Goal: Task Accomplishment & Management: Manage account settings

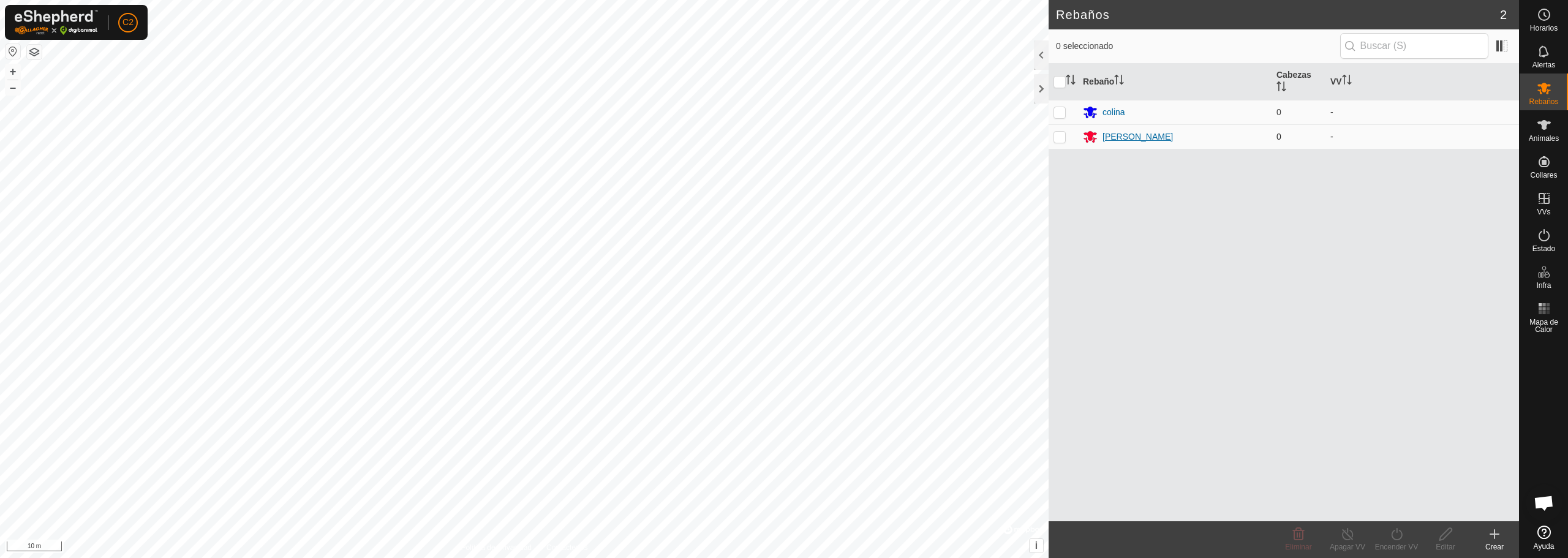
click at [1126, 135] on div "[PERSON_NAME]" at bounding box center [1137, 137] width 71 height 13
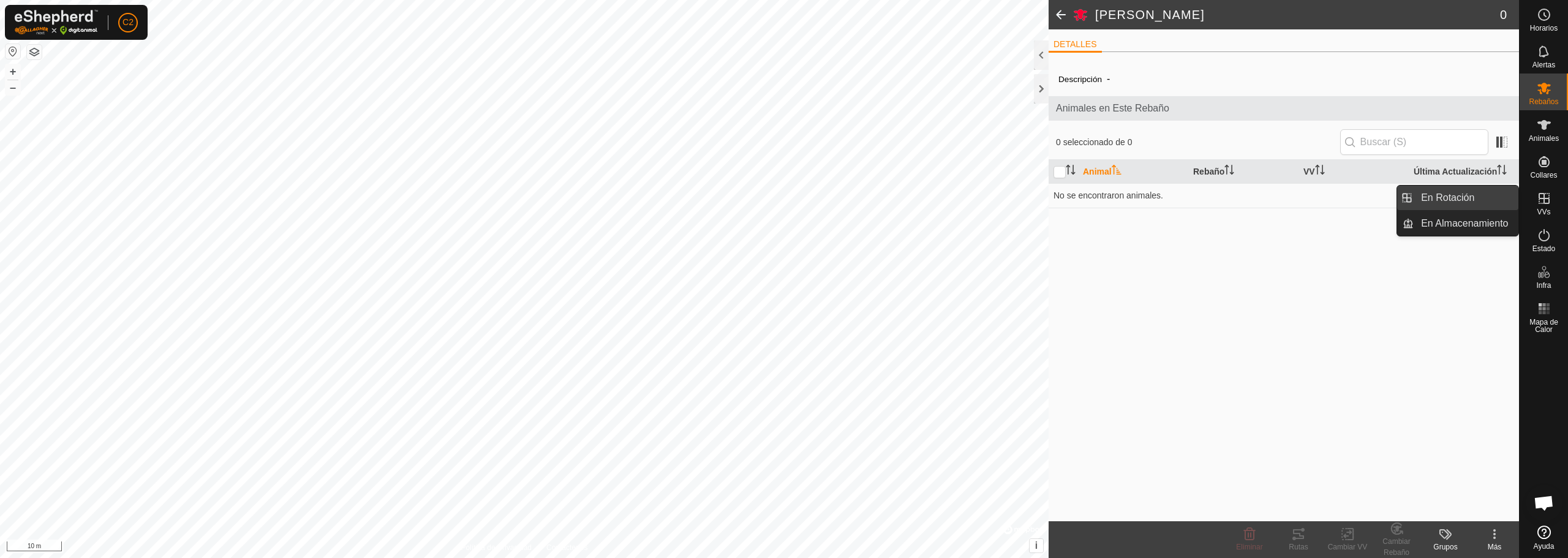
click at [1491, 199] on link "En Rotación" at bounding box center [1465, 198] width 105 height 25
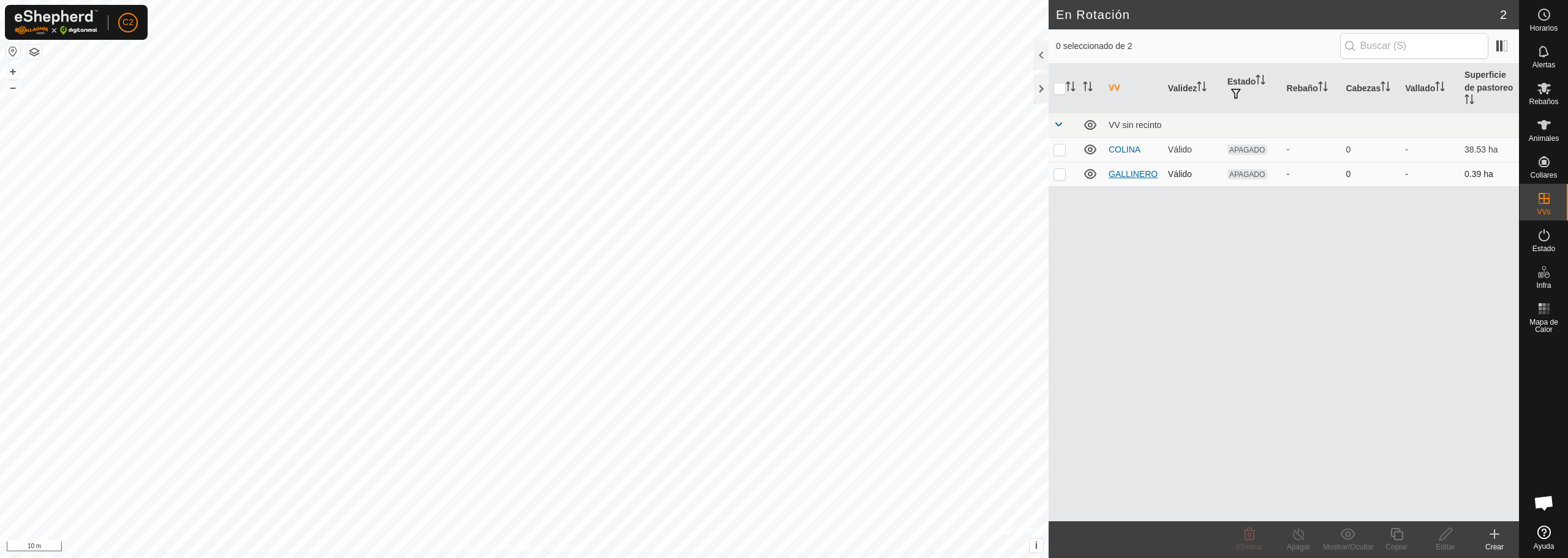
click at [1139, 175] on link "GALLINERO" at bounding box center [1133, 174] width 49 height 10
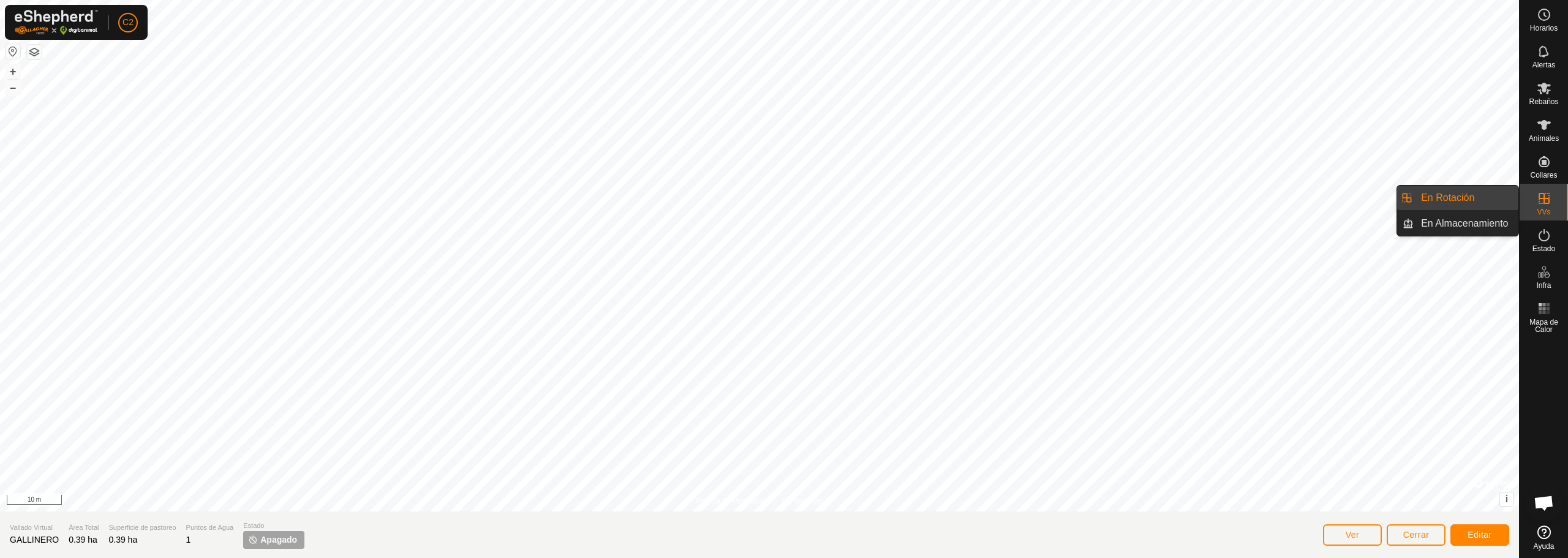
click at [1486, 198] on link "En Rotación" at bounding box center [1465, 198] width 105 height 25
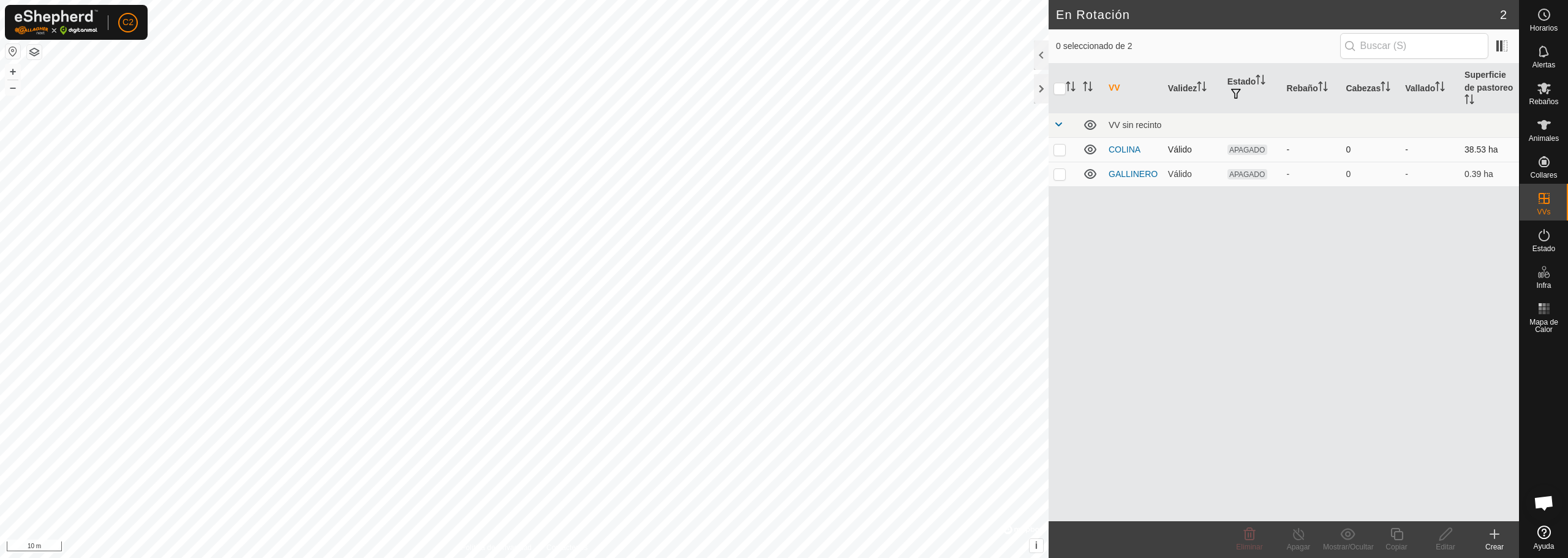
click at [1059, 148] on p-checkbox at bounding box center [1060, 150] width 12 height 10
click at [1061, 153] on p-checkbox at bounding box center [1060, 150] width 12 height 10
checkbox input "false"
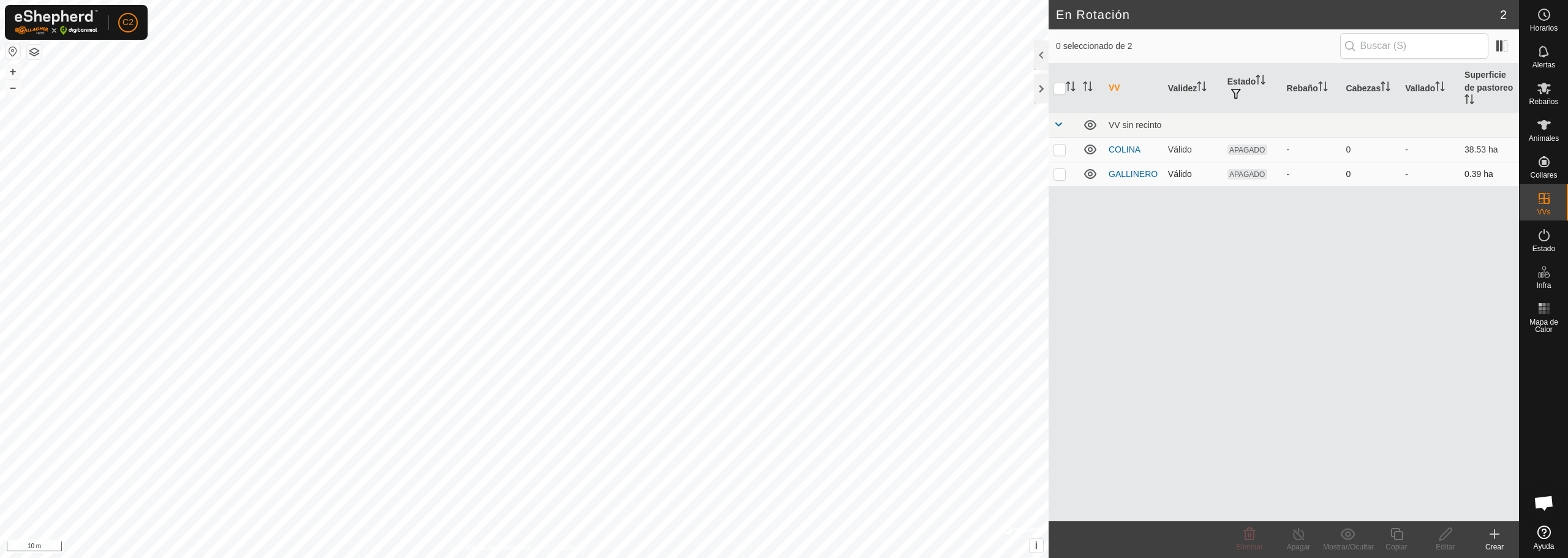
click at [1064, 178] on p-checkbox at bounding box center [1060, 174] width 12 height 10
click at [1063, 178] on p-checkbox at bounding box center [1060, 174] width 12 height 10
checkbox input "false"
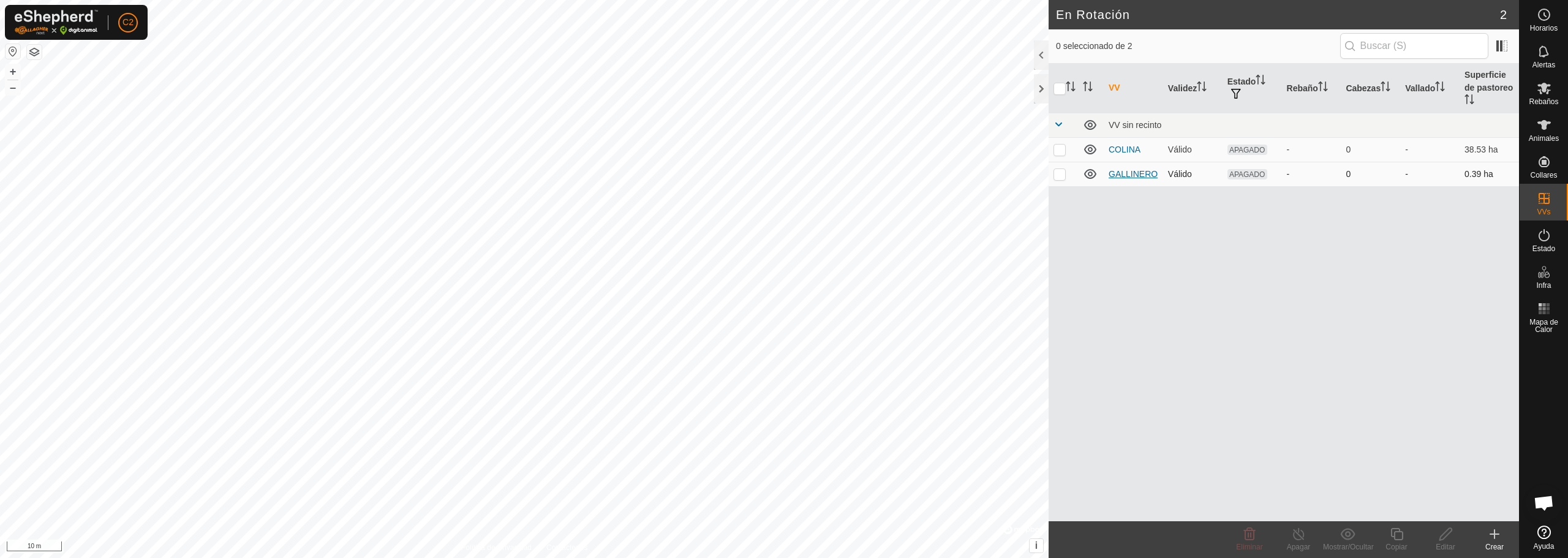
click at [1146, 175] on link "GALLINERO" at bounding box center [1133, 174] width 49 height 10
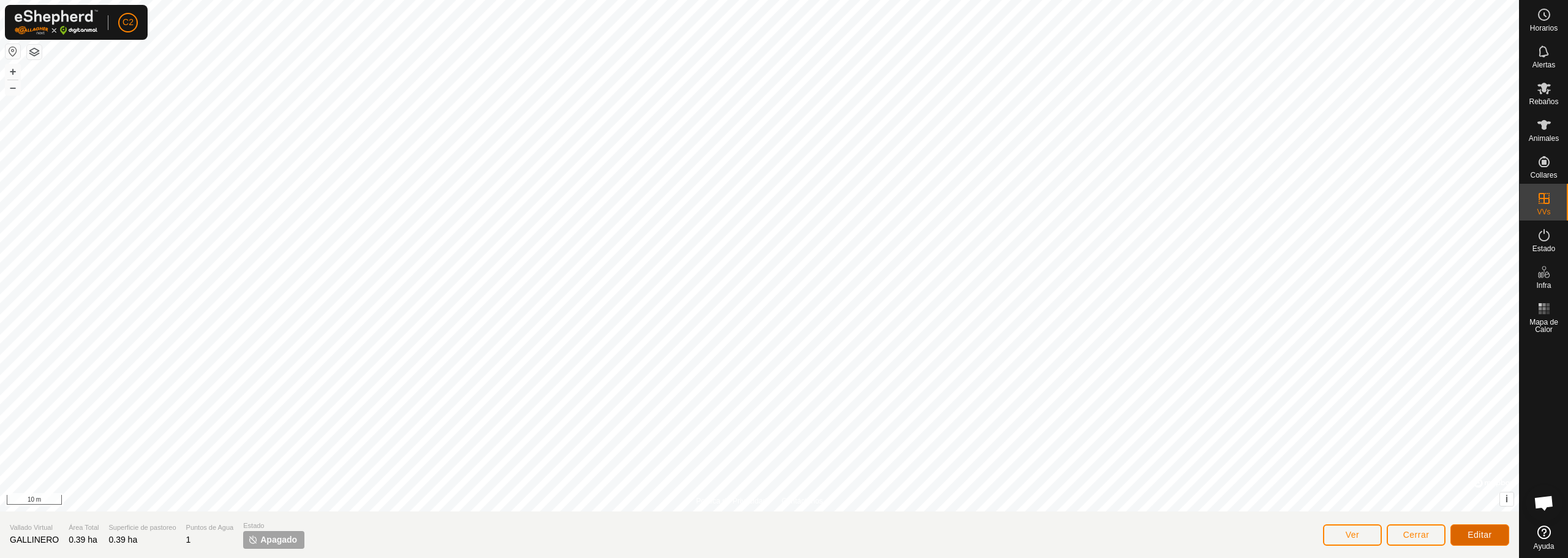
click at [1489, 534] on span "Editar" at bounding box center [1480, 535] width 25 height 10
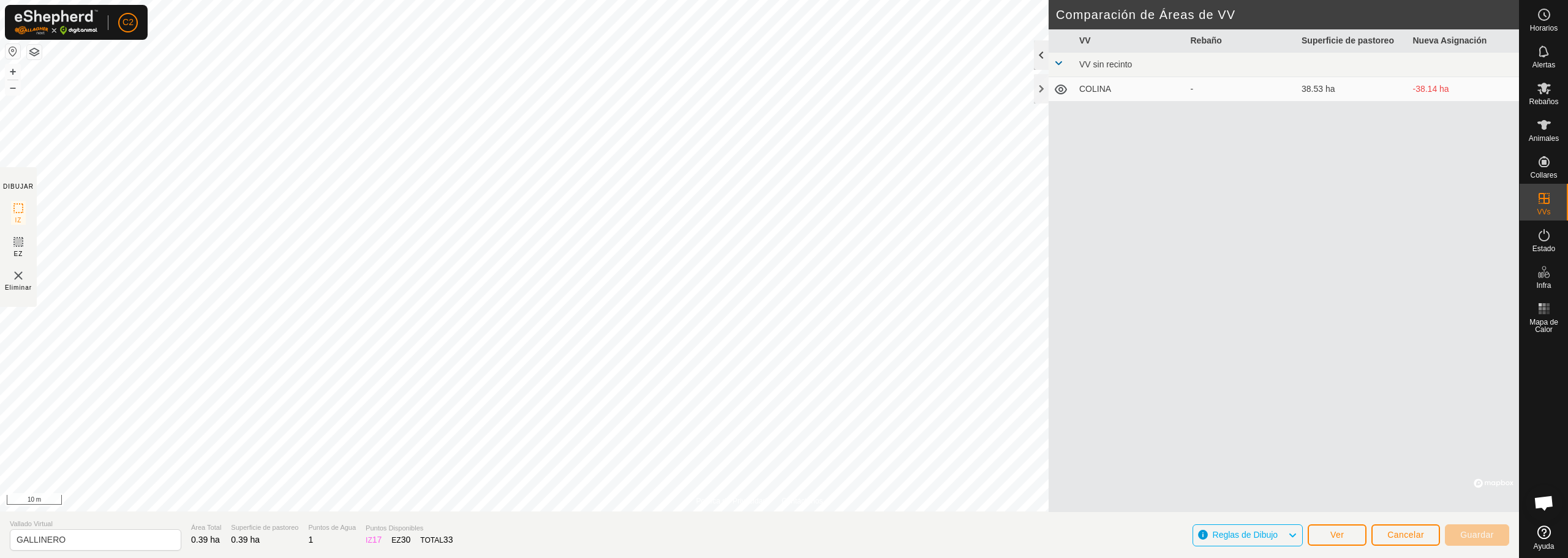
click at [1044, 54] on div at bounding box center [1042, 55] width 15 height 30
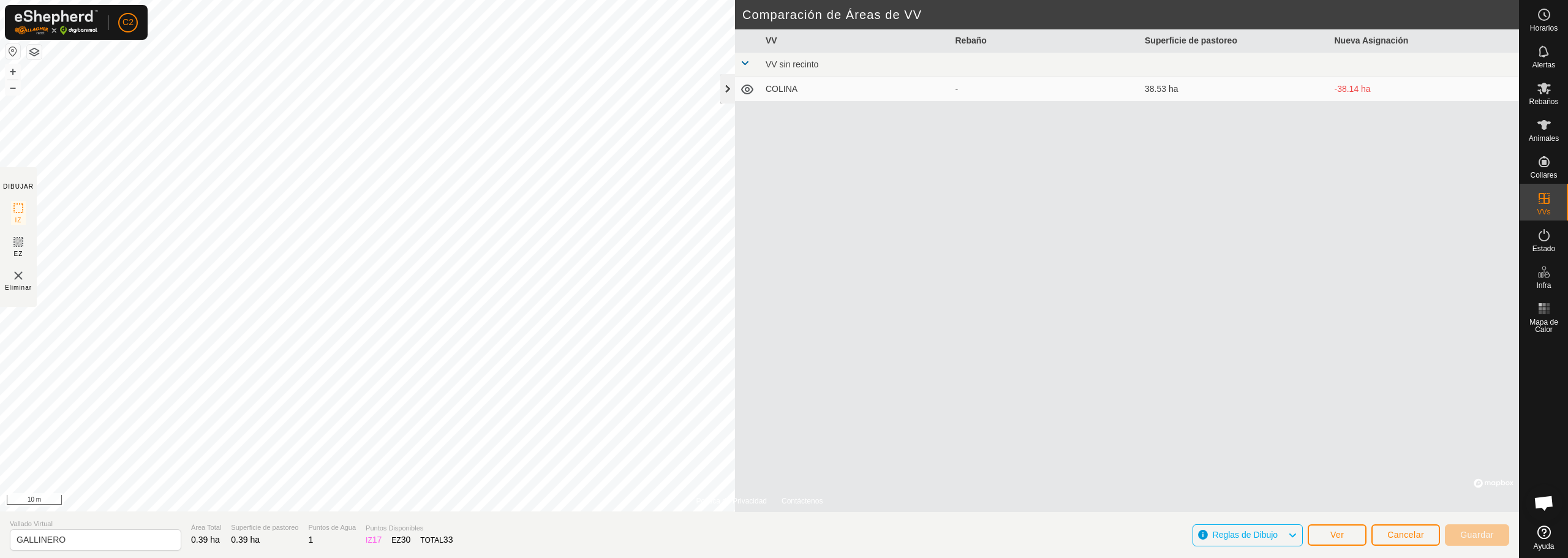
click at [723, 90] on div at bounding box center [728, 89] width 15 height 30
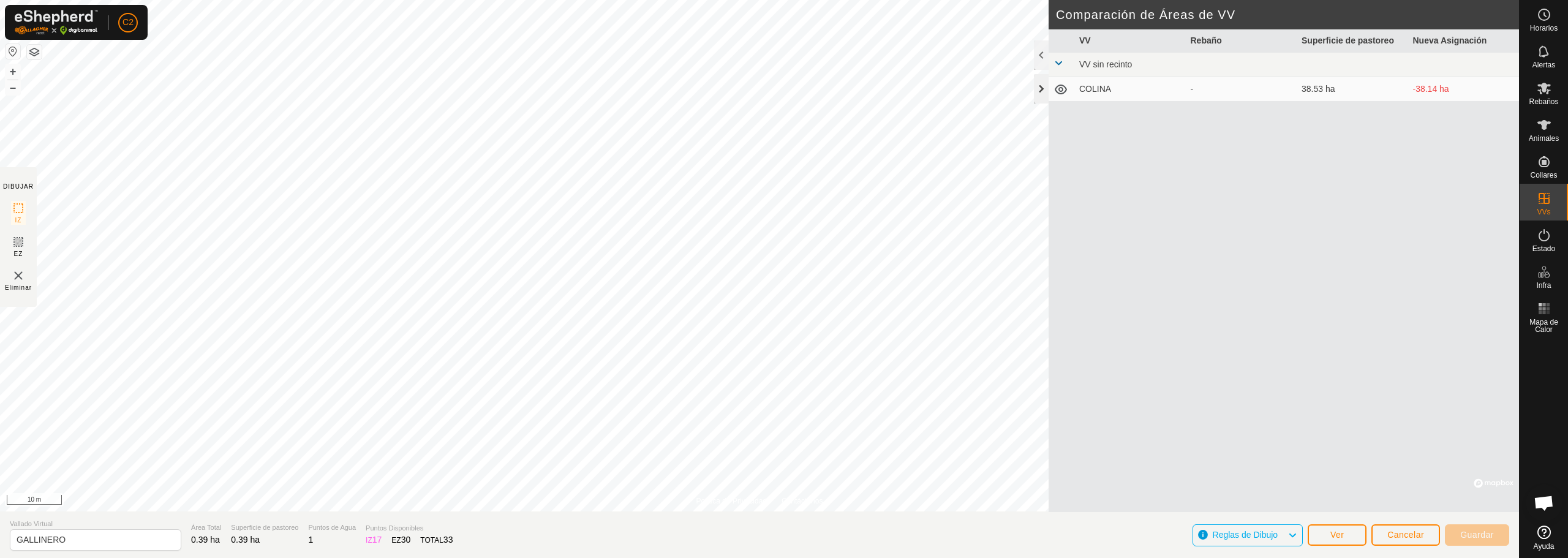
click at [1036, 92] on div at bounding box center [1042, 89] width 15 height 30
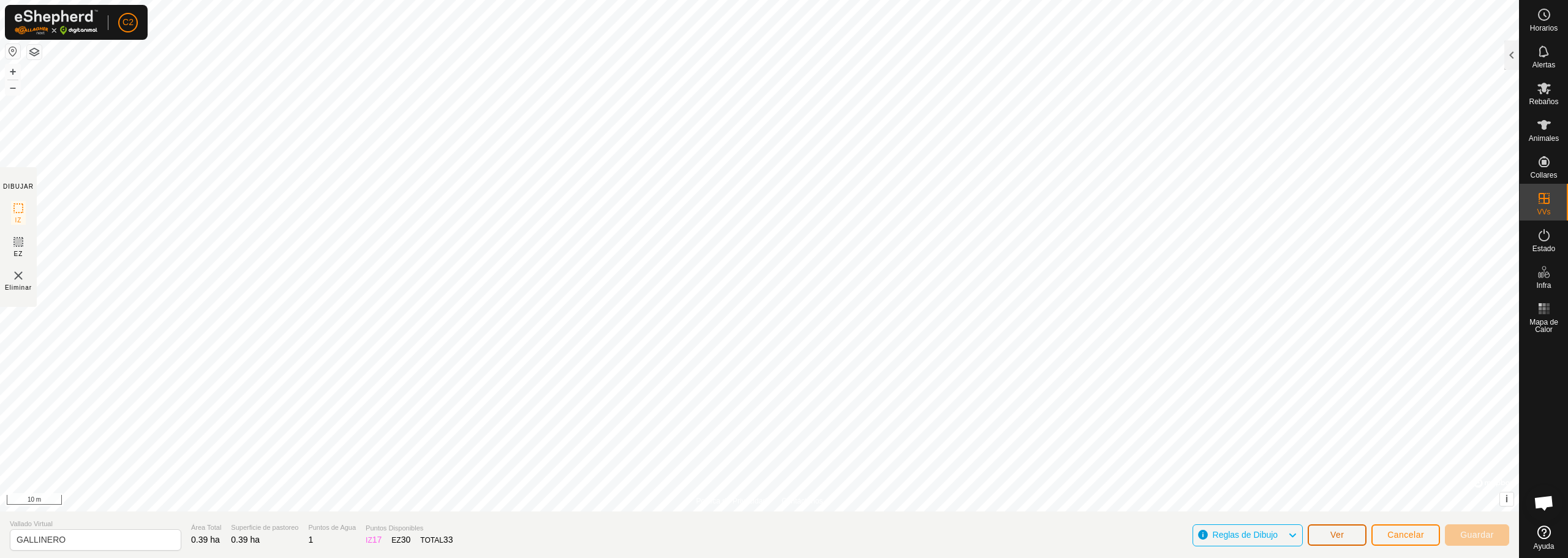
click at [1358, 534] on button "Ver" at bounding box center [1337, 535] width 59 height 22
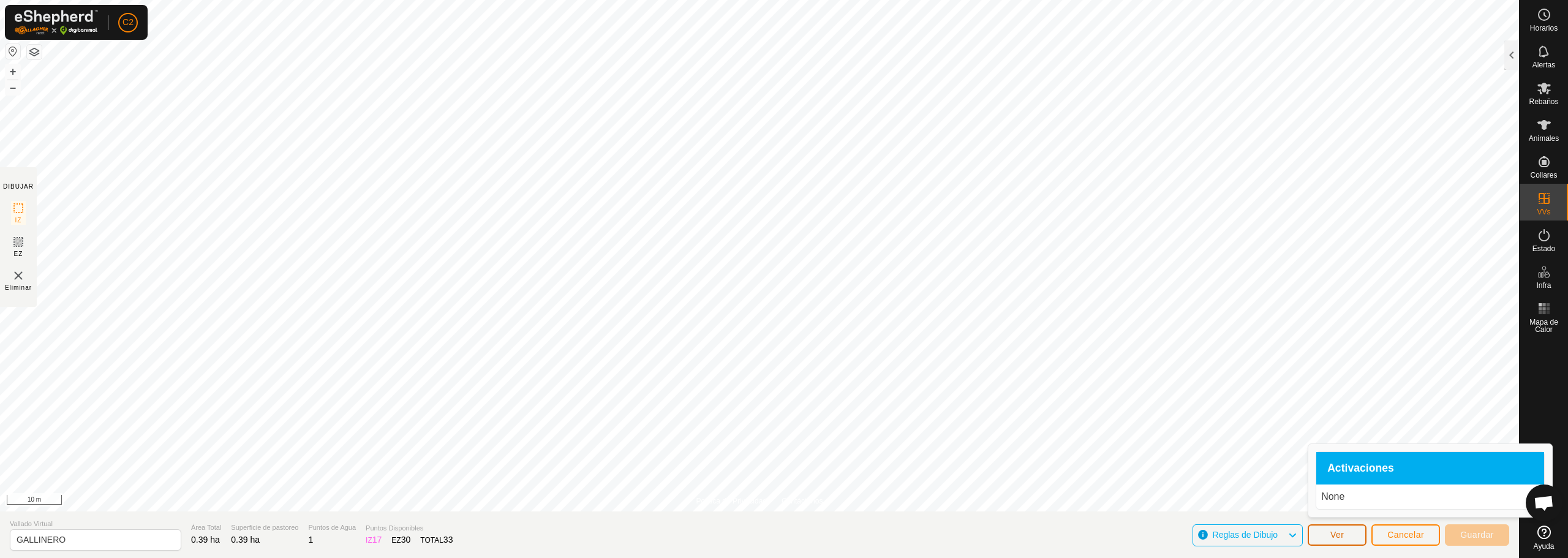
click at [1358, 534] on button "Ver" at bounding box center [1337, 535] width 59 height 22
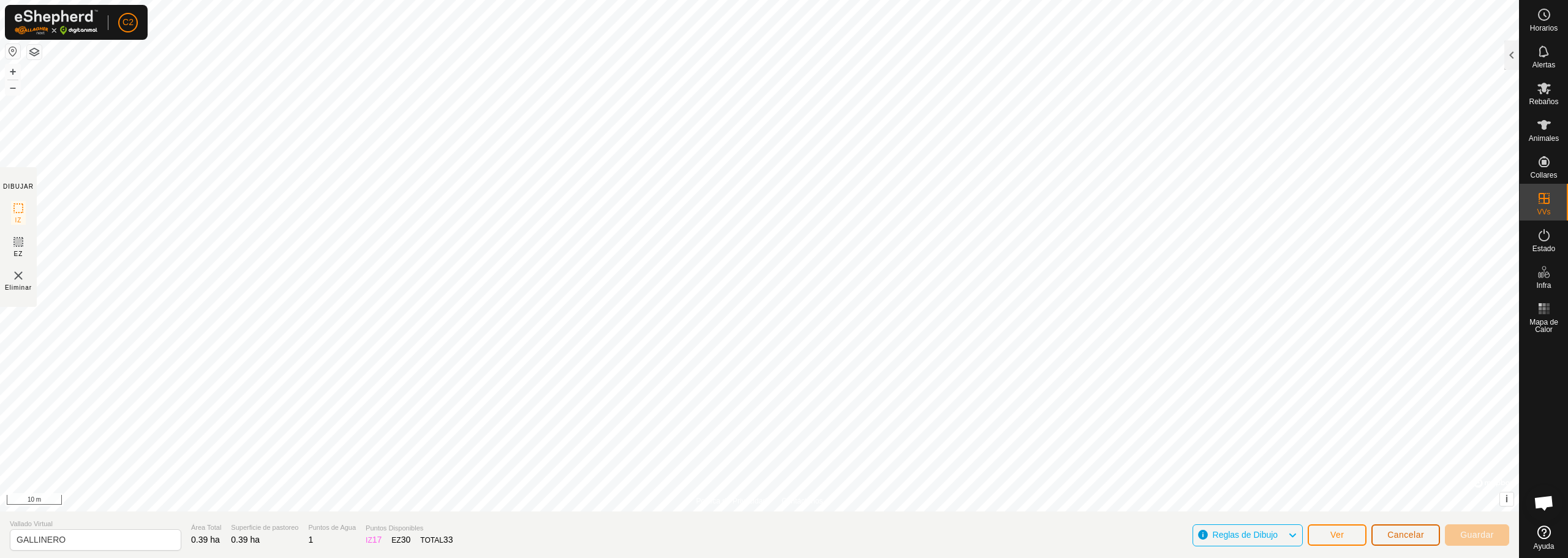
click at [1384, 534] on button "Cancelar" at bounding box center [1405, 535] width 69 height 22
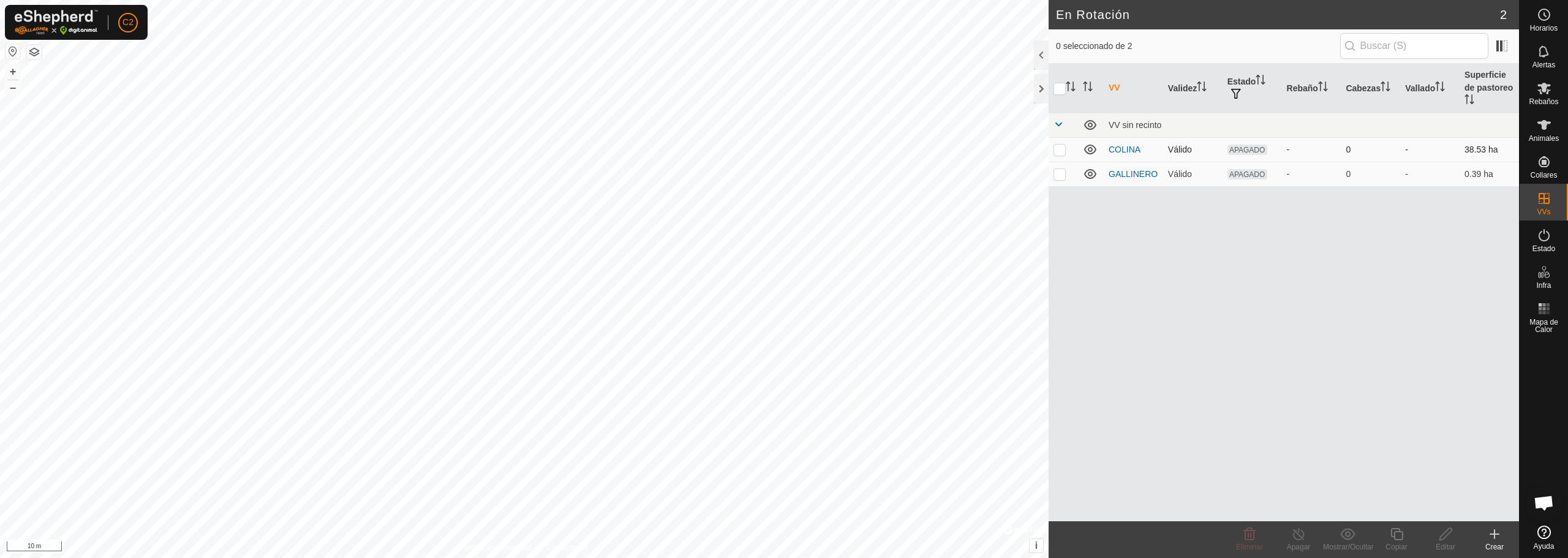
click at [1086, 150] on icon at bounding box center [1090, 150] width 15 height 15
click at [1086, 150] on icon at bounding box center [1085, 151] width 2 height 2
click at [1062, 155] on td at bounding box center [1063, 150] width 30 height 25
checkbox input "false"
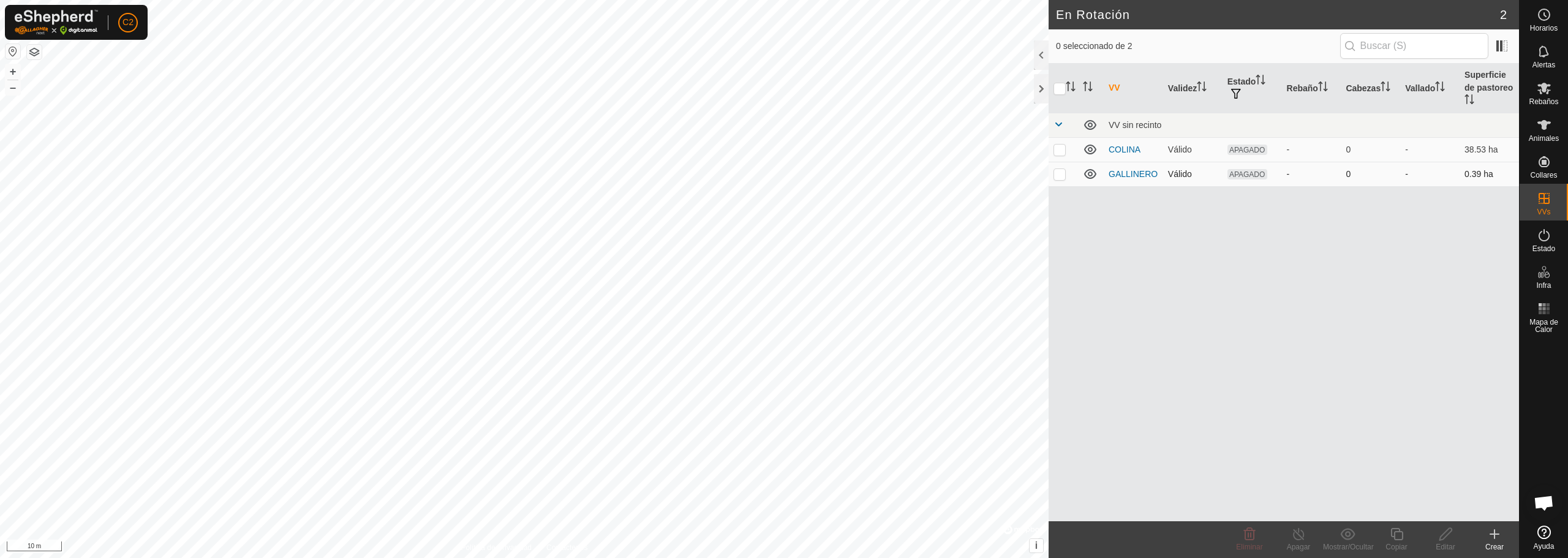
click at [1066, 176] on td at bounding box center [1063, 174] width 30 height 25
click at [1060, 178] on p-checkbox at bounding box center [1060, 174] width 12 height 10
checkbox input "false"
click at [1543, 249] on span "Estado" at bounding box center [1544, 249] width 23 height 7
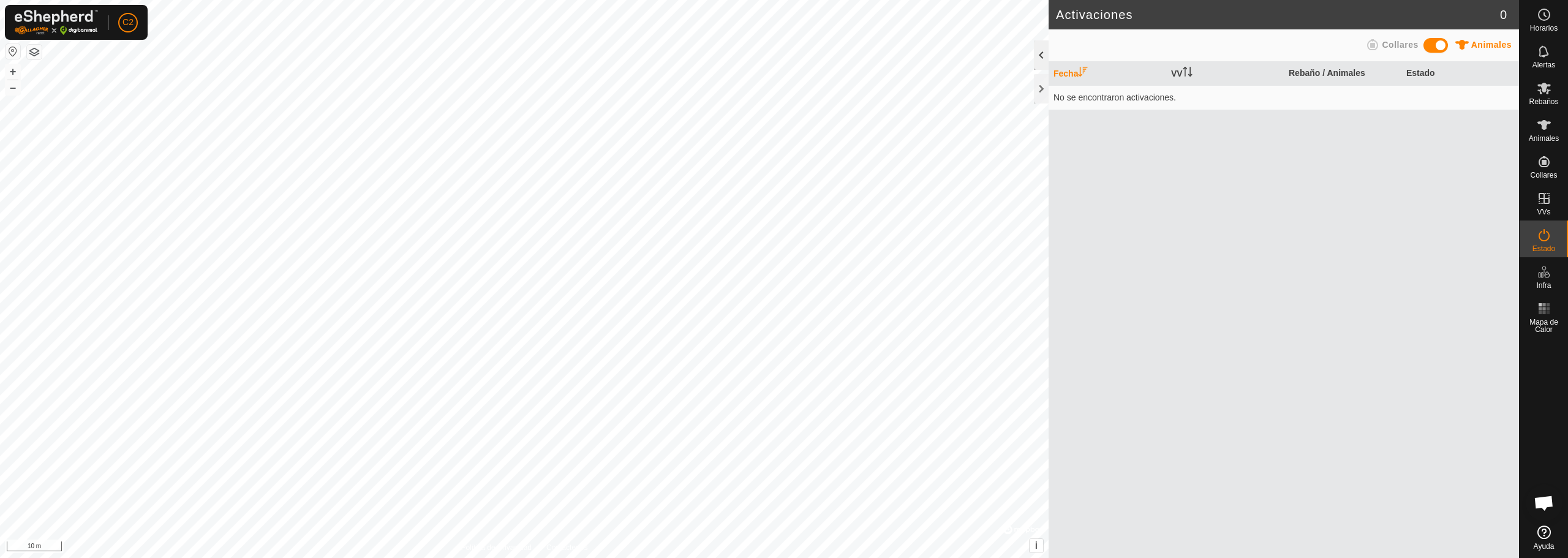
click at [1039, 58] on div at bounding box center [1042, 55] width 15 height 30
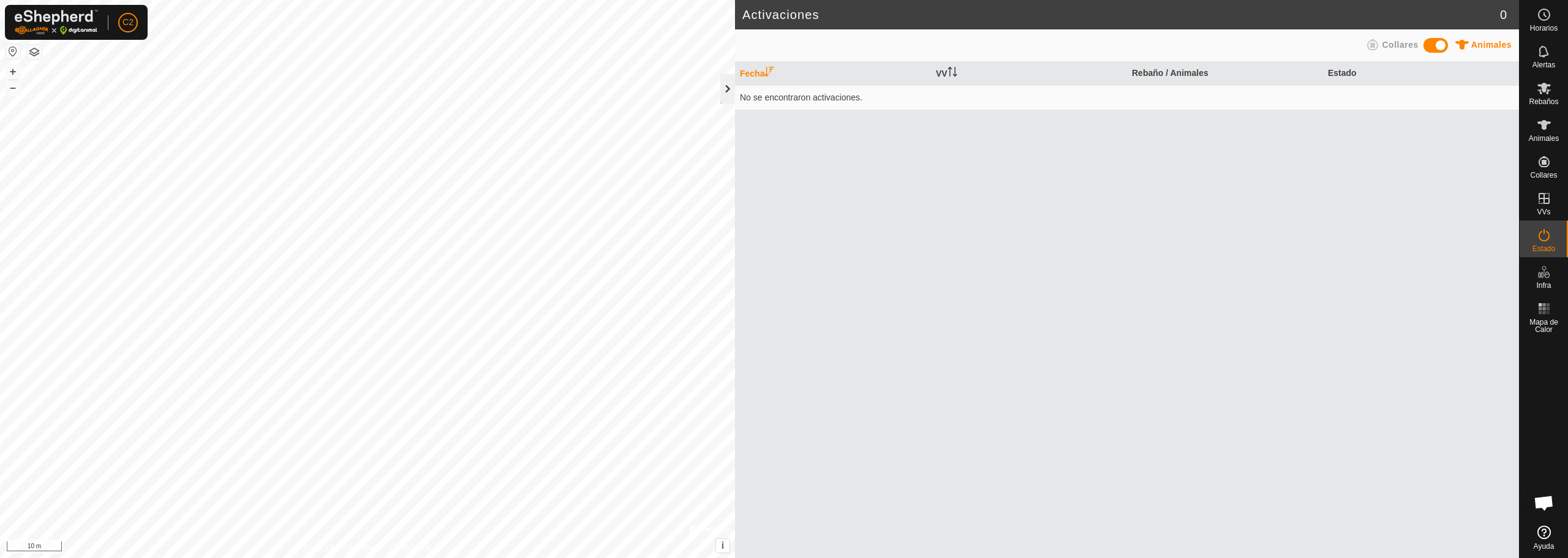
click at [729, 98] on div at bounding box center [728, 89] width 15 height 30
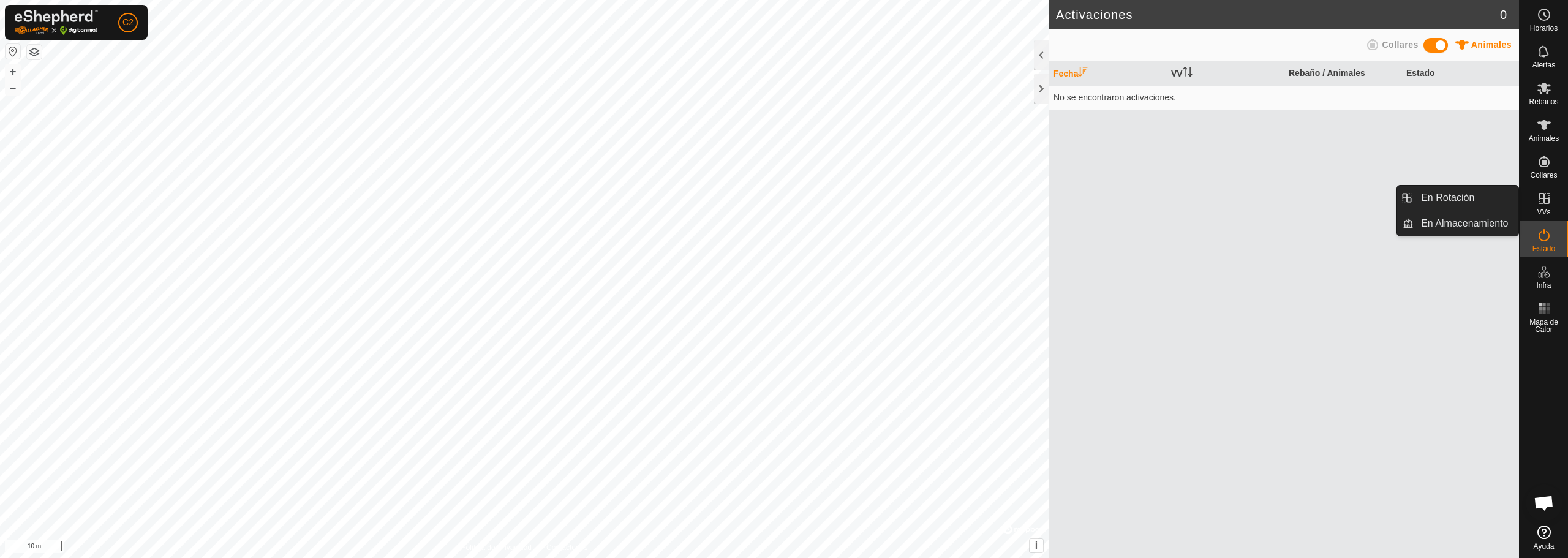
click at [1540, 204] on icon at bounding box center [1544, 199] width 15 height 15
click at [1544, 194] on icon at bounding box center [1544, 199] width 11 height 11
click at [1474, 189] on link "En Rotación" at bounding box center [1465, 198] width 105 height 25
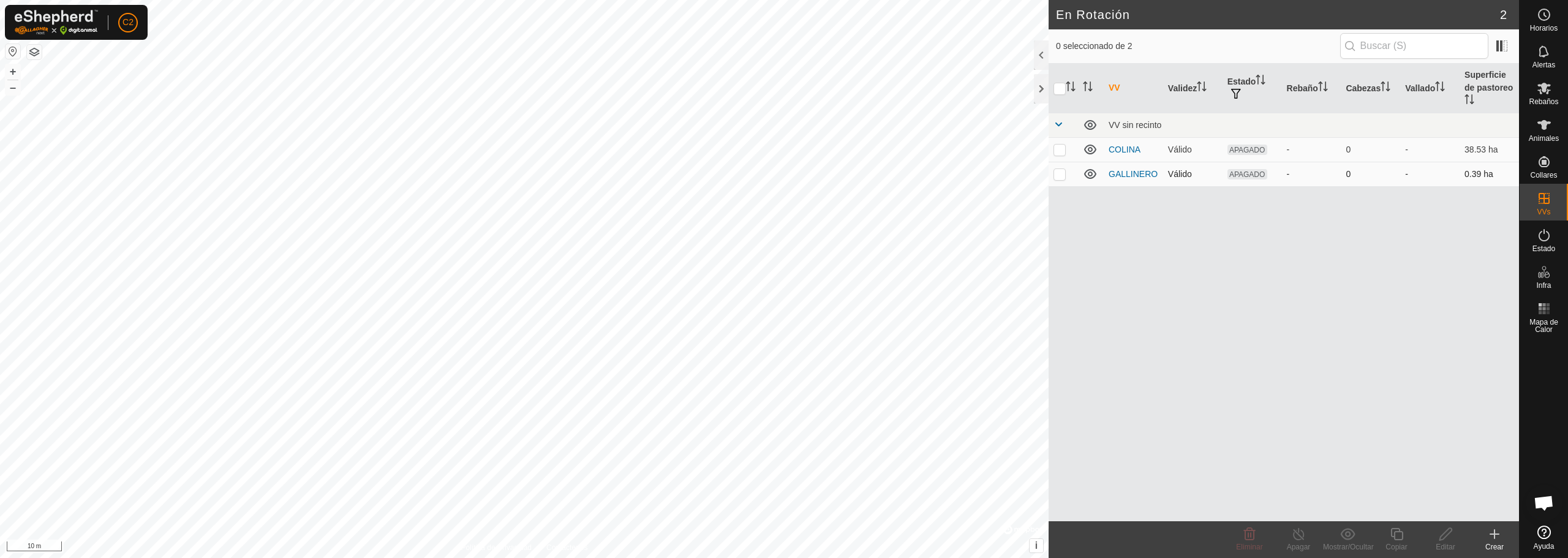
click at [1054, 175] on p-checkbox at bounding box center [1060, 174] width 12 height 10
click at [1496, 51] on span at bounding box center [1502, 46] width 20 height 20
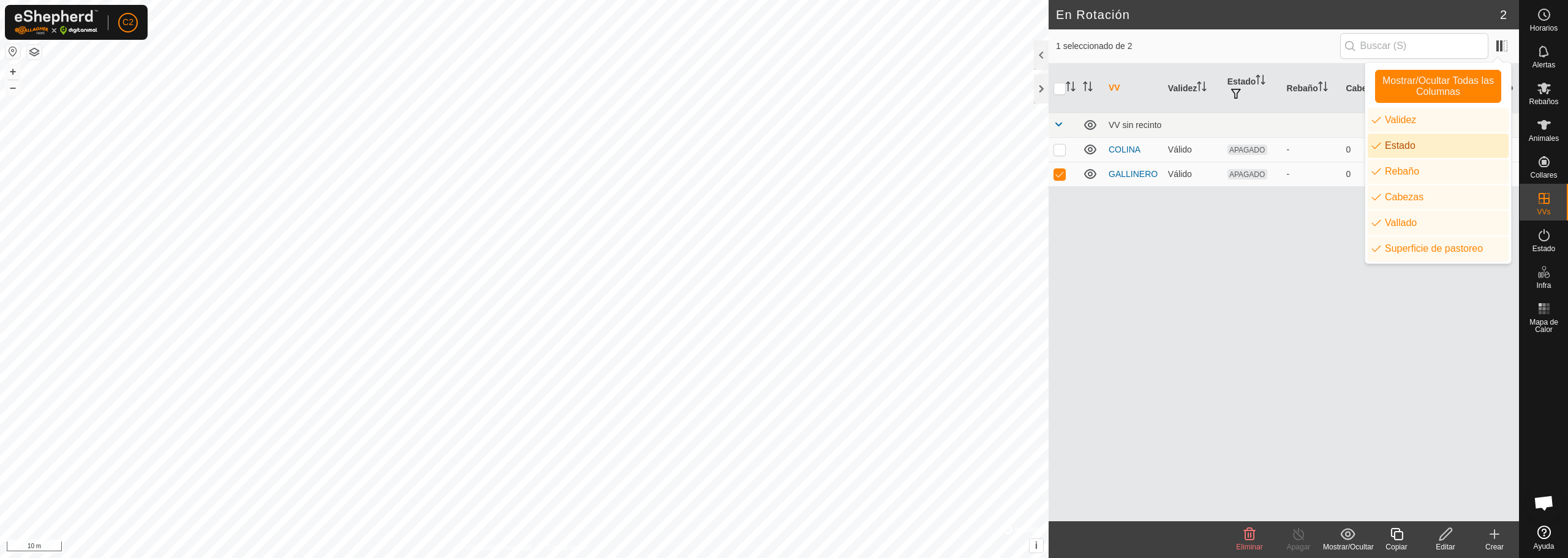
click at [1403, 144] on li "Estado" at bounding box center [1438, 146] width 141 height 25
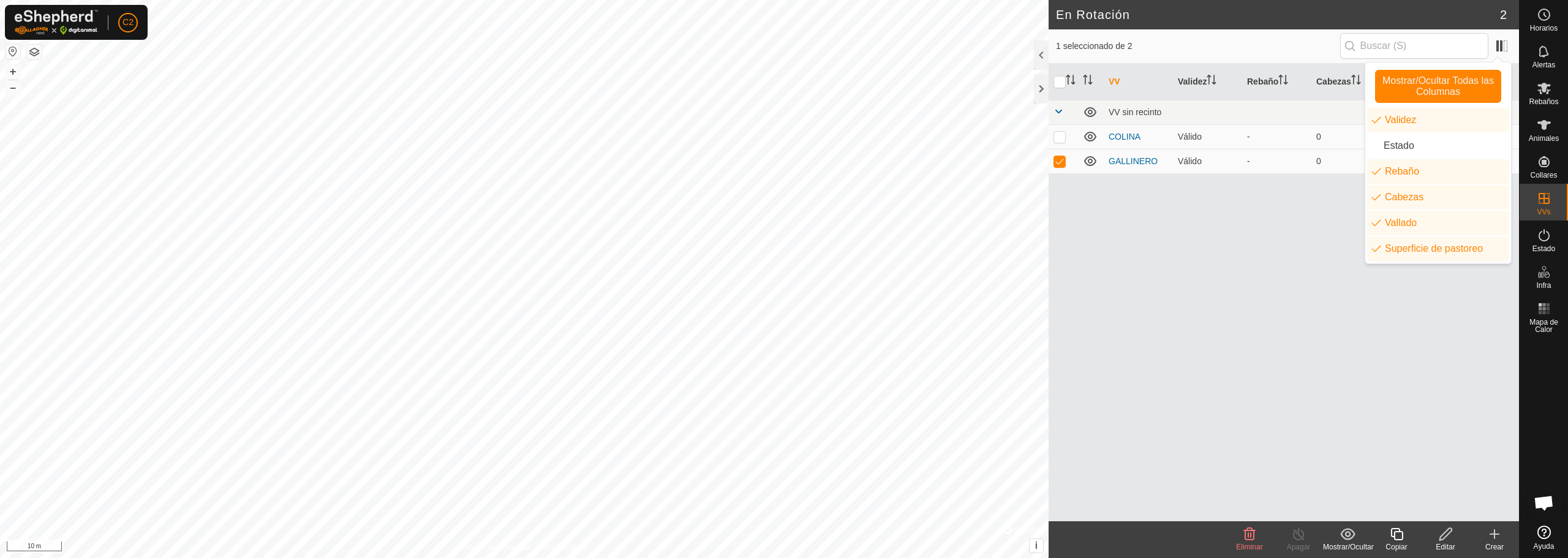
click at [1282, 213] on div "VV Validez Rebaño Cabezas Vallado Superficie de pastoreo VV sin recinto COLINA …" at bounding box center [1283, 293] width 471 height 458
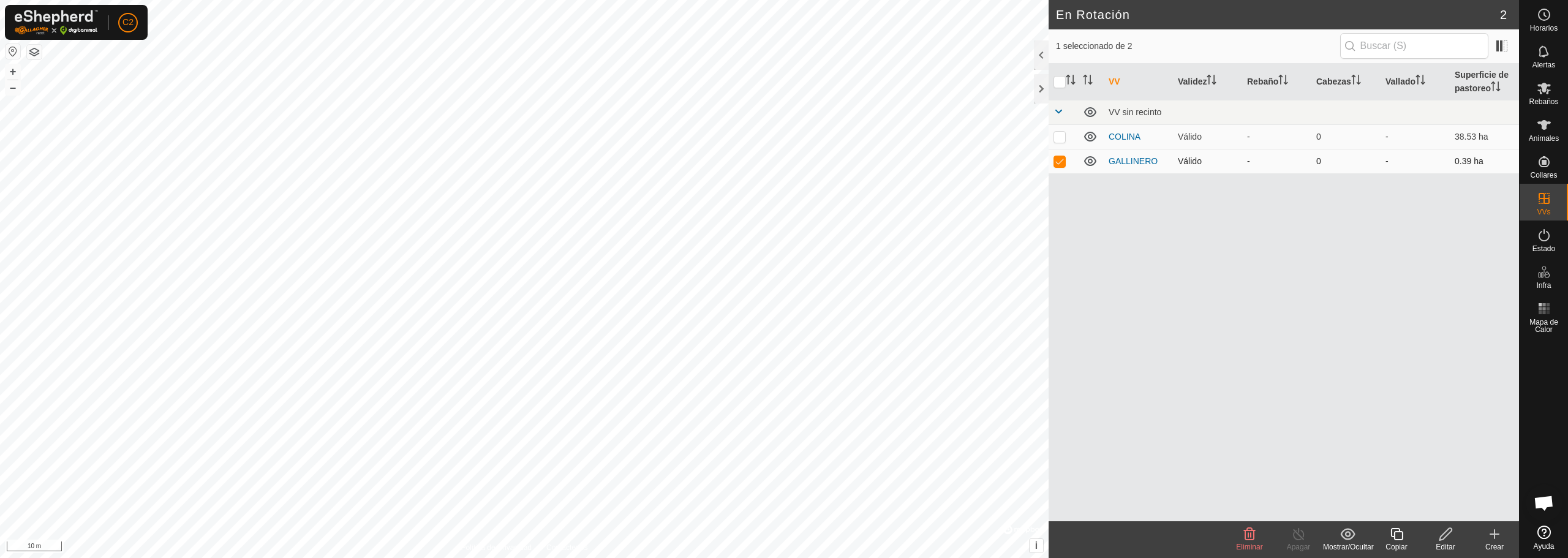
click at [1060, 161] on p-checkbox at bounding box center [1060, 161] width 12 height 10
checkbox input "false"
click at [1042, 88] on div at bounding box center [1042, 89] width 15 height 30
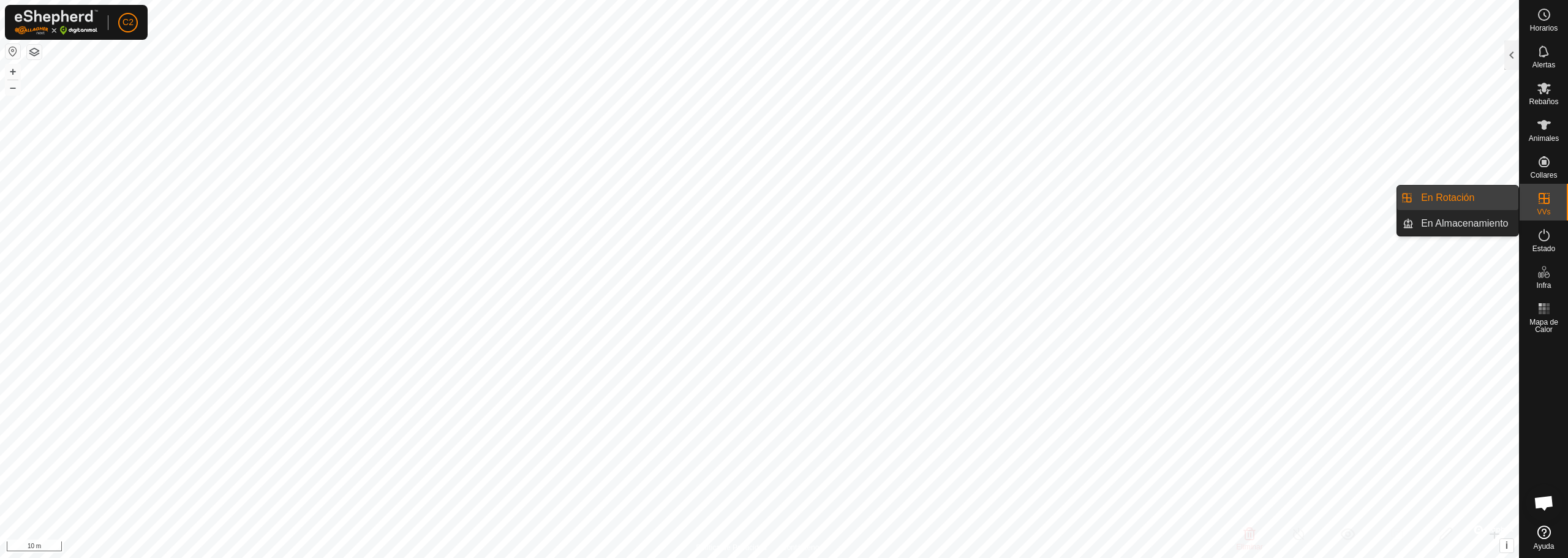
click at [1499, 197] on link "En Rotación" at bounding box center [1465, 198] width 105 height 25
click at [1472, 195] on link "En Rotación" at bounding box center [1465, 198] width 105 height 25
click at [1553, 202] on es-virtualpaddocks-svg-icon at bounding box center [1544, 199] width 22 height 20
click at [1464, 231] on link "En Almacenamiento" at bounding box center [1465, 224] width 105 height 25
click at [1456, 200] on link "En Rotación" at bounding box center [1465, 198] width 105 height 25
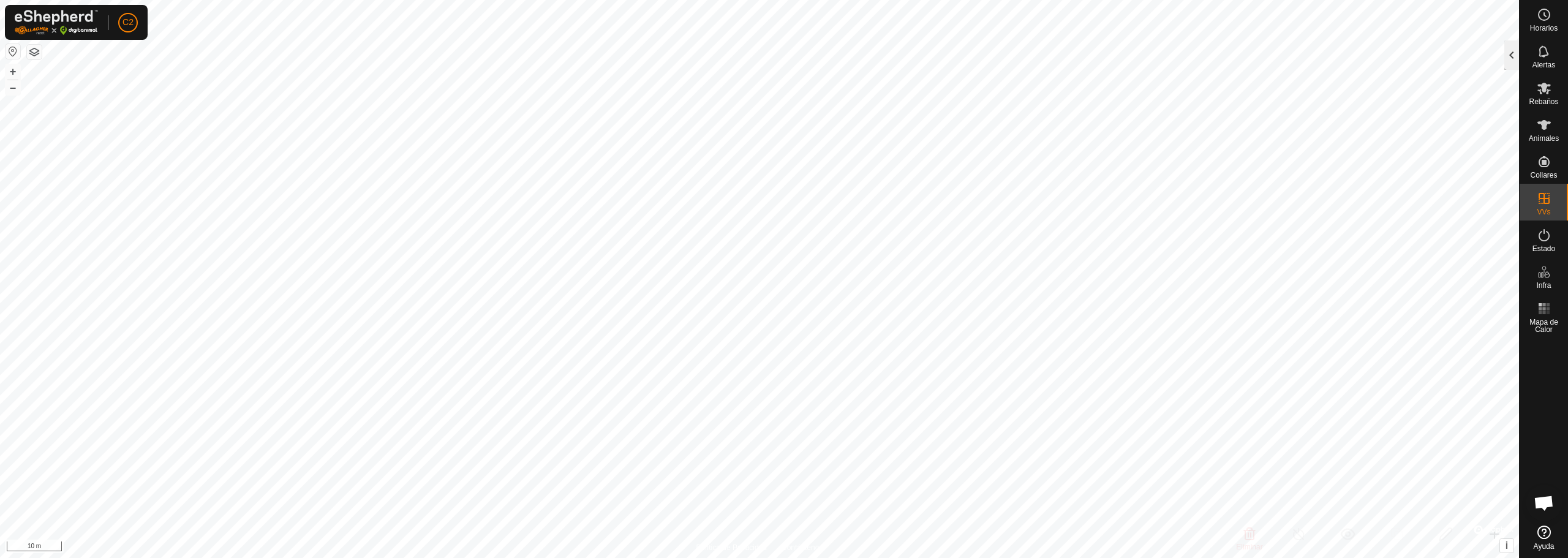
click at [1511, 62] on div at bounding box center [1512, 55] width 15 height 30
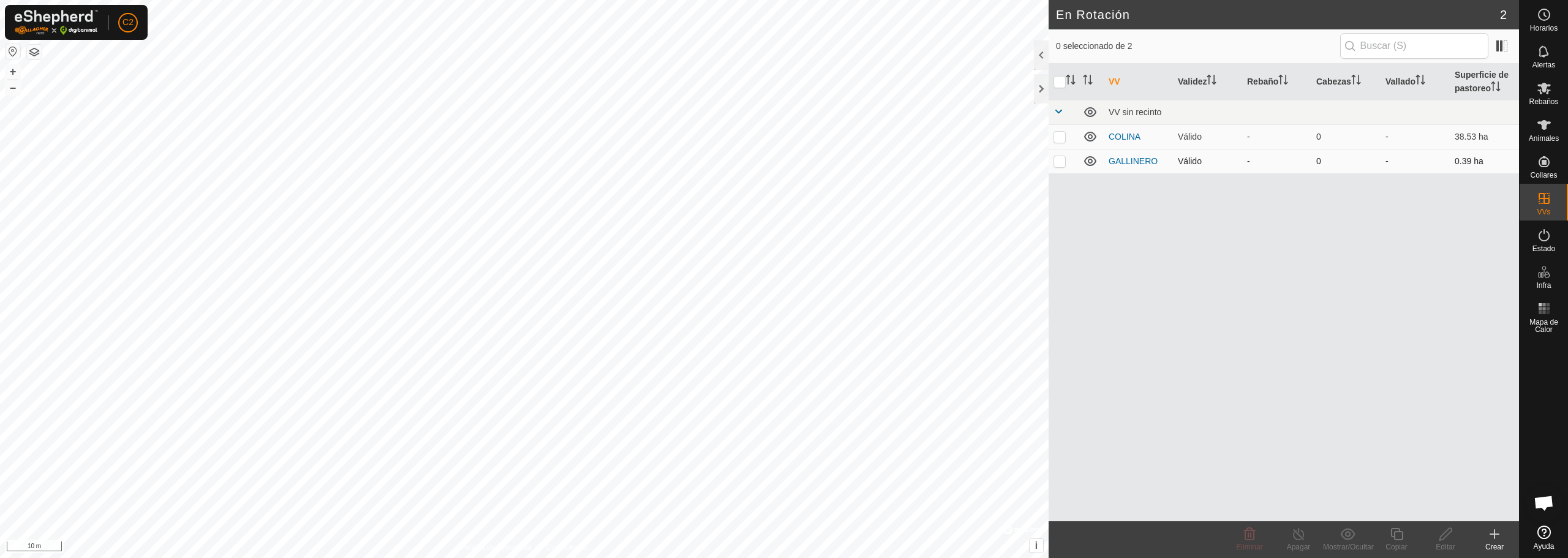
click at [1062, 163] on p-checkbox at bounding box center [1060, 161] width 12 height 10
checkbox input "false"
click at [1131, 159] on link "GALLINERO" at bounding box center [1133, 161] width 49 height 10
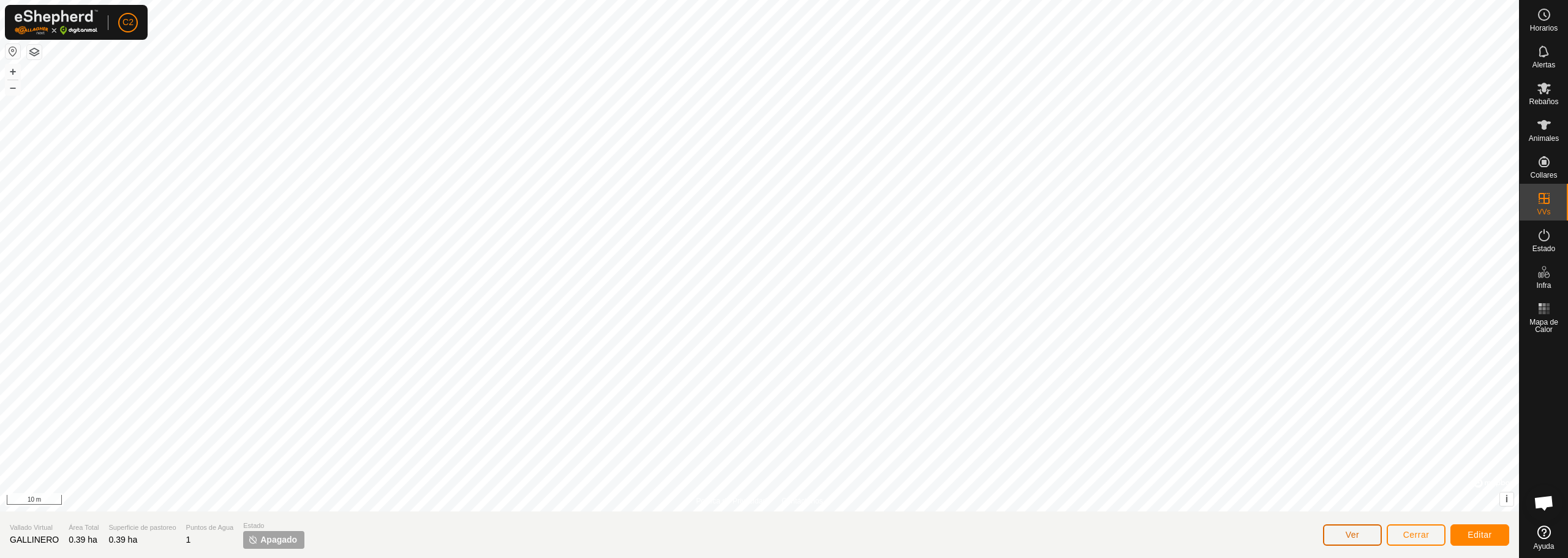
click at [1357, 536] on span "Ver" at bounding box center [1353, 535] width 14 height 10
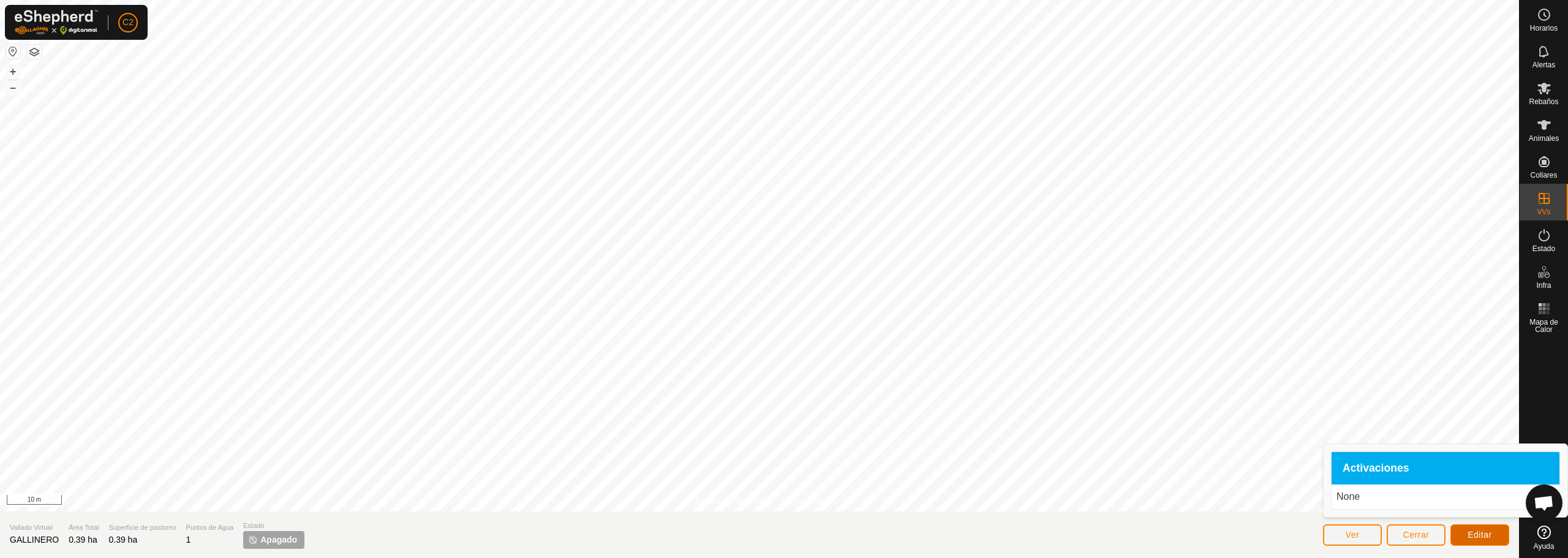
click at [1485, 539] on button "Editar" at bounding box center [1480, 535] width 59 height 22
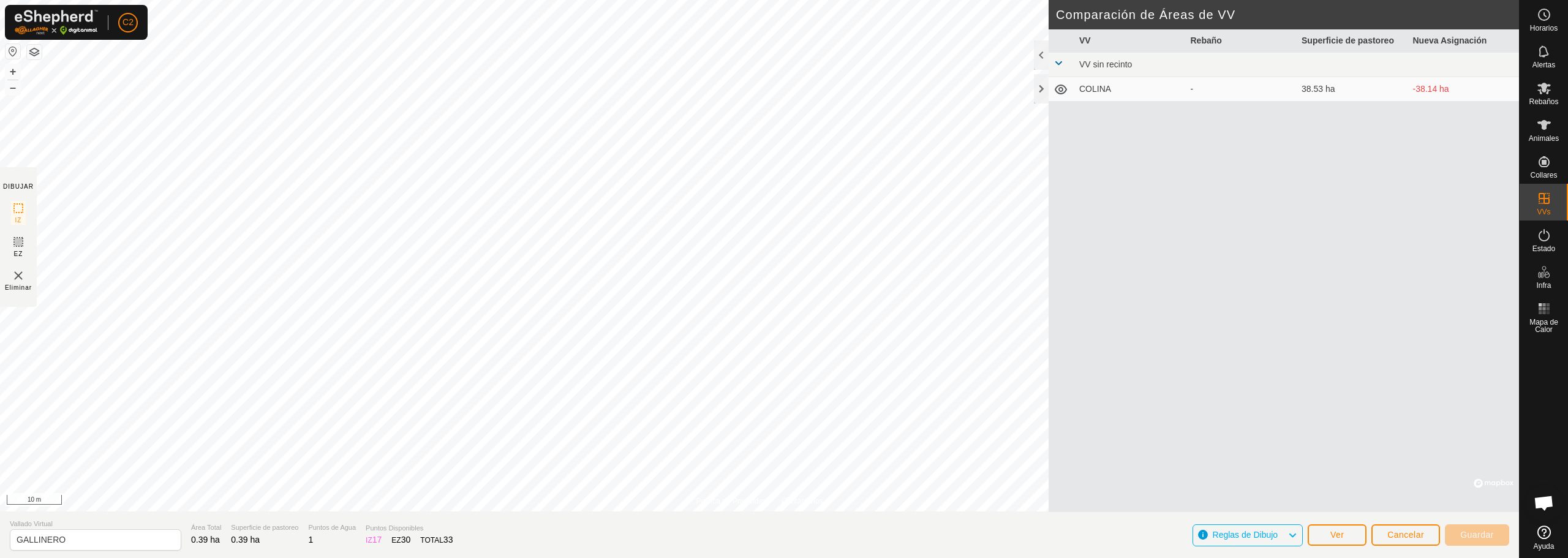
click at [1056, 62] on span at bounding box center [1058, 63] width 10 height 10
click at [1047, 51] on div at bounding box center [1042, 55] width 15 height 30
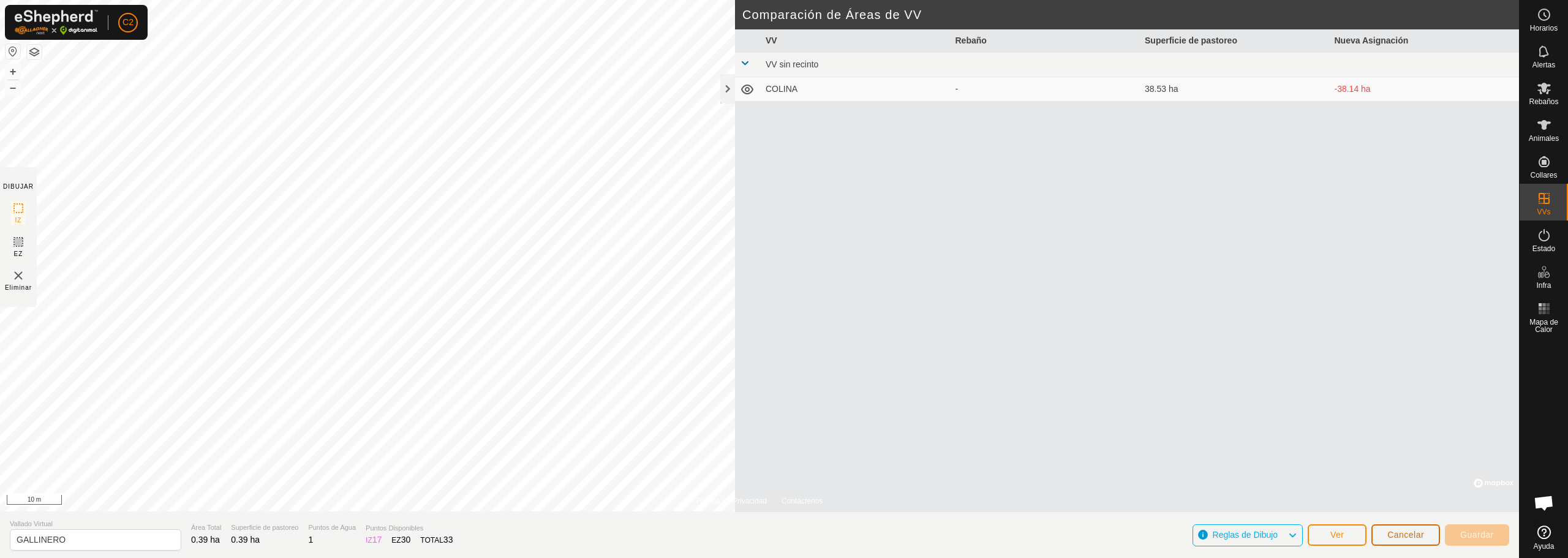
click at [1410, 532] on span "Cancelar" at bounding box center [1405, 535] width 36 height 10
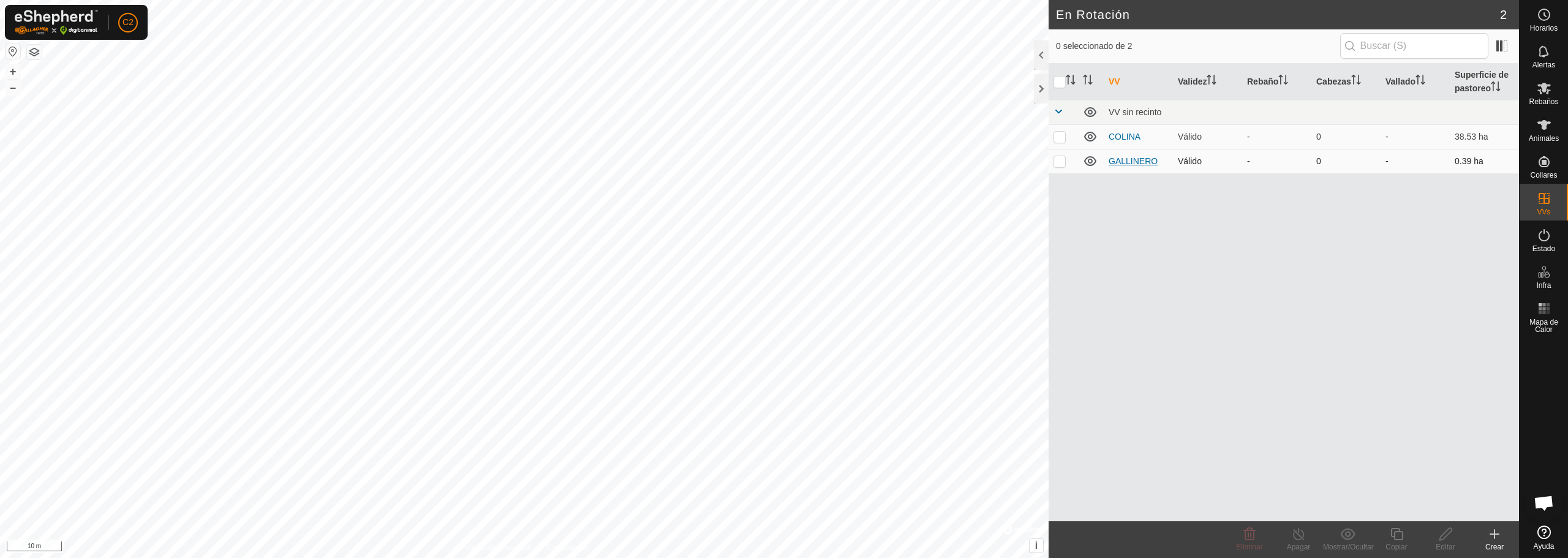
click at [1129, 163] on link "GALLINERO" at bounding box center [1133, 161] width 49 height 10
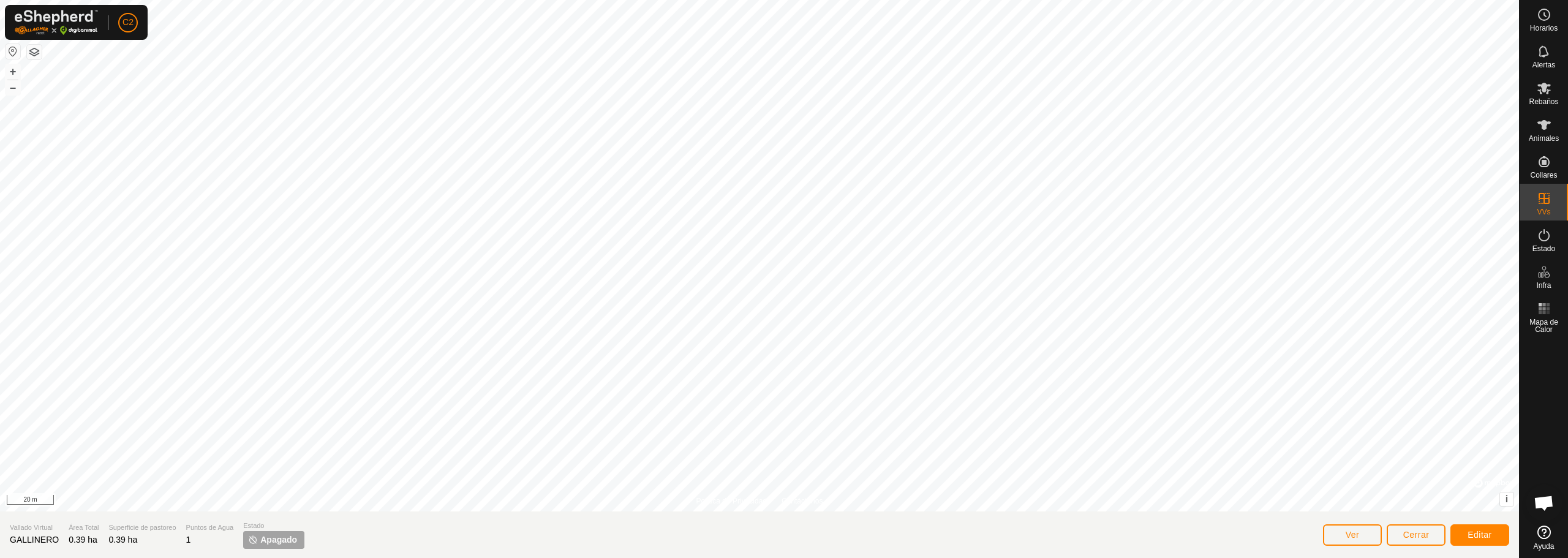
click at [261, 538] on span "Apagado" at bounding box center [278, 539] width 36 height 13
click at [267, 541] on span "Apagado" at bounding box center [278, 539] width 36 height 13
click at [38, 56] on button "button" at bounding box center [35, 52] width 15 height 15
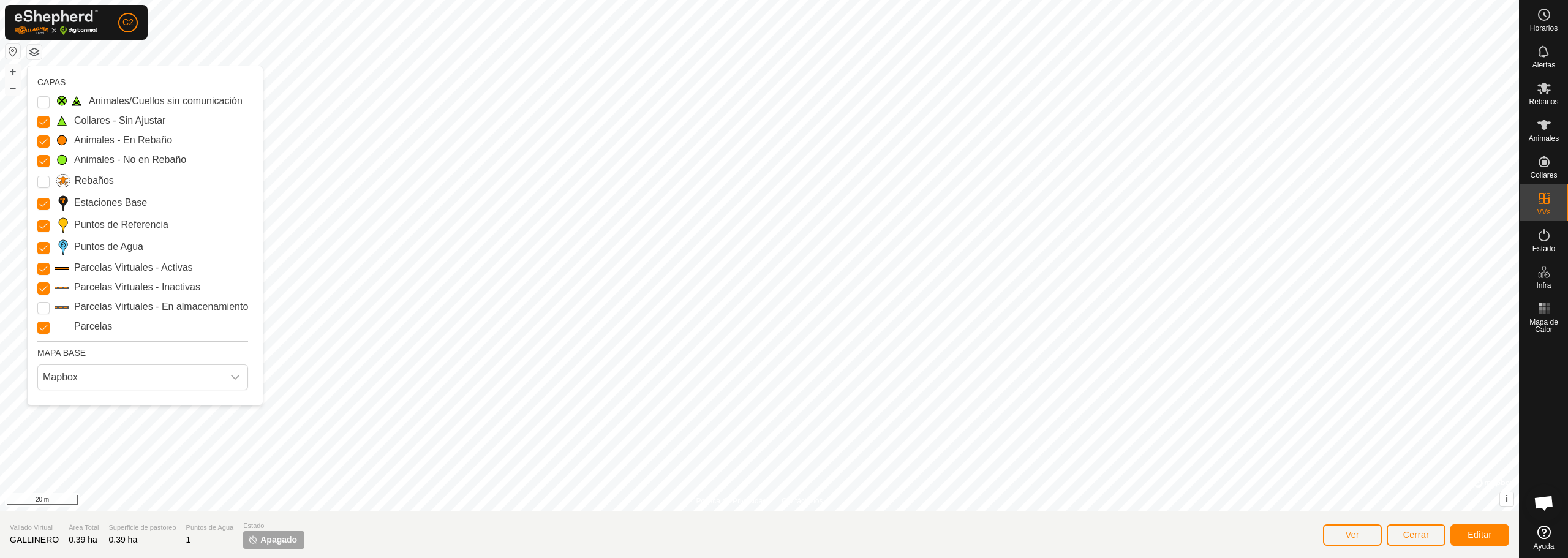
click at [38, 56] on button "button" at bounding box center [35, 52] width 15 height 15
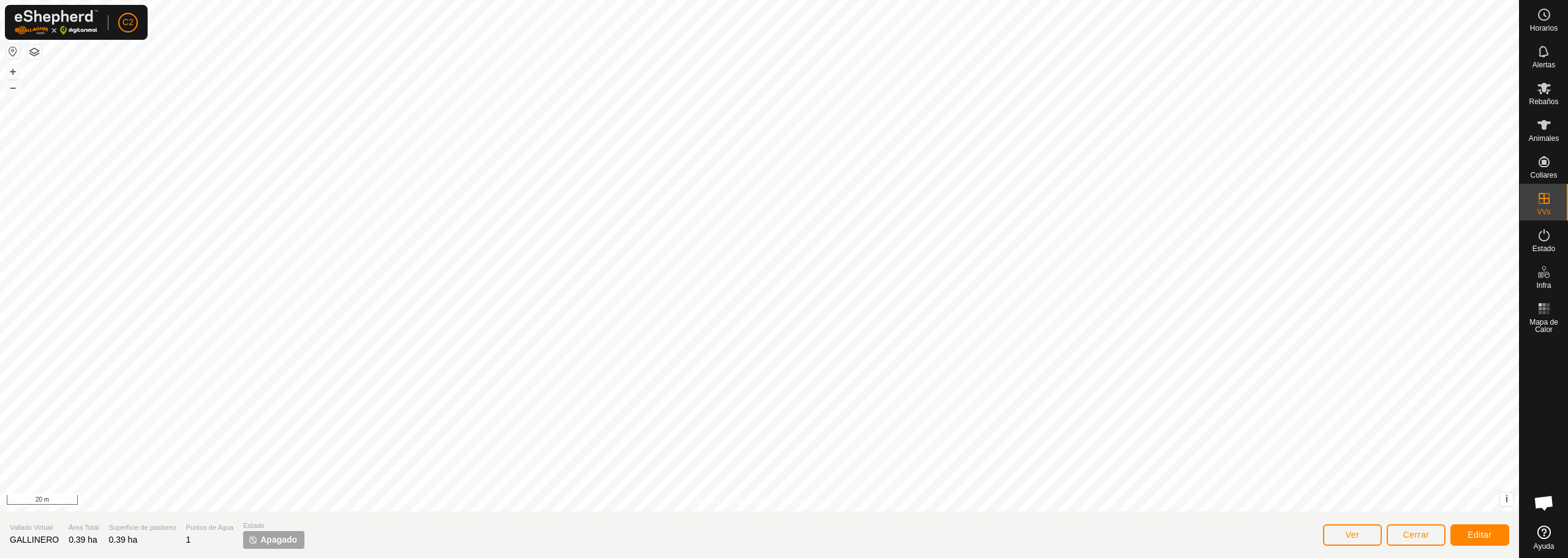
click at [269, 548] on p-tag "Apagado" at bounding box center [273, 540] width 61 height 18
click at [1485, 204] on link "En Rotación" at bounding box center [1465, 198] width 105 height 25
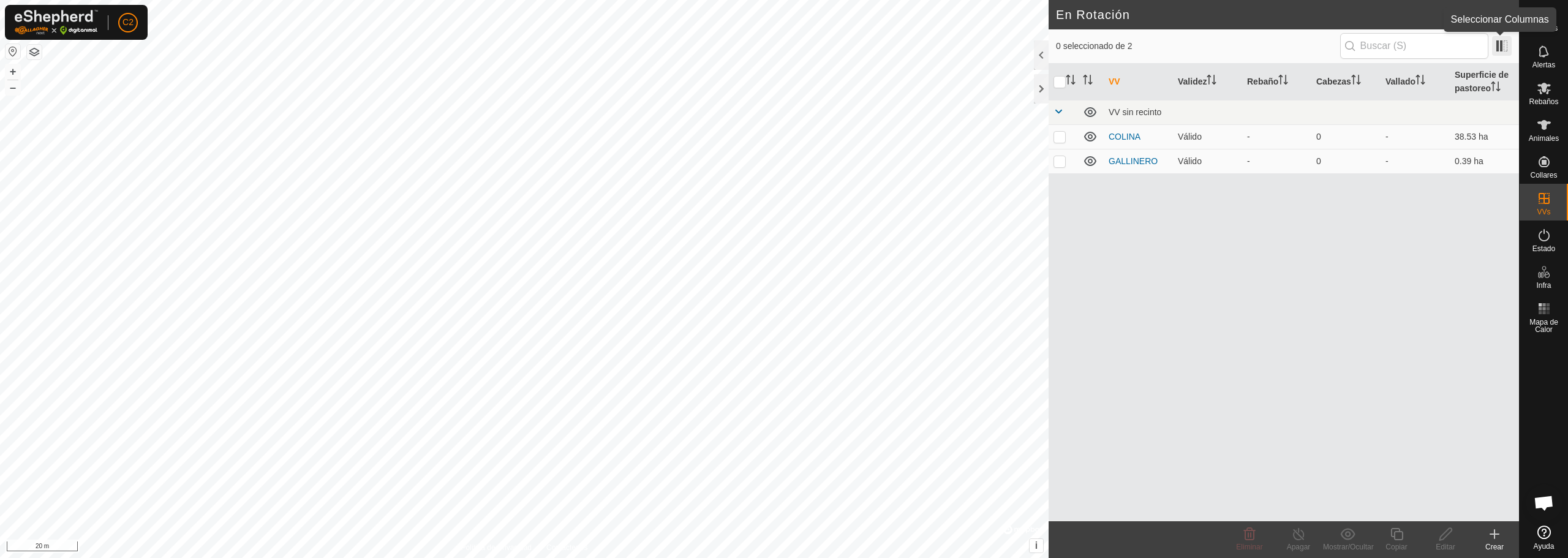
click at [1497, 46] on span at bounding box center [1502, 46] width 20 height 20
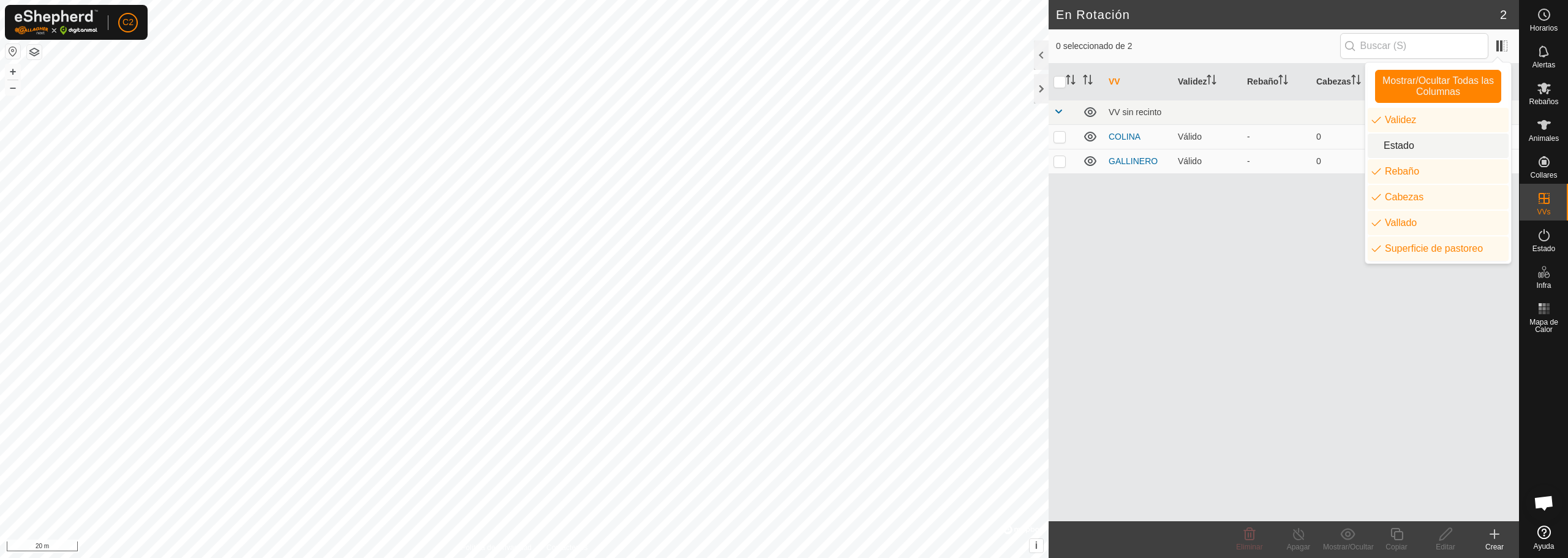
click at [1408, 139] on li "Estado" at bounding box center [1438, 146] width 141 height 25
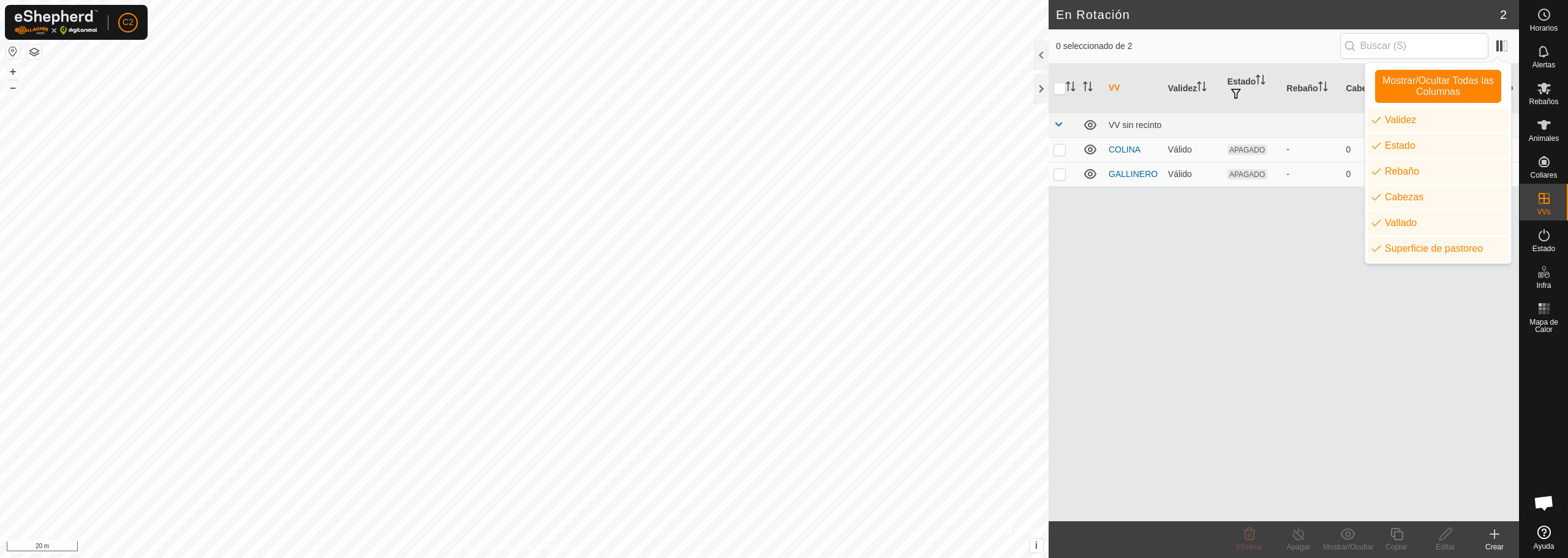
click at [1232, 303] on div "VV Validez Estado Rebaño Cabezas Vallado Superficie de pastoreo VV sin recinto …" at bounding box center [1283, 293] width 471 height 458
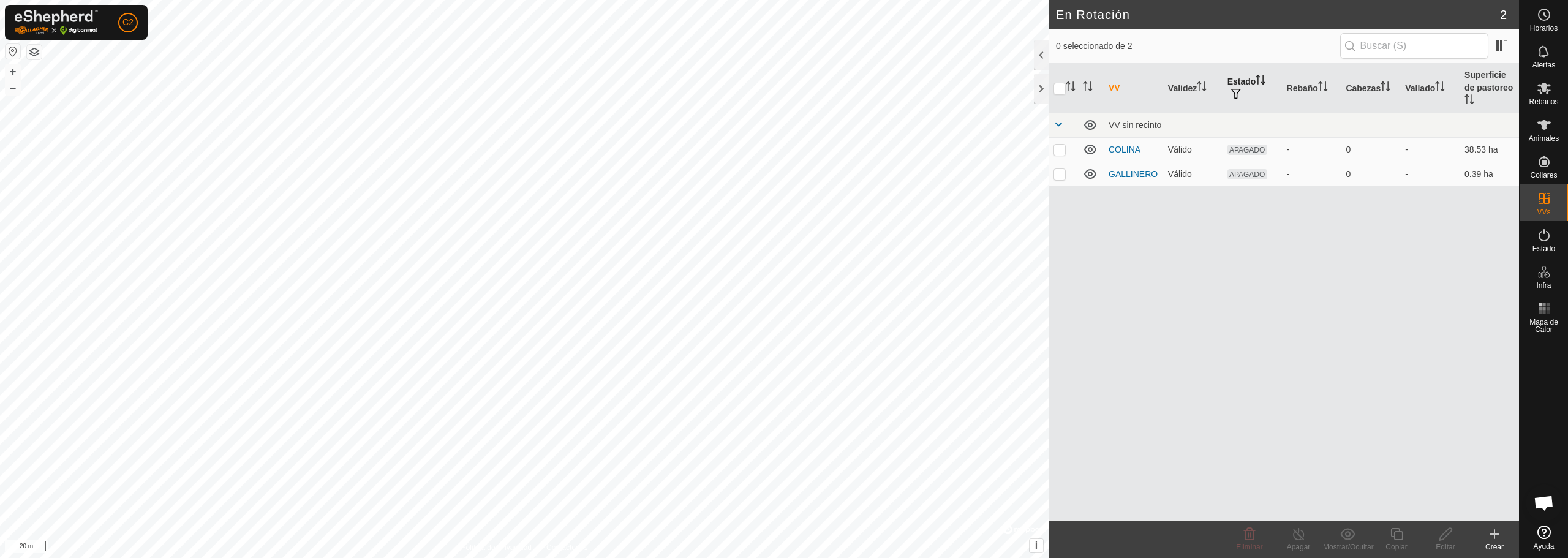
click at [1255, 77] on th "Estado" at bounding box center [1253, 88] width 59 height 49
click at [1261, 79] on icon "Activar para ordenar" at bounding box center [1261, 80] width 9 height 10
click at [1246, 82] on th "Estado" at bounding box center [1253, 88] width 59 height 49
click at [1314, 82] on th "Rebaño" at bounding box center [1312, 88] width 59 height 49
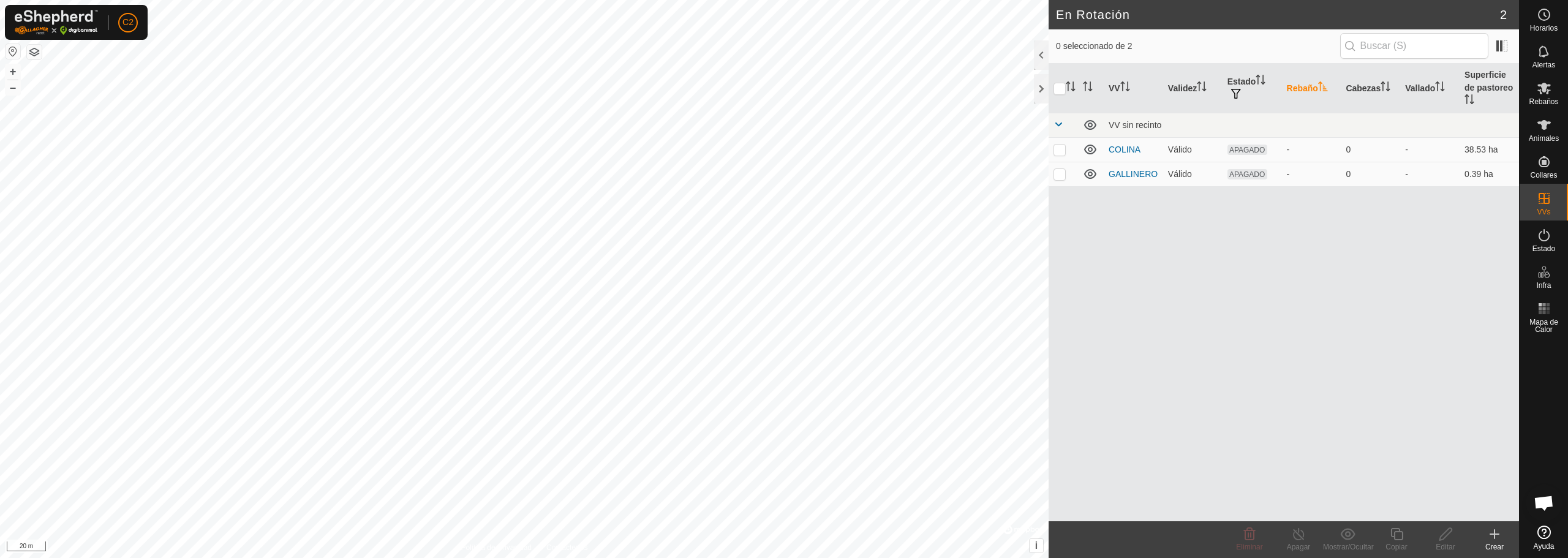
click at [1314, 82] on th "Rebaño" at bounding box center [1312, 88] width 59 height 49
click at [1309, 85] on th "Rebaño" at bounding box center [1312, 88] width 59 height 49
click at [1236, 90] on span "button" at bounding box center [1236, 94] width 10 height 10
click at [1236, 233] on div "VV Validez Estado Rebaño Cabezas Vallado Superficie de pastoreo VV sin recinto …" at bounding box center [1283, 293] width 471 height 458
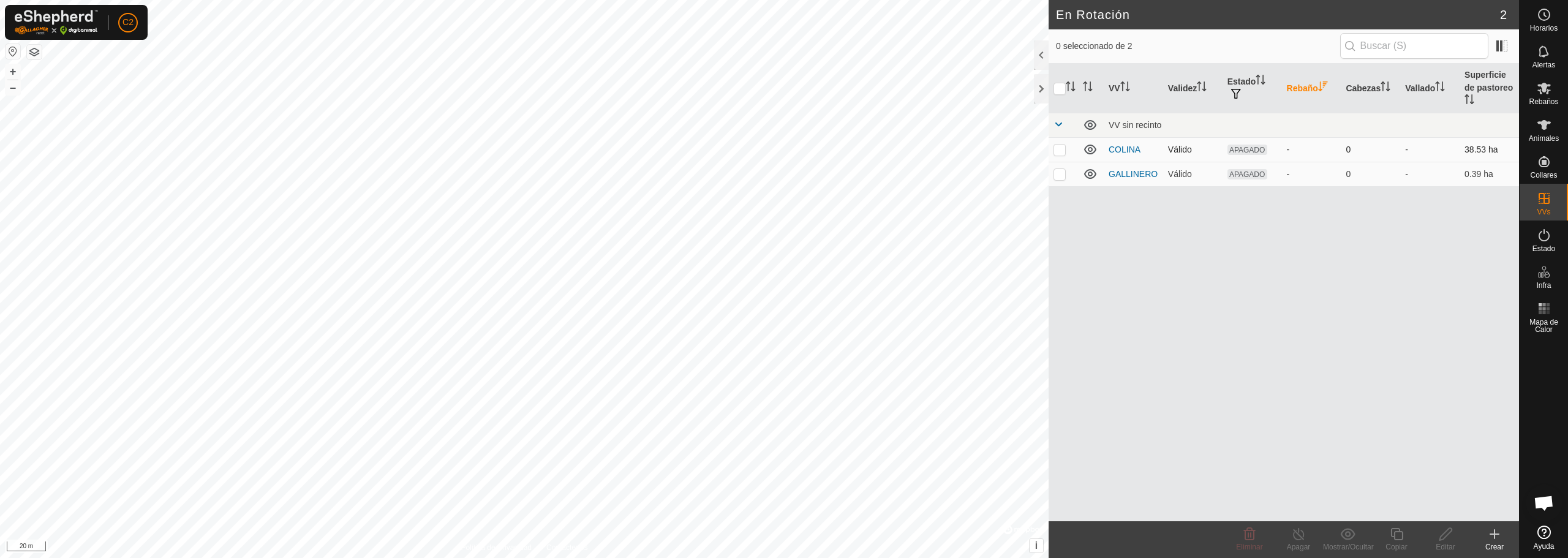
click at [1060, 153] on p-checkbox at bounding box center [1060, 150] width 12 height 10
click at [1058, 147] on p-checkbox at bounding box center [1060, 150] width 12 height 10
checkbox input "false"
click at [1058, 175] on p-checkbox at bounding box center [1060, 174] width 12 height 10
checkbox input "true"
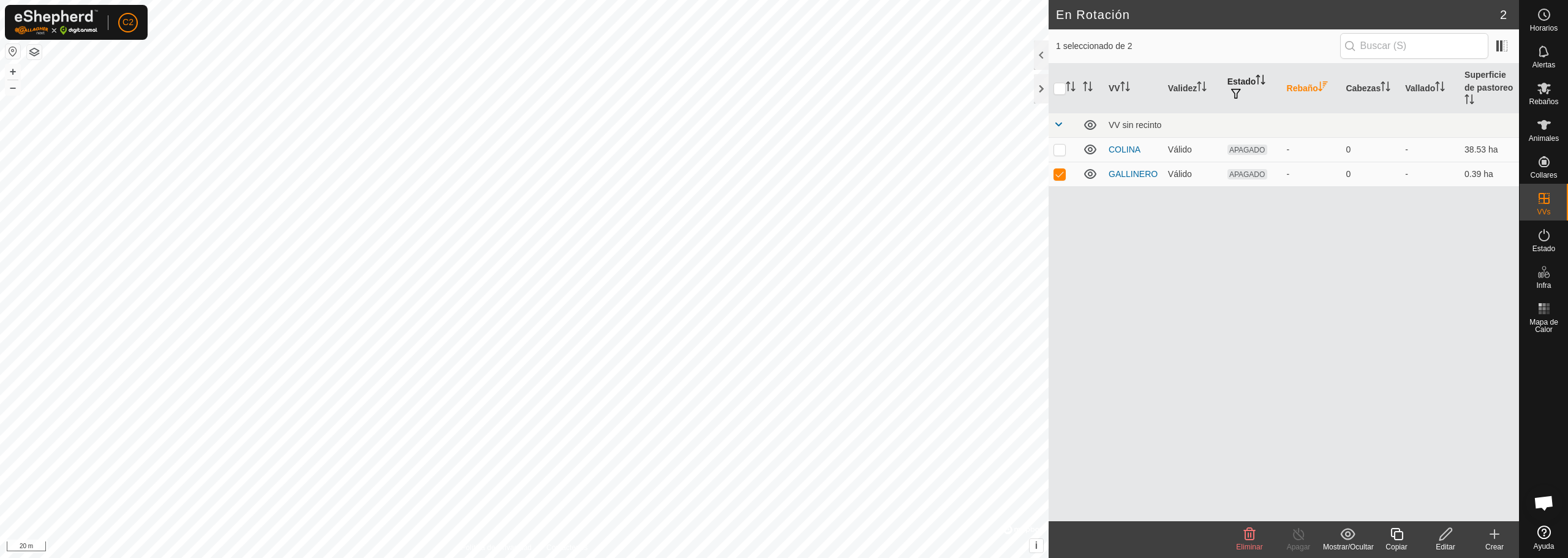
click at [1239, 85] on th "Estado" at bounding box center [1253, 88] width 59 height 49
click at [1234, 90] on span "button" at bounding box center [1236, 94] width 10 height 10
click at [1242, 158] on input "ENCENDIDO" at bounding box center [1240, 159] width 12 height 12
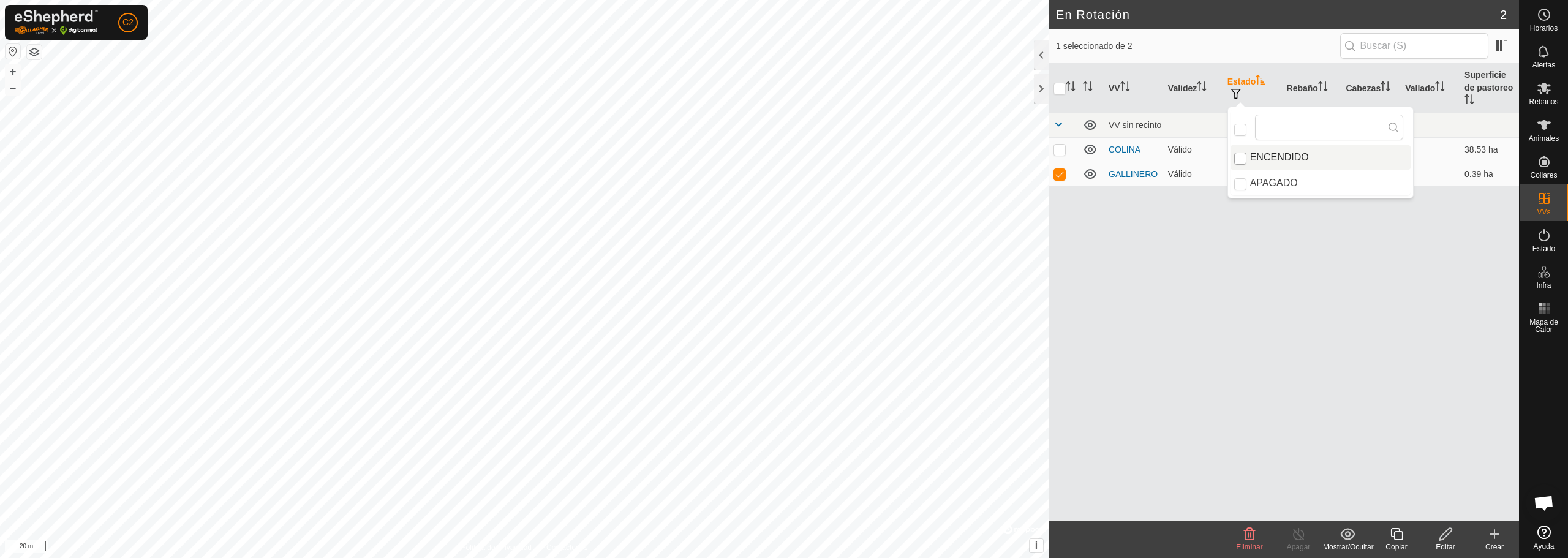
checkbox input "true"
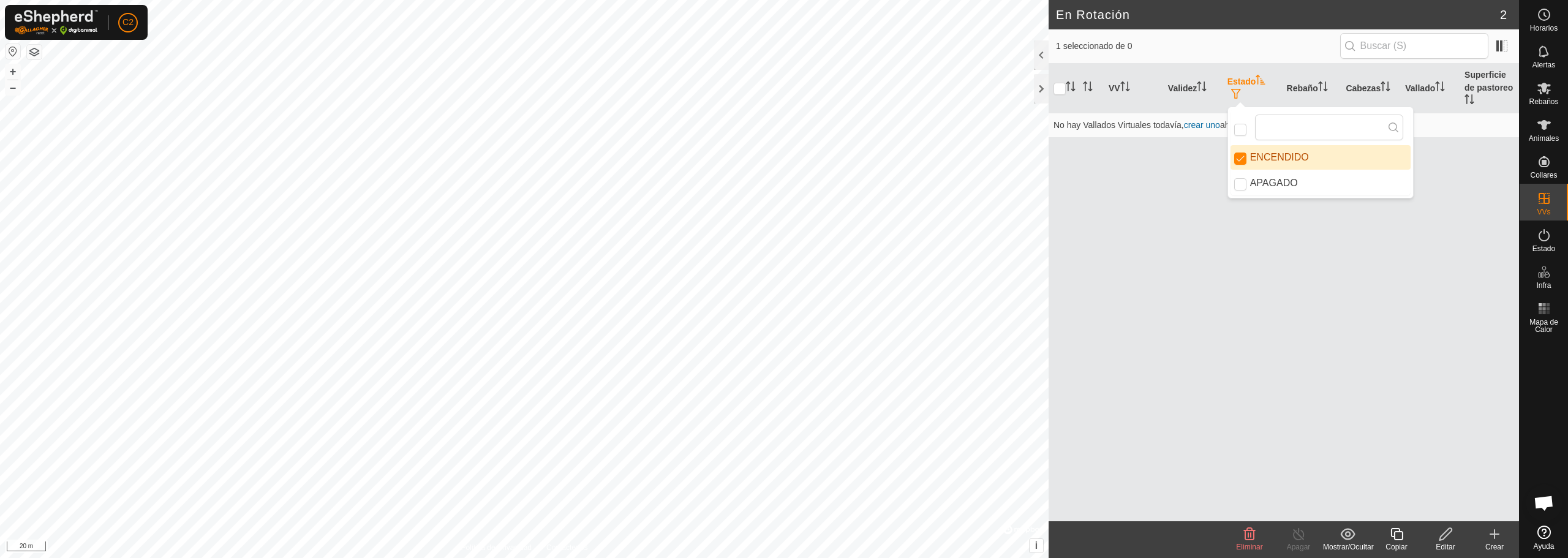
click at [1168, 169] on div "VV Validez Estado Rebaño Cabezas Vallado Superficie de pastoreo No hay Vallados…" at bounding box center [1283, 293] width 471 height 458
click at [1119, 85] on th "VV" at bounding box center [1133, 88] width 59 height 49
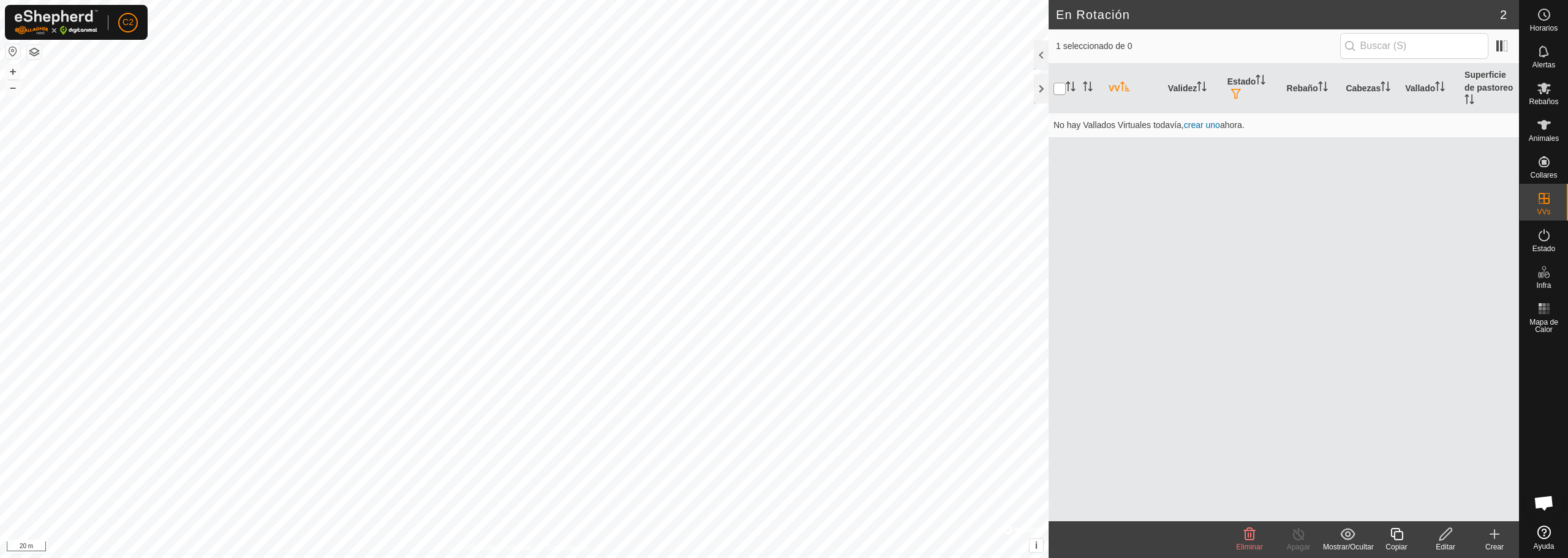
click at [1063, 92] on input "checkbox" at bounding box center [1060, 89] width 12 height 12
click at [1035, 51] on div at bounding box center [1042, 55] width 15 height 30
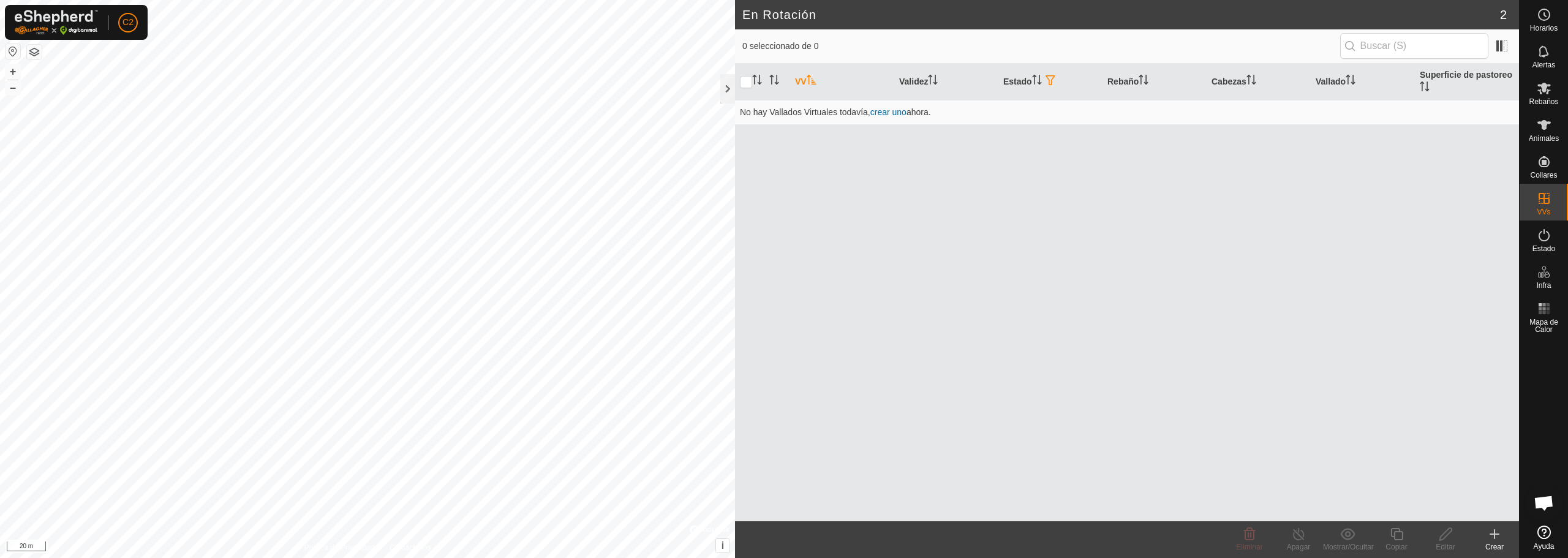
click at [804, 83] on th "VV" at bounding box center [842, 82] width 104 height 36
click at [751, 83] on input "checkbox" at bounding box center [746, 82] width 12 height 12
checkbox input "true"
click at [1053, 84] on span "button" at bounding box center [1050, 80] width 10 height 10
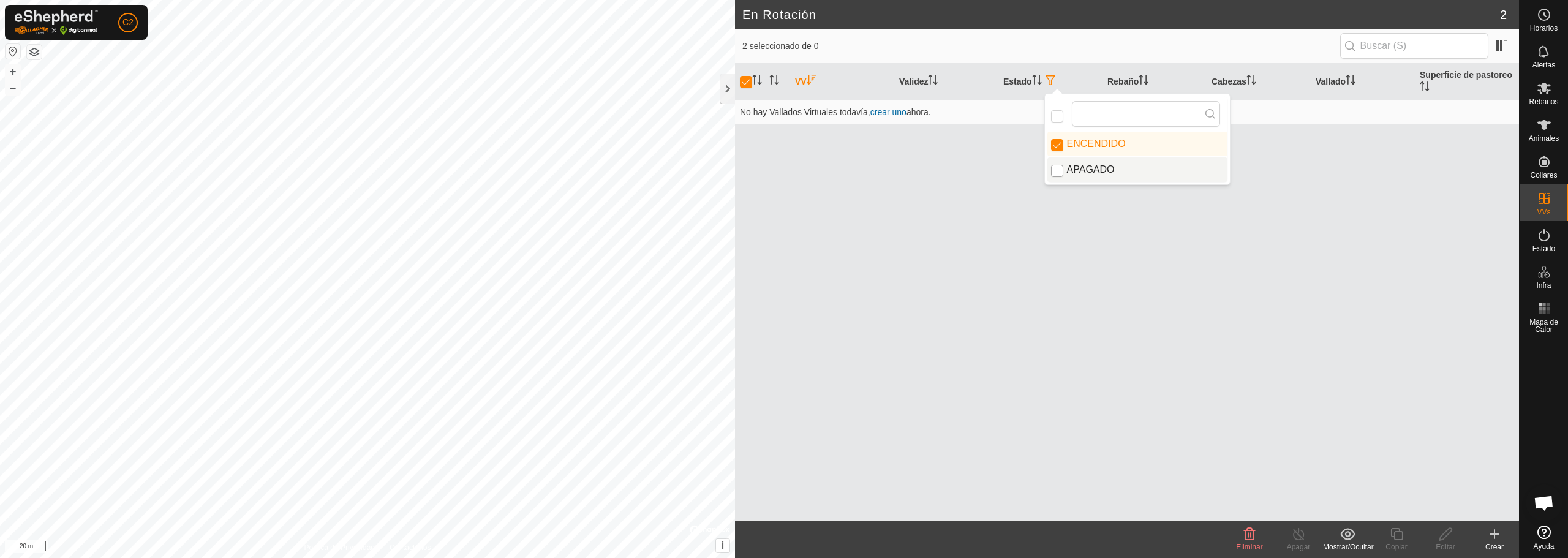
click at [1058, 168] on input "APAGADO" at bounding box center [1057, 171] width 12 height 12
checkbox input "true"
checkbox input "false"
checkbox input "true"
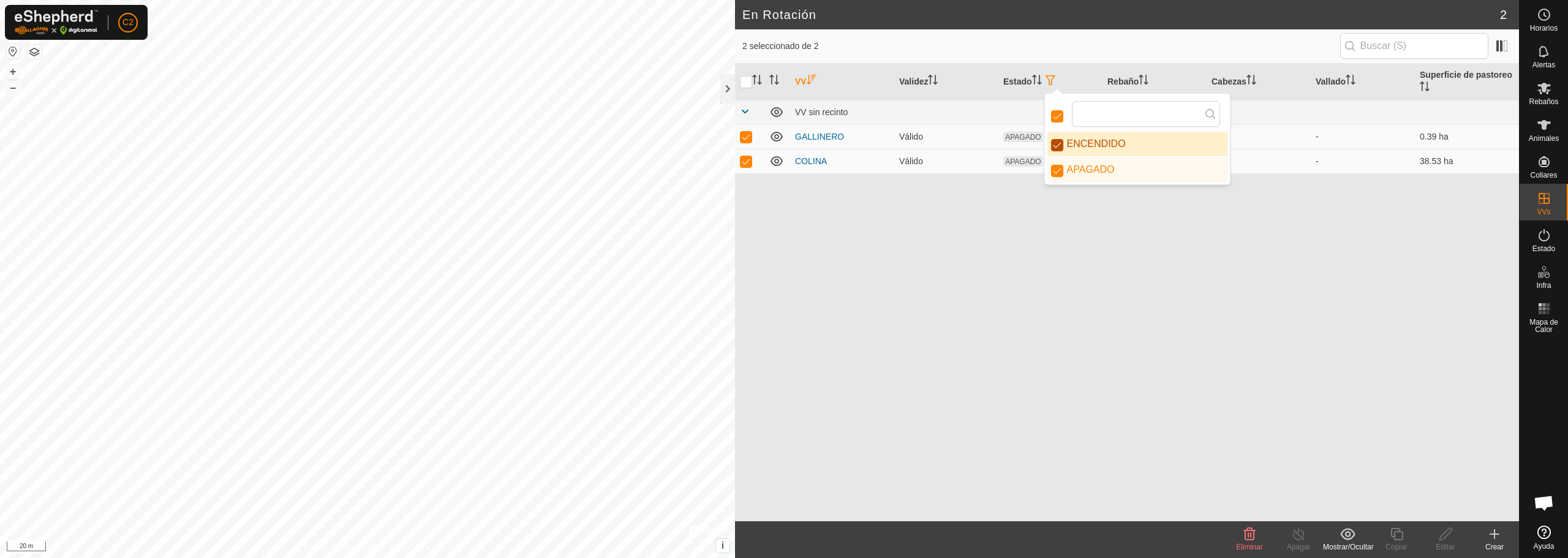
click at [1052, 143] on input "ENCENDIDO" at bounding box center [1057, 145] width 12 height 12
checkbox input "false"
click at [1056, 170] on input "APAGADO" at bounding box center [1057, 171] width 12 height 12
checkbox input "false"
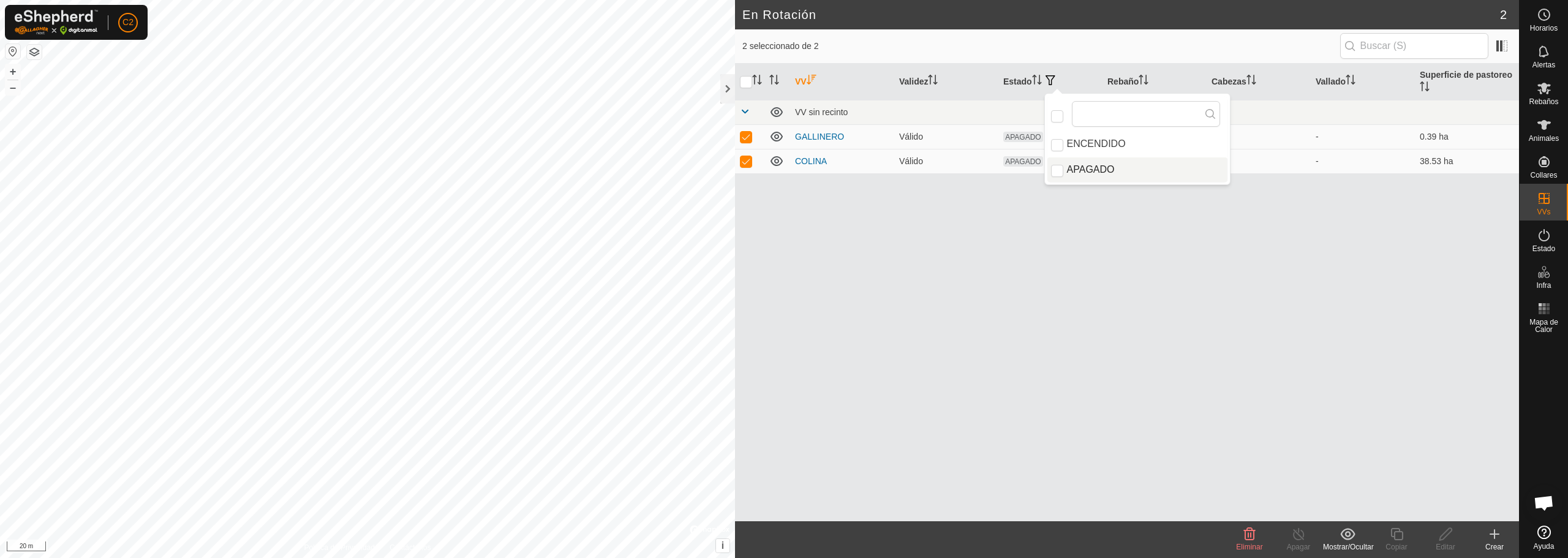
click at [980, 251] on div "VV Validez Estado Rebaño Cabezas Vallado Superficie de pastoreo VV sin recinto …" at bounding box center [1127, 293] width 784 height 458
click at [810, 81] on icon "Activar para ordenar" at bounding box center [812, 80] width 10 height 10
click at [748, 139] on p-checkbox at bounding box center [746, 137] width 12 height 10
checkbox input "false"
click at [750, 157] on p-checkbox at bounding box center [746, 161] width 12 height 10
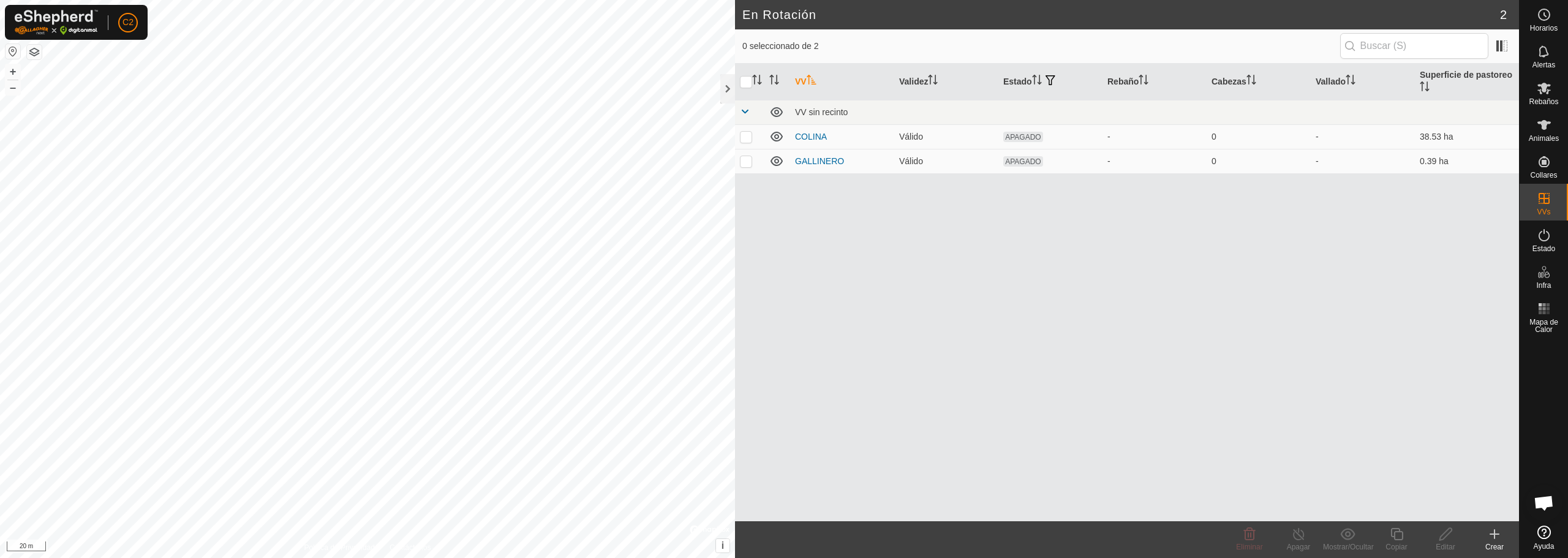
checkbox input "true"
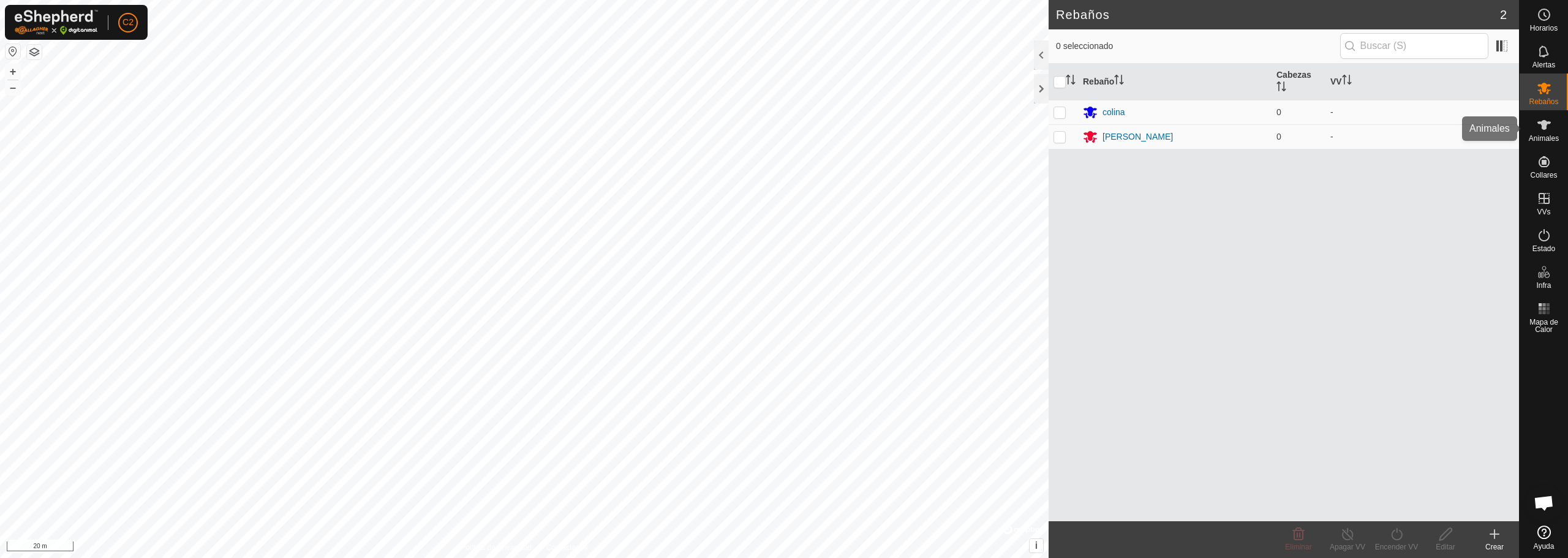
click at [1540, 131] on icon at bounding box center [1544, 125] width 15 height 15
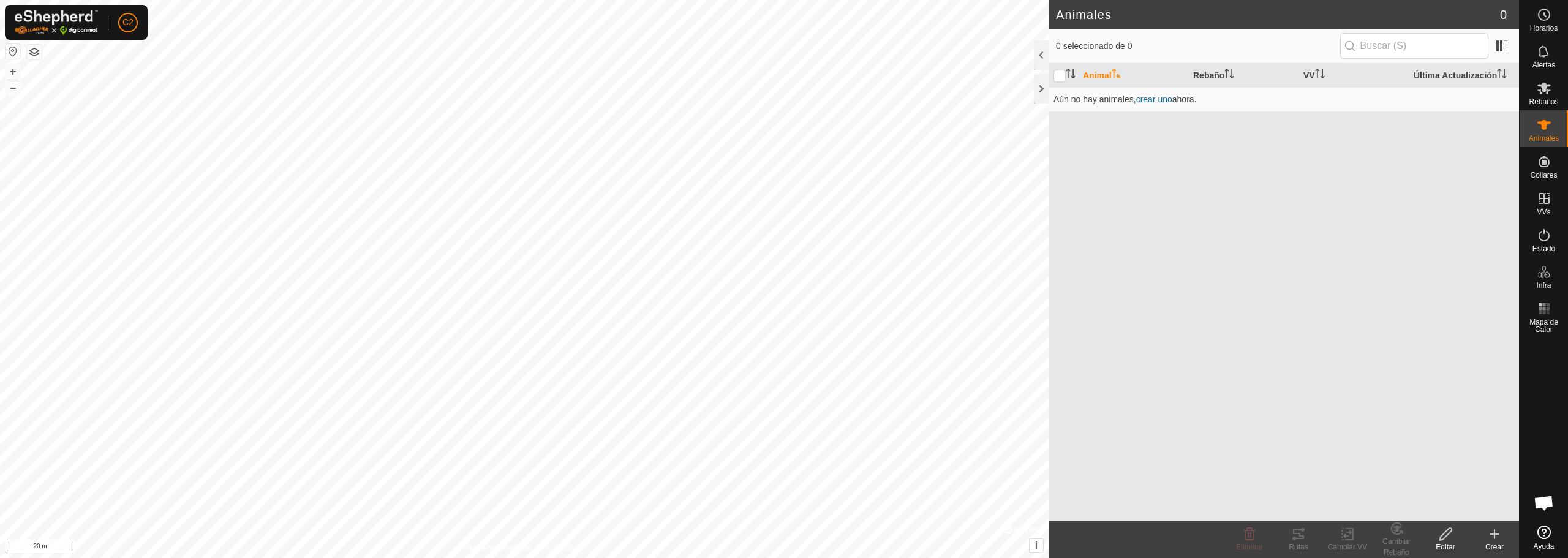
click at [1500, 544] on div "Crear" at bounding box center [1494, 547] width 49 height 11
click at [1452, 504] on link "Crear Animal Individual" at bounding box center [1423, 507] width 191 height 25
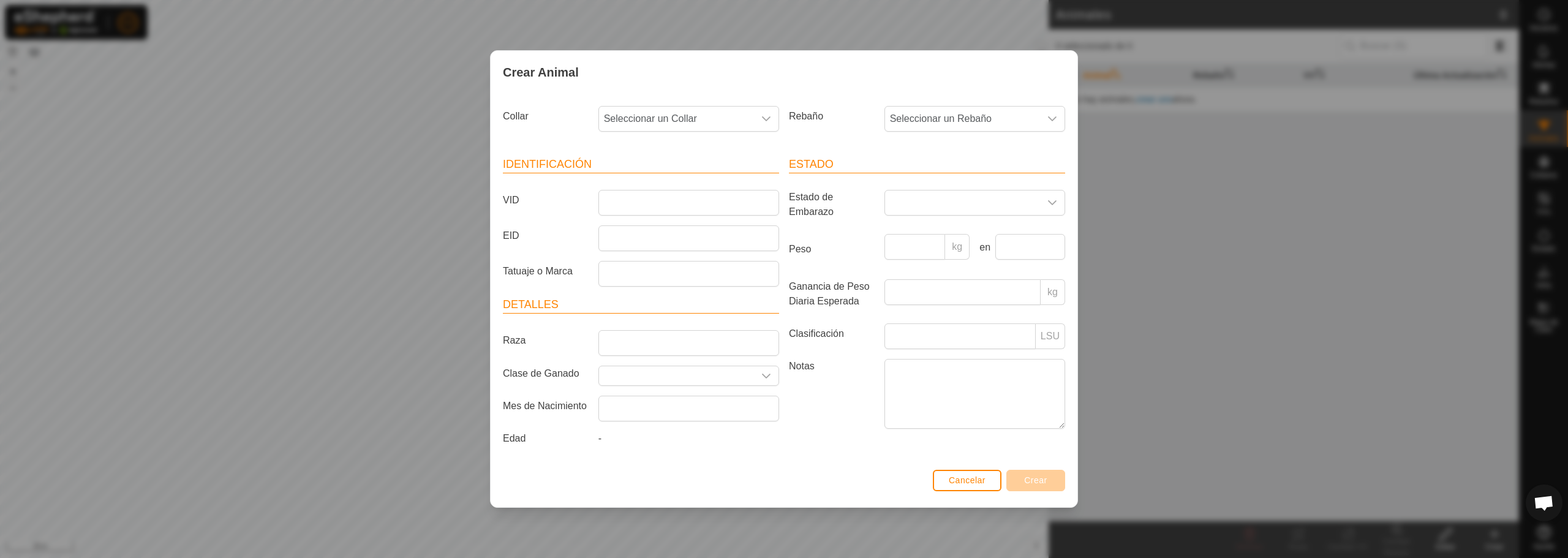
click at [830, 25] on div "Crear Animal Collar Seleccionar un Collar Rebaño Seleccionar un Rebaño Identifi…" at bounding box center [784, 279] width 1568 height 558
click at [963, 483] on span "Cancelar" at bounding box center [967, 480] width 36 height 10
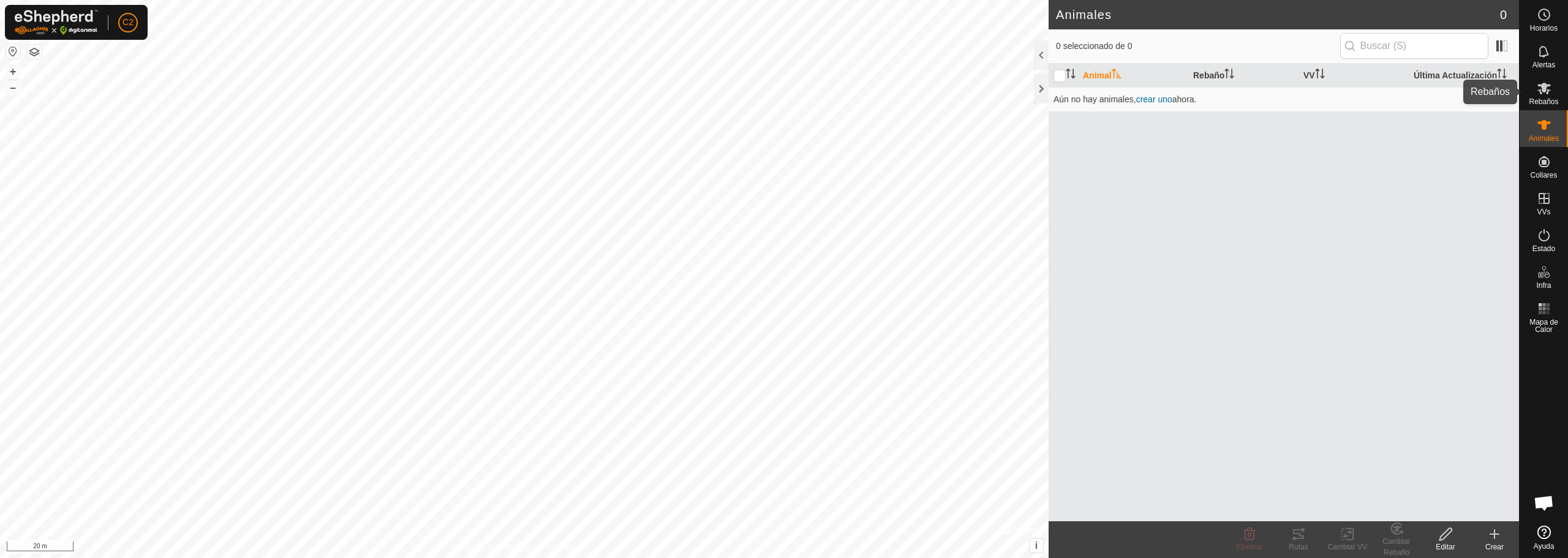
click at [1538, 87] on icon at bounding box center [1544, 88] width 15 height 15
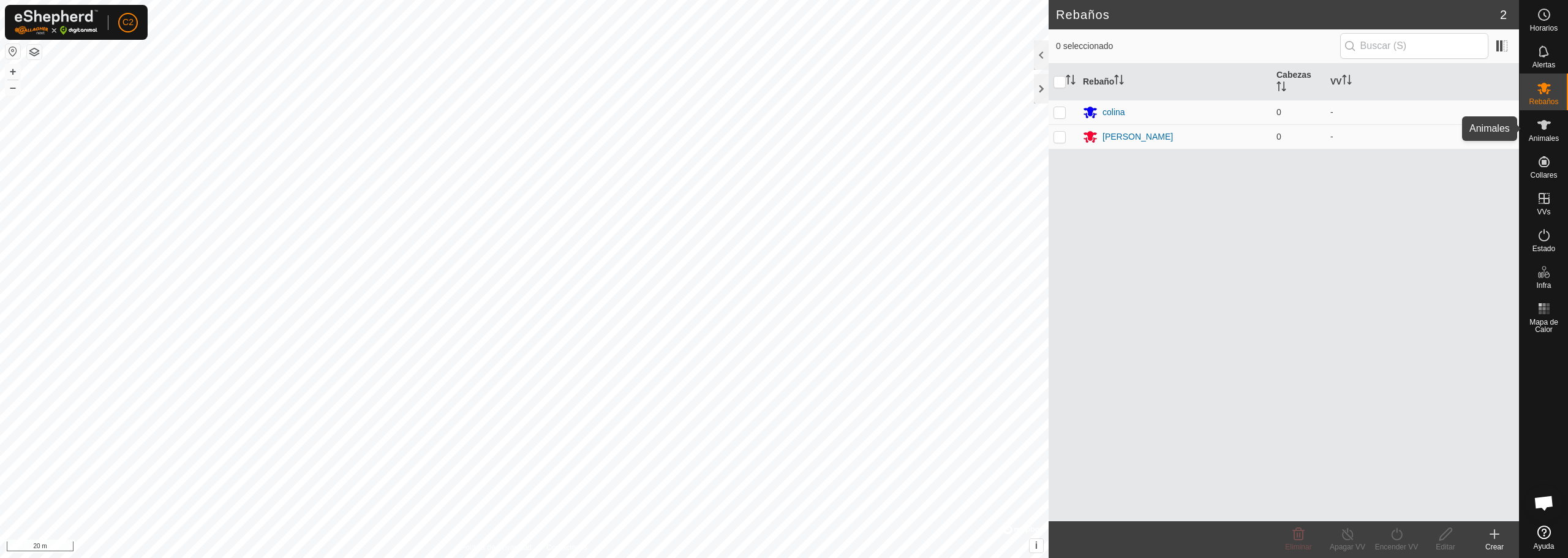
click at [1551, 131] on es-animals-svg-icon at bounding box center [1544, 125] width 22 height 20
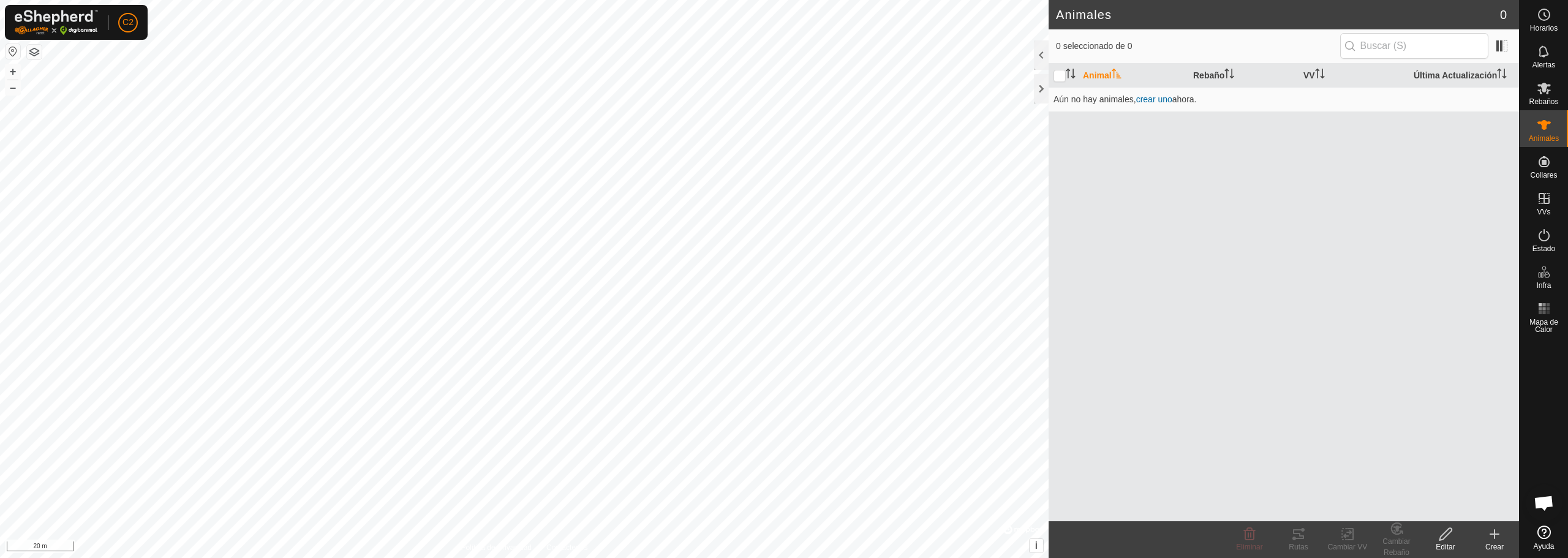
click at [1486, 547] on div "Crear" at bounding box center [1494, 547] width 49 height 11
click at [1374, 501] on link "Crear Animal Individual" at bounding box center [1423, 507] width 191 height 25
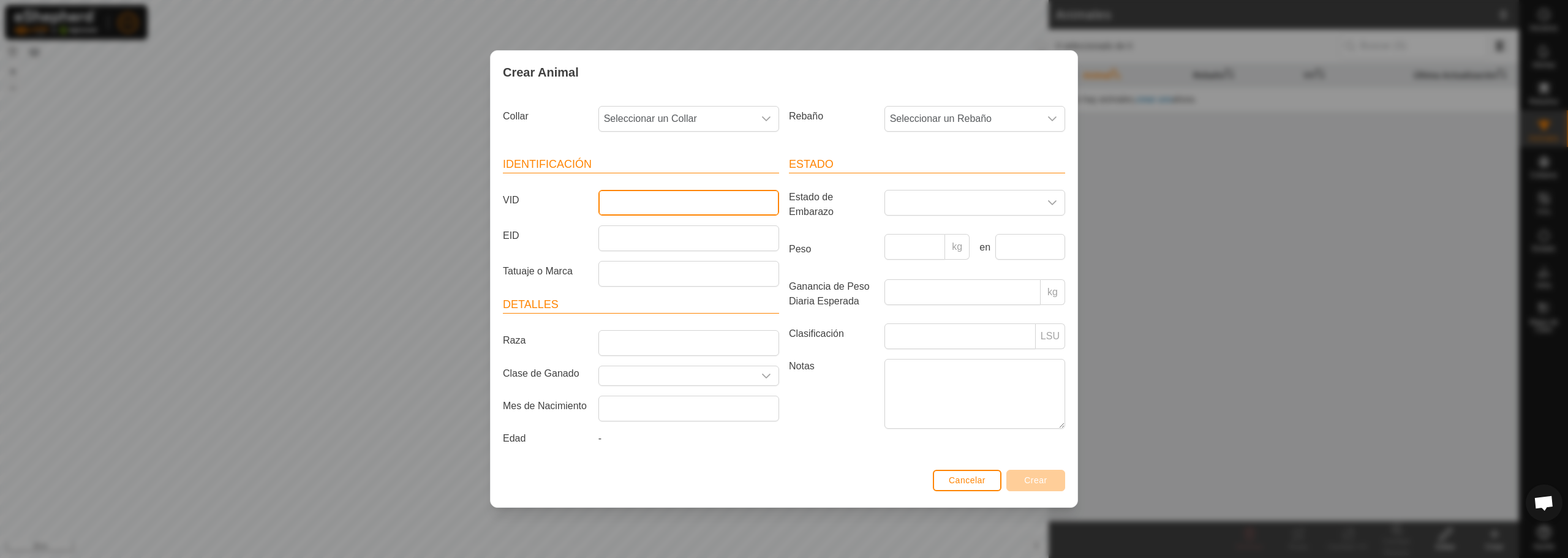
click at [635, 201] on input "VID" at bounding box center [688, 203] width 181 height 26
click at [949, 485] on span "Cancelar" at bounding box center [967, 480] width 36 height 10
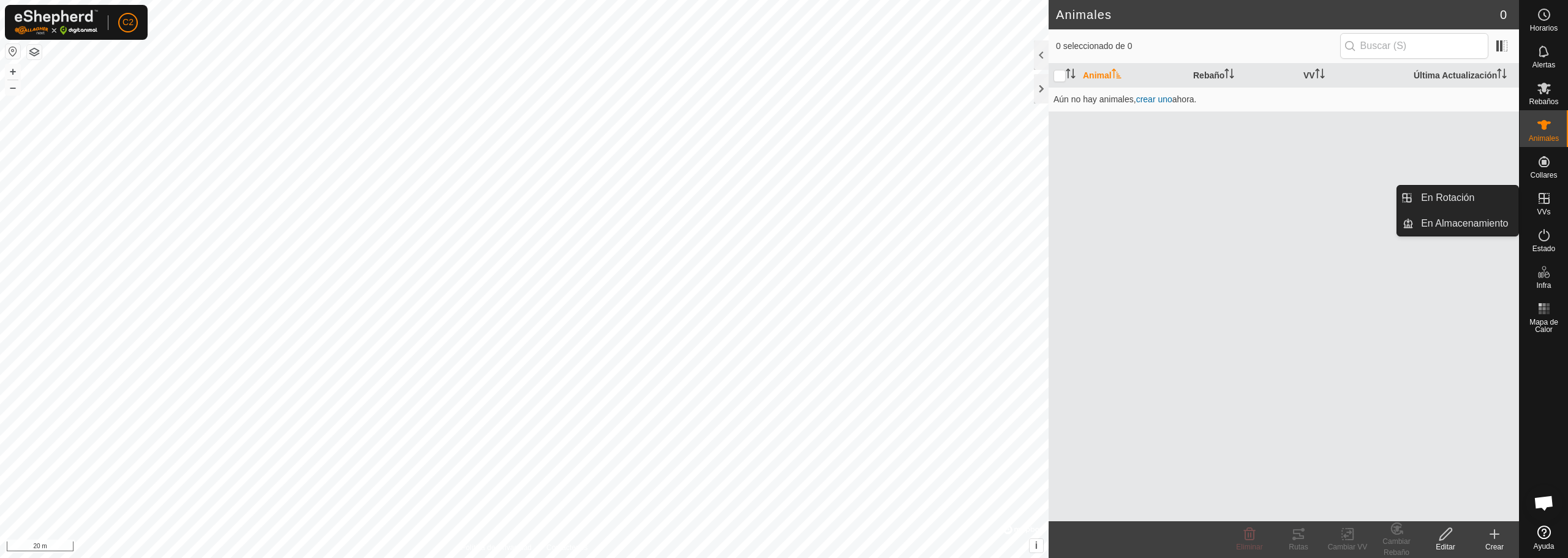
drag, startPoint x: 1520, startPoint y: 207, endPoint x: 1549, endPoint y: 198, distance: 30.4
click at [1549, 198] on icon at bounding box center [1544, 199] width 15 height 15
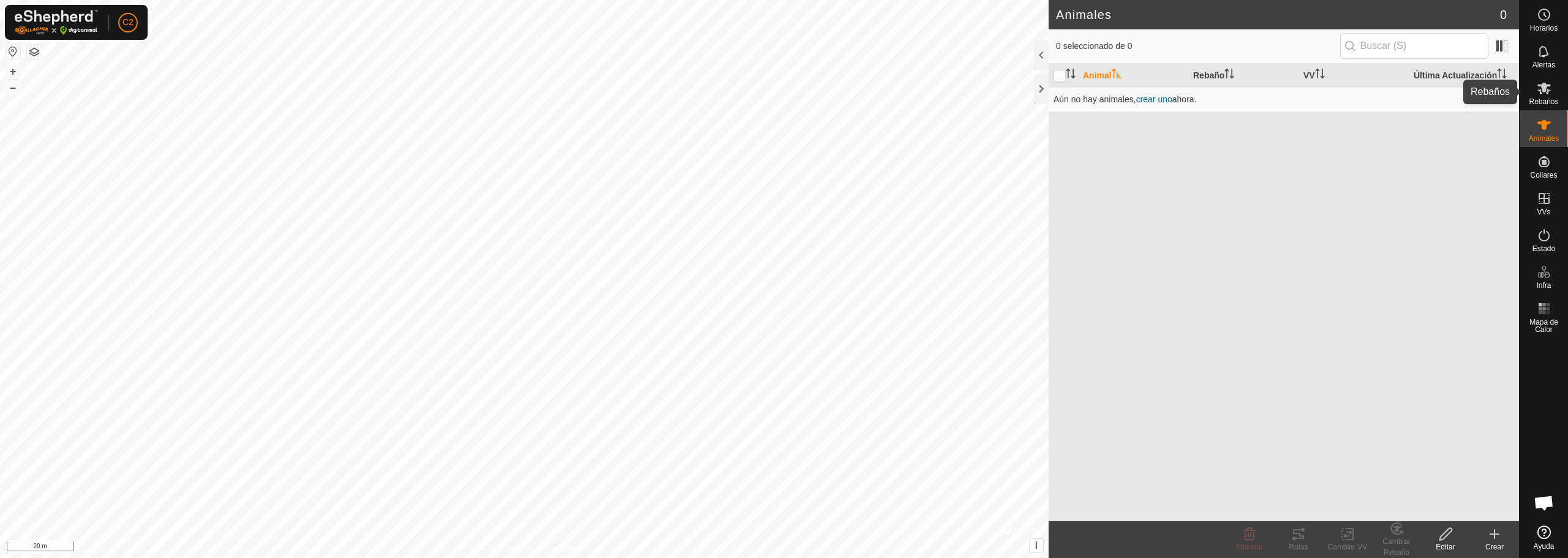
click at [1535, 91] on es-mob-svg-icon at bounding box center [1544, 88] width 22 height 20
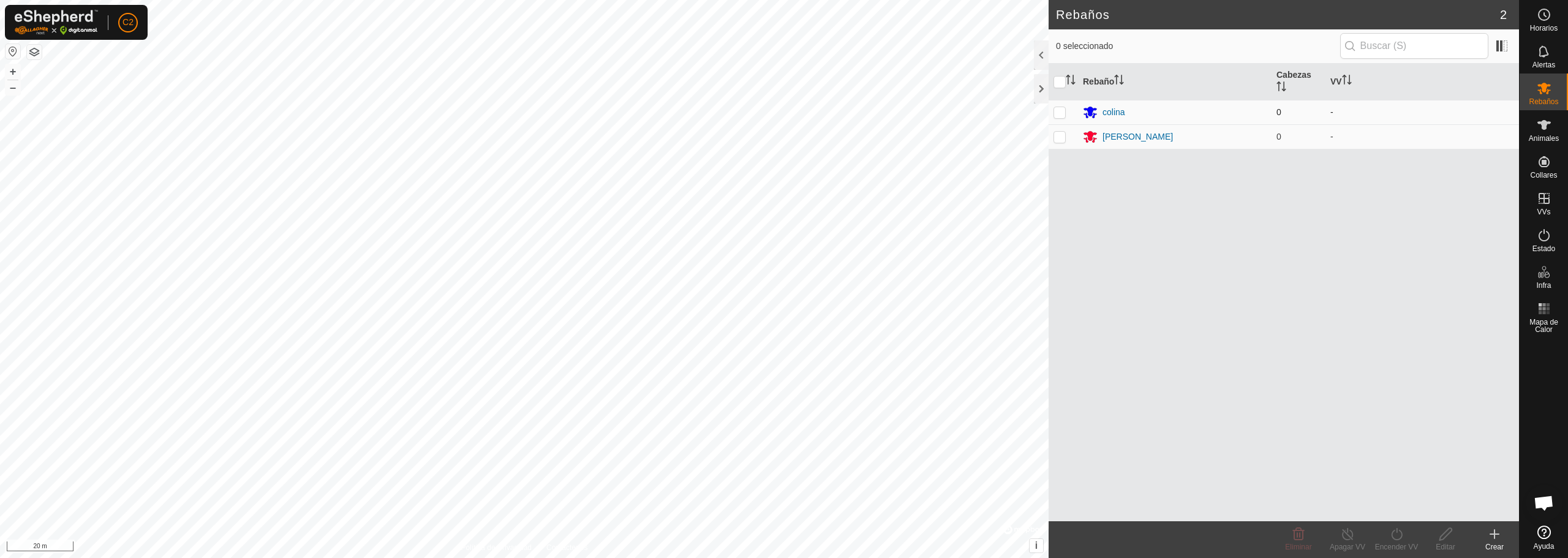
click at [1057, 115] on p-checkbox at bounding box center [1060, 112] width 12 height 10
checkbox input "true"
click at [1061, 140] on p-checkbox at bounding box center [1060, 137] width 12 height 10
checkbox input "true"
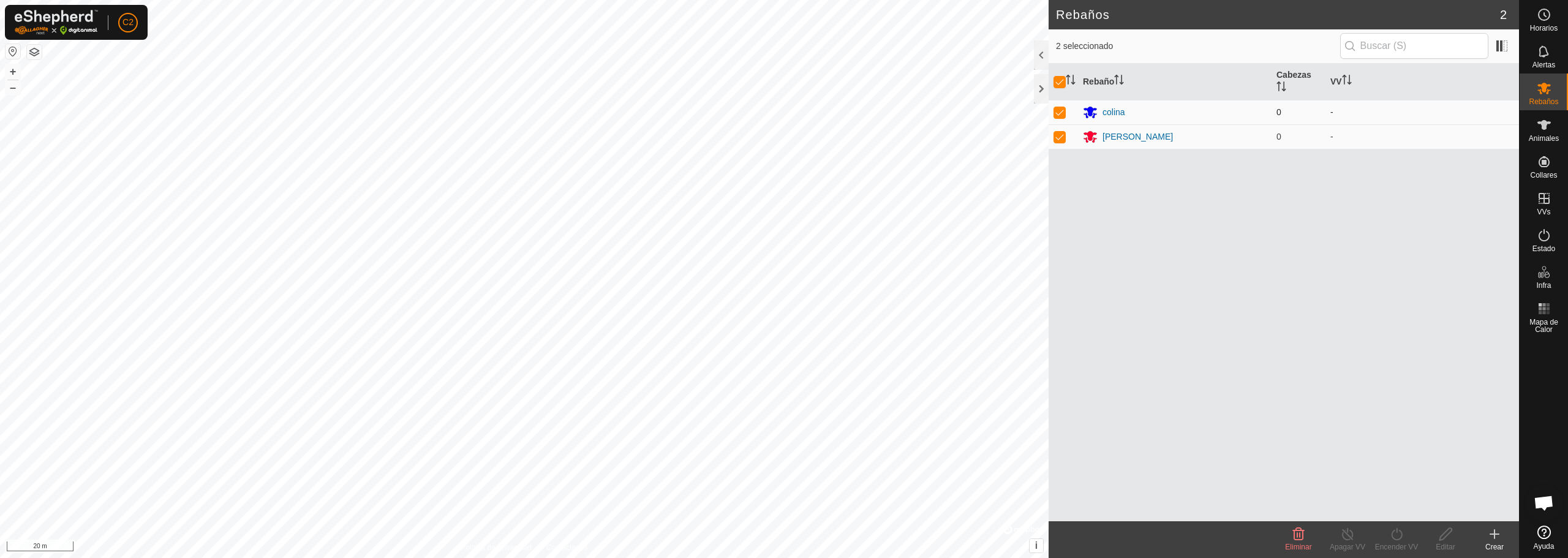
click at [1059, 113] on p-checkbox at bounding box center [1060, 112] width 12 height 10
checkbox input "false"
click at [1544, 135] on span "Animales" at bounding box center [1544, 139] width 30 height 7
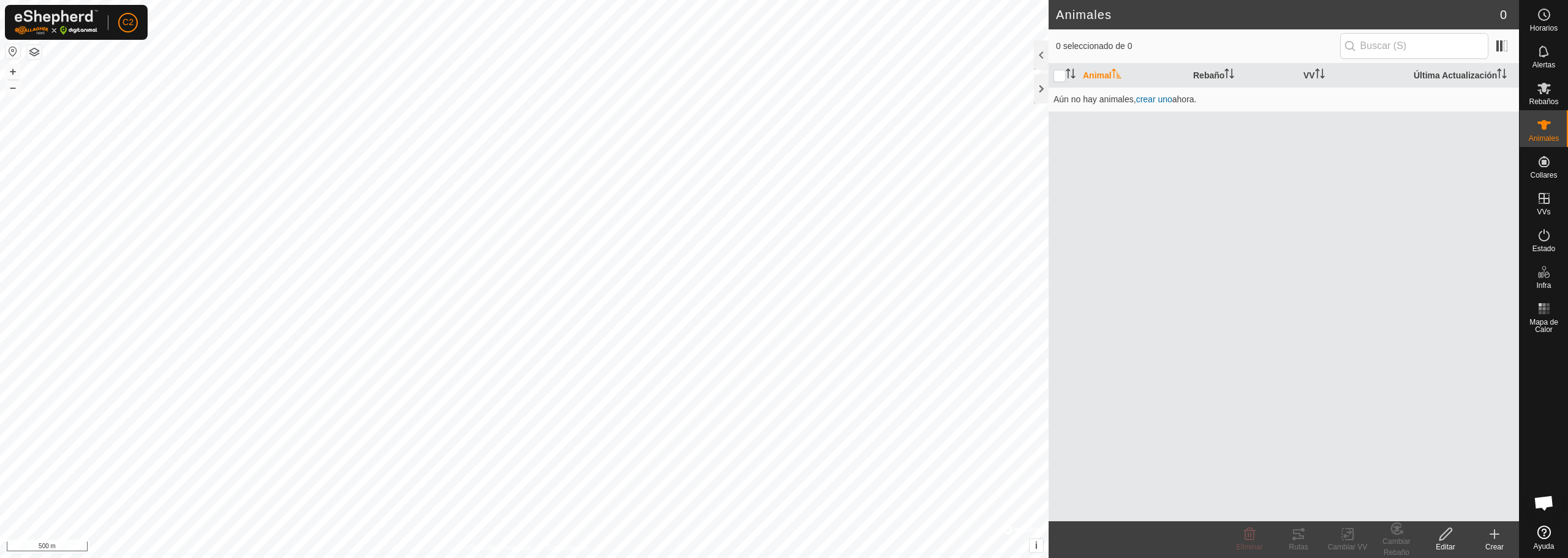
click at [1489, 541] on div "Crear" at bounding box center [1494, 547] width 49 height 11
click at [1418, 510] on link "Crear Animal Individual" at bounding box center [1423, 507] width 191 height 25
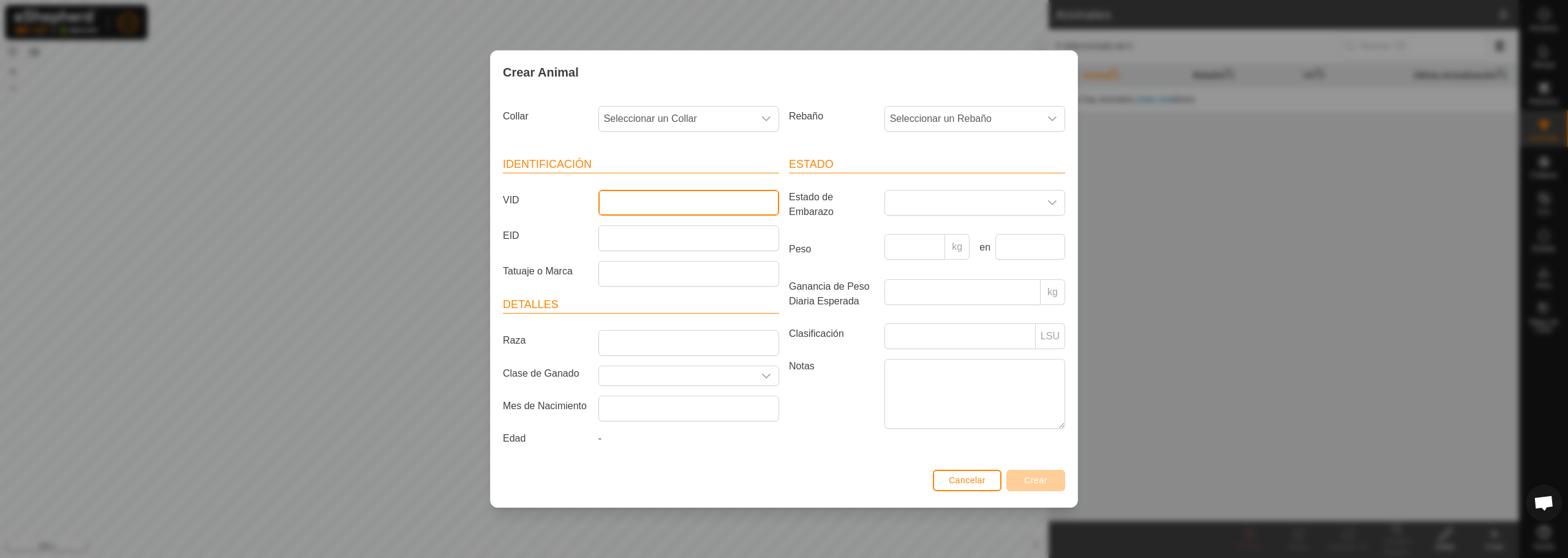
click at [628, 198] on input "VID" at bounding box center [688, 203] width 181 height 26
type input "r"
type input "REY"
click at [946, 127] on span "Seleccionar un Rebaño" at bounding box center [962, 119] width 155 height 25
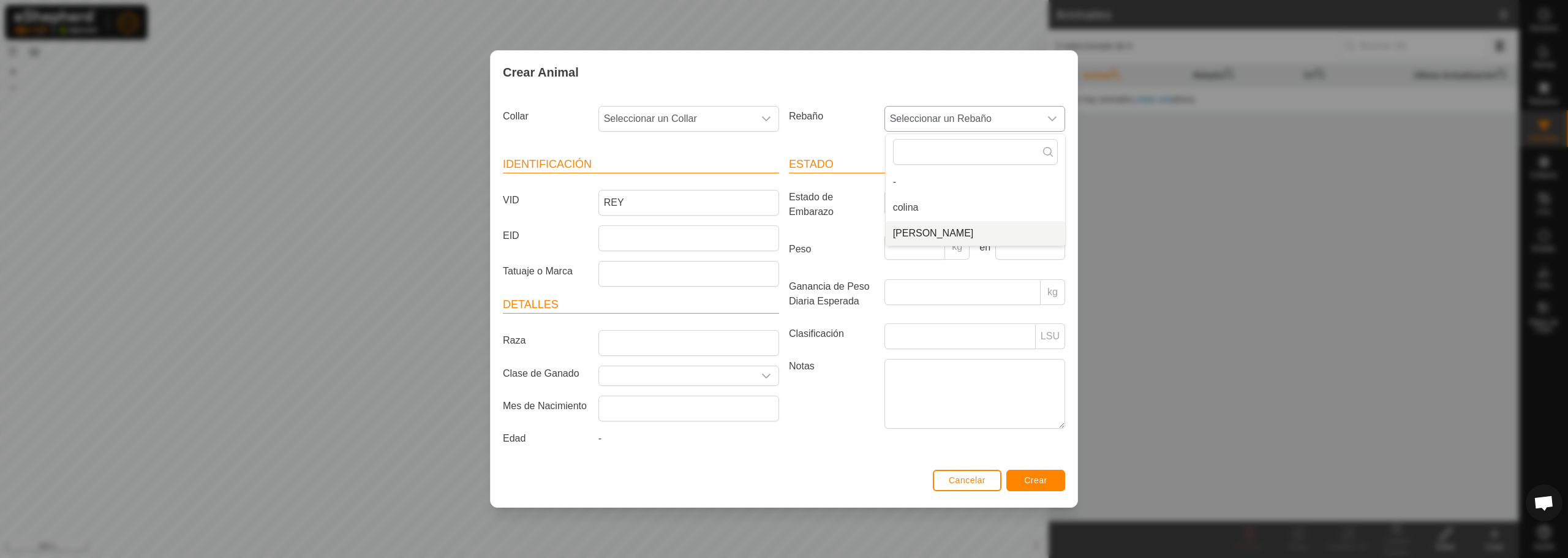
click at [925, 230] on li "[PERSON_NAME]" at bounding box center [975, 233] width 179 height 25
click at [733, 118] on span "Seleccionar un Collar" at bounding box center [676, 119] width 155 height 25
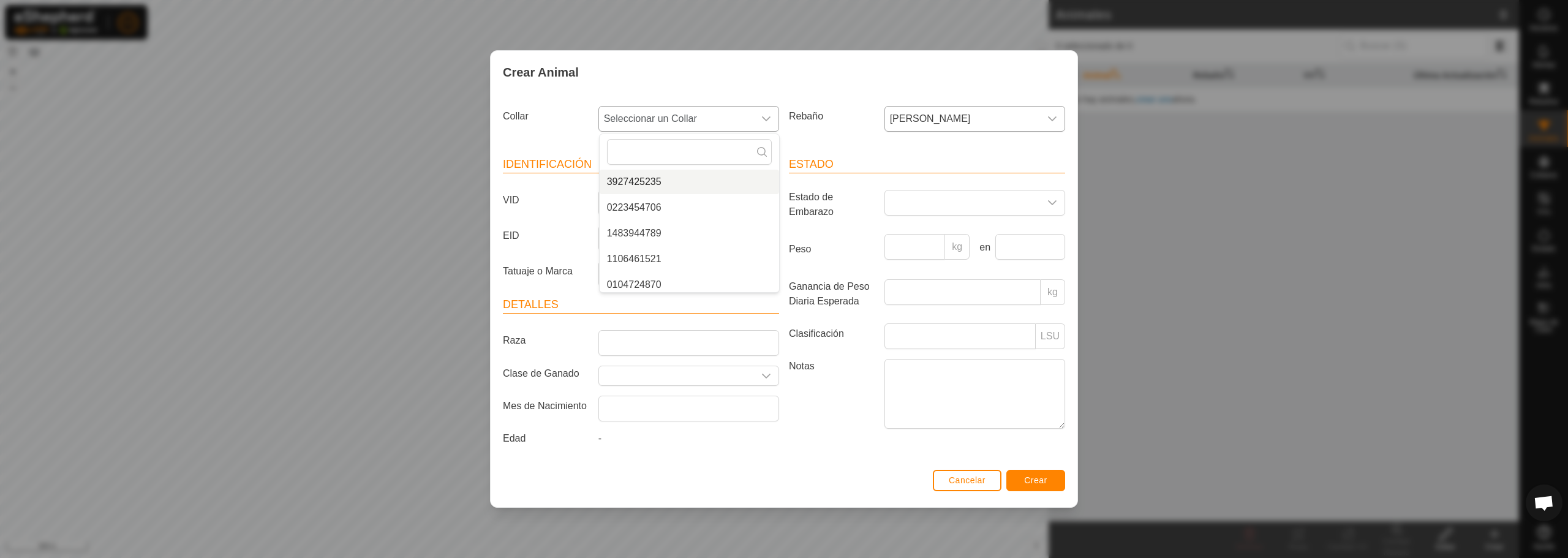
click at [674, 182] on li "3927425235" at bounding box center [689, 182] width 179 height 25
click at [767, 373] on icon "dropdown trigger" at bounding box center [766, 376] width 10 height 10
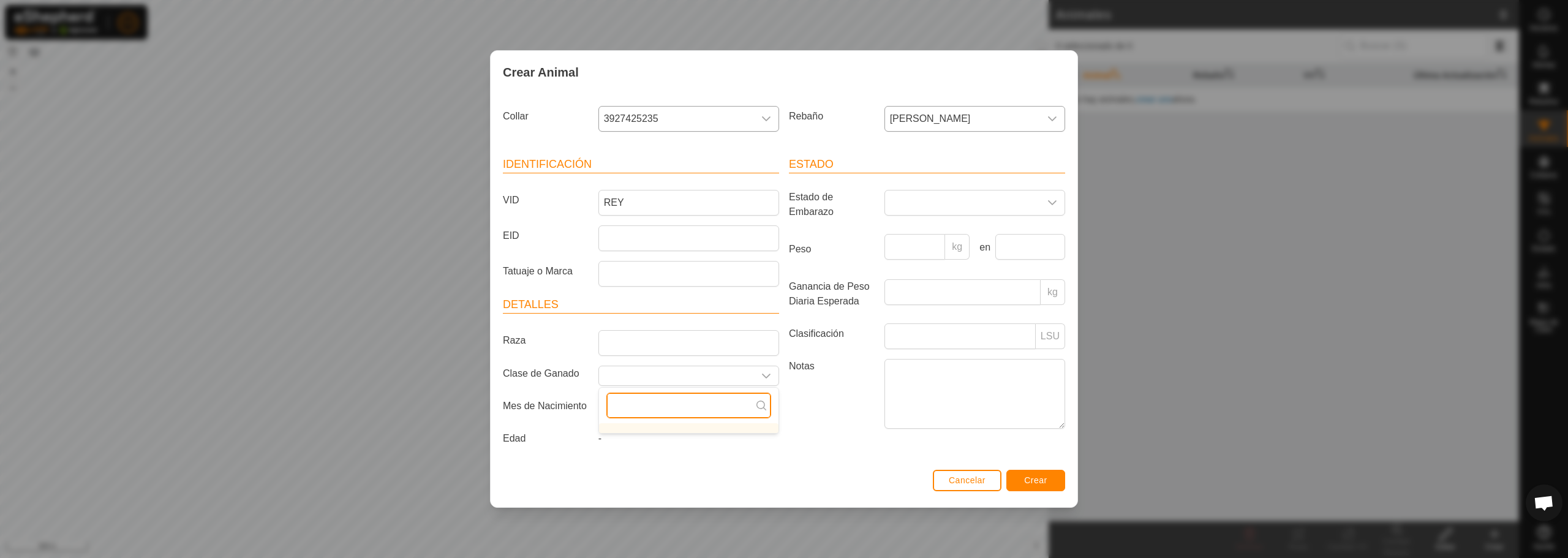
click at [742, 411] on input "text" at bounding box center [688, 406] width 165 height 26
type input "E"
type input "V"
click at [842, 426] on label "Notas" at bounding box center [832, 393] width 95 height 69
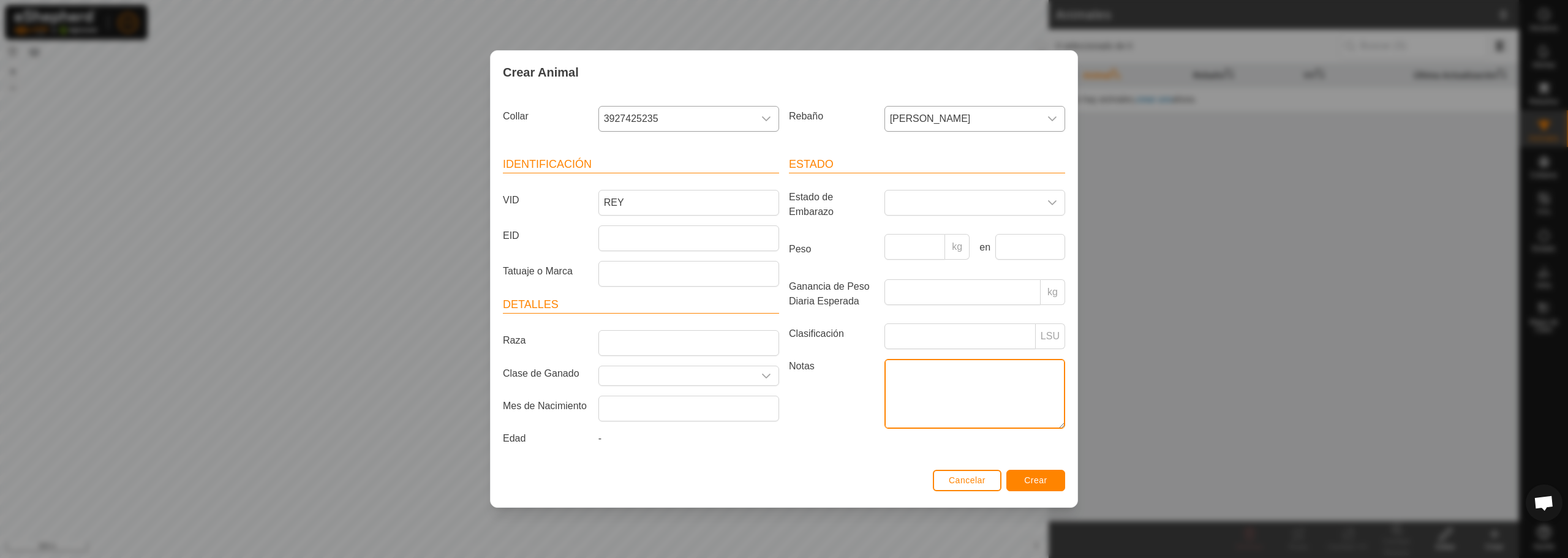
click at [885, 426] on textarea "Notas" at bounding box center [975, 393] width 181 height 70
click at [763, 377] on icon "dropdown trigger" at bounding box center [766, 376] width 10 height 10
click at [1055, 478] on button "Crear" at bounding box center [1035, 481] width 59 height 22
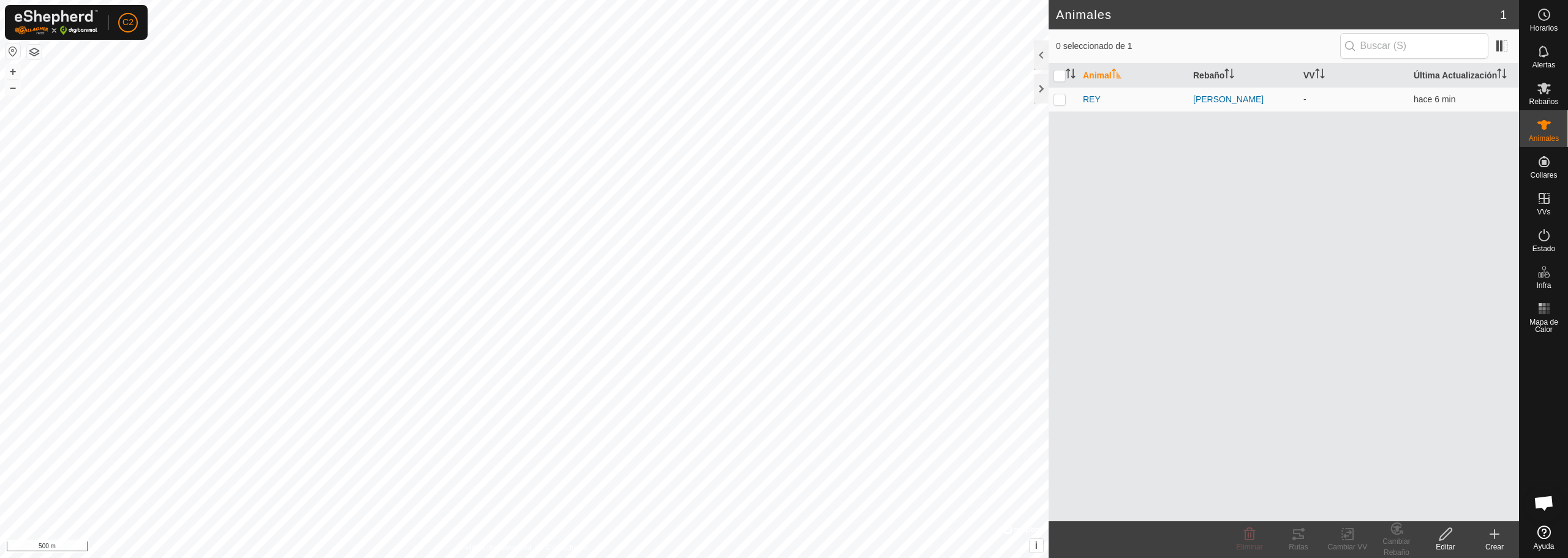
click at [1492, 543] on div "Crear" at bounding box center [1494, 547] width 49 height 11
click at [1469, 510] on link "Crear Animal Individual" at bounding box center [1423, 507] width 191 height 25
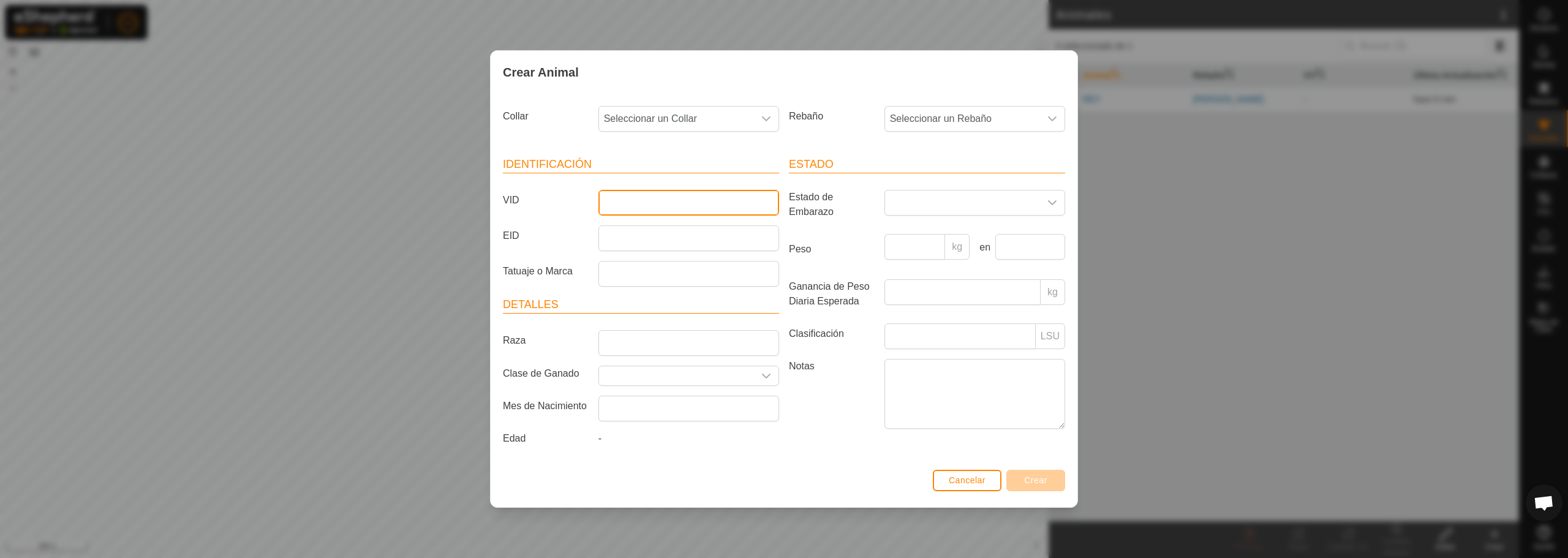
click at [651, 202] on input "VID" at bounding box center [688, 203] width 181 height 26
type input "NAPOLEON"
click at [932, 118] on span "Seleccionar un Rebaño" at bounding box center [962, 119] width 155 height 25
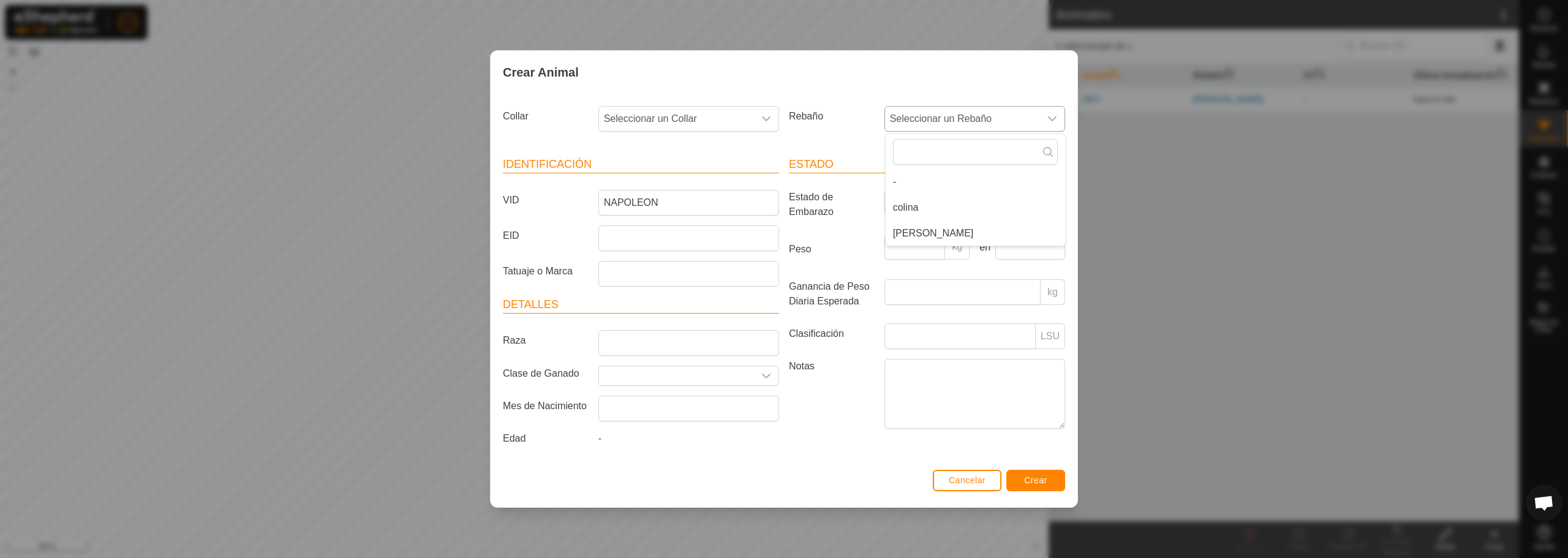
click at [932, 231] on li "[PERSON_NAME]" at bounding box center [975, 233] width 179 height 25
click at [765, 118] on icon "dropdown trigger" at bounding box center [766, 119] width 10 height 10
click at [662, 207] on li "0223454706" at bounding box center [689, 208] width 179 height 25
click at [1042, 483] on span "Crear" at bounding box center [1036, 480] width 24 height 10
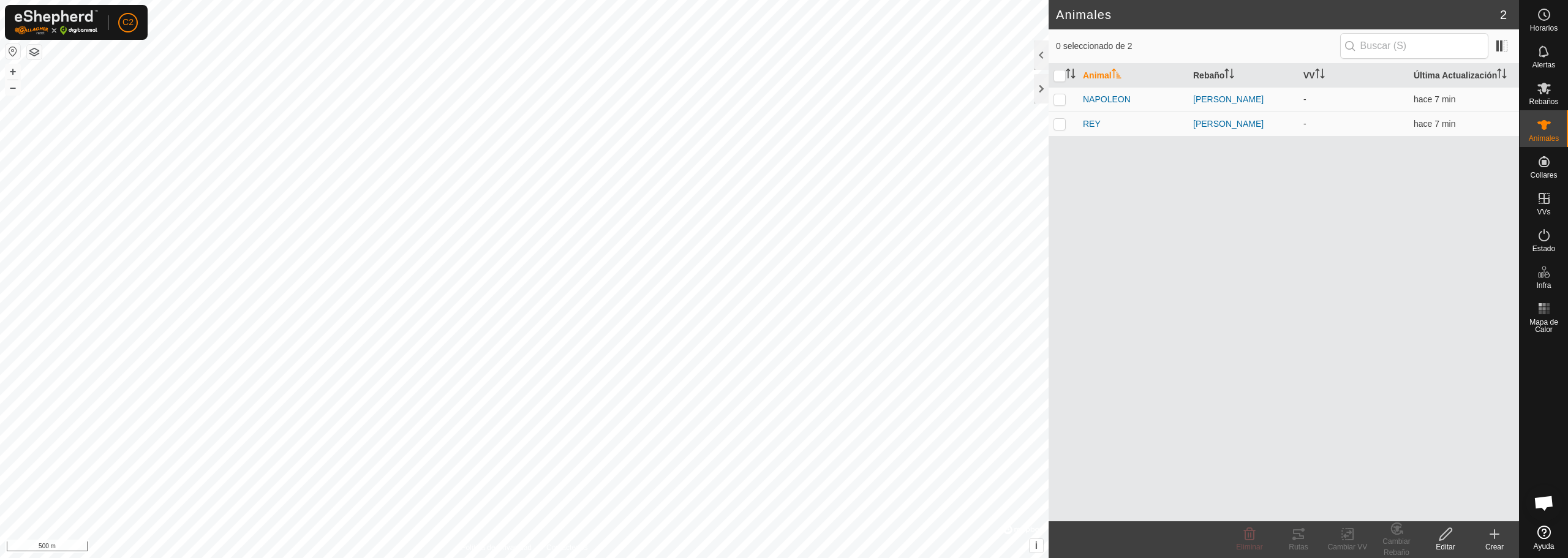
click at [1503, 539] on create-svg-icon at bounding box center [1494, 534] width 49 height 15
click at [1478, 511] on link "Crear Animal Individual" at bounding box center [1423, 507] width 191 height 25
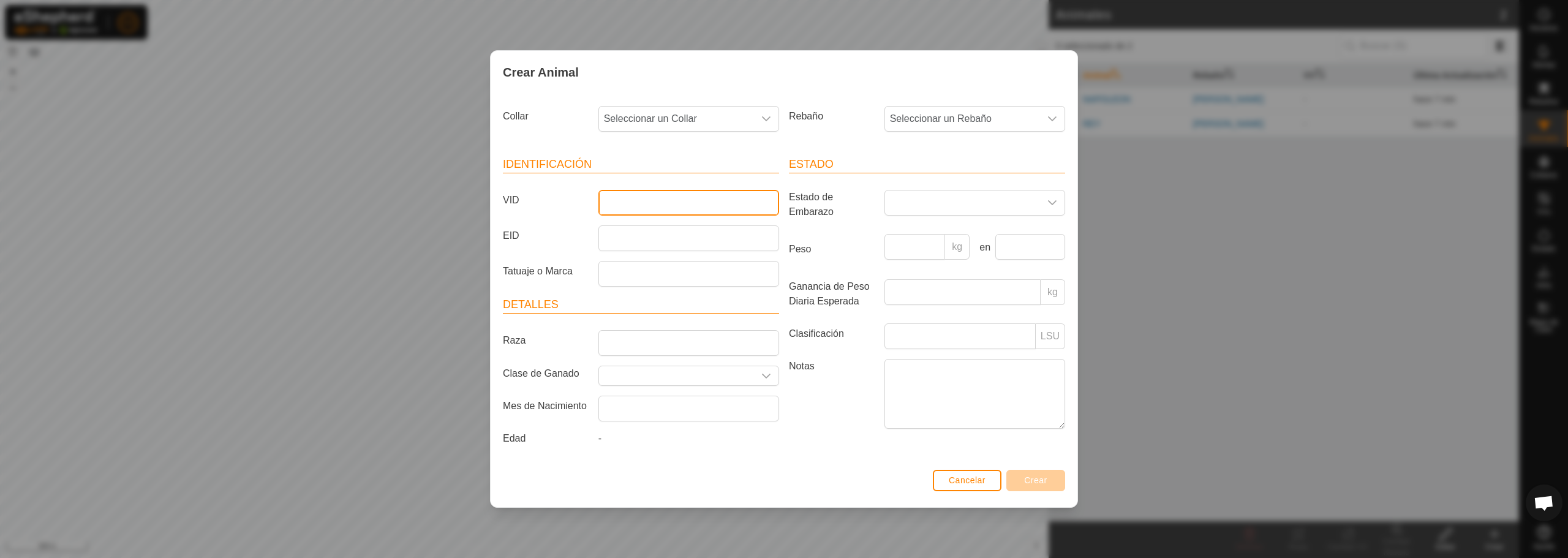
click at [696, 205] on input "VID" at bounding box center [688, 203] width 181 height 26
type input "ALTANERA"
click at [959, 118] on span "Seleccionar un Rebaño" at bounding box center [962, 119] width 155 height 25
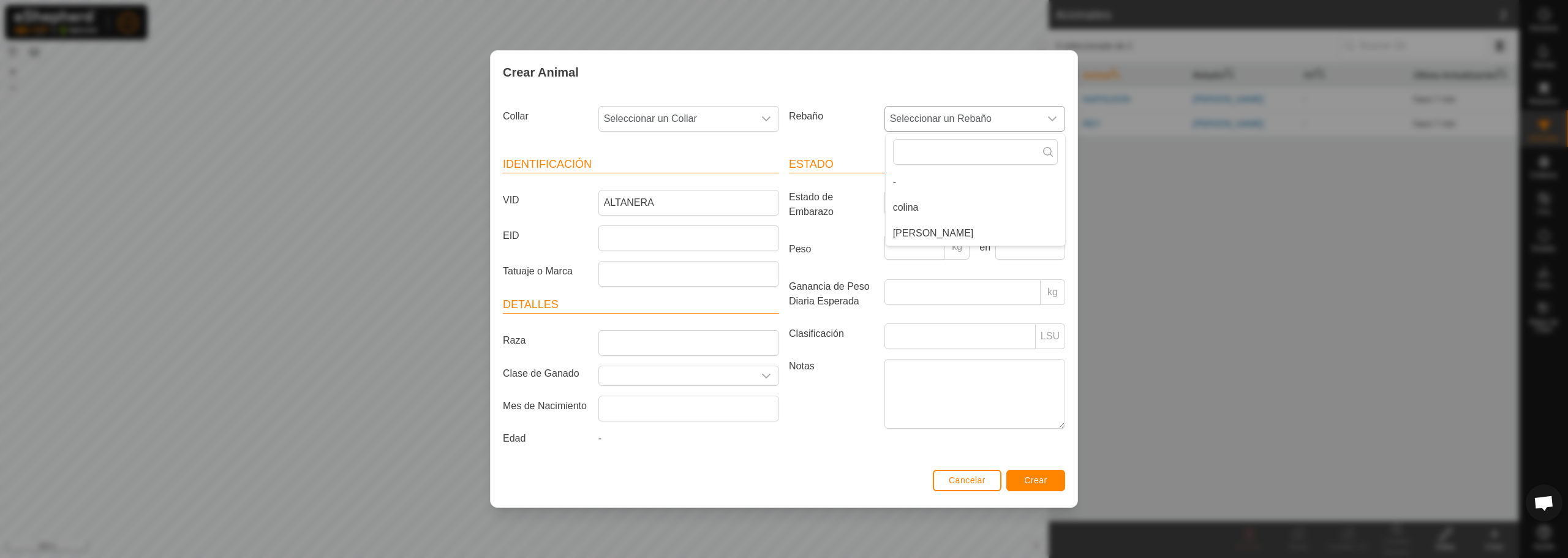
click at [920, 238] on li "[PERSON_NAME]" at bounding box center [975, 233] width 179 height 25
click at [761, 119] on icon "dropdown trigger" at bounding box center [766, 119] width 10 height 10
click at [695, 207] on li "1483944789" at bounding box center [689, 208] width 179 height 25
click at [1041, 478] on span "Crear" at bounding box center [1036, 480] width 24 height 10
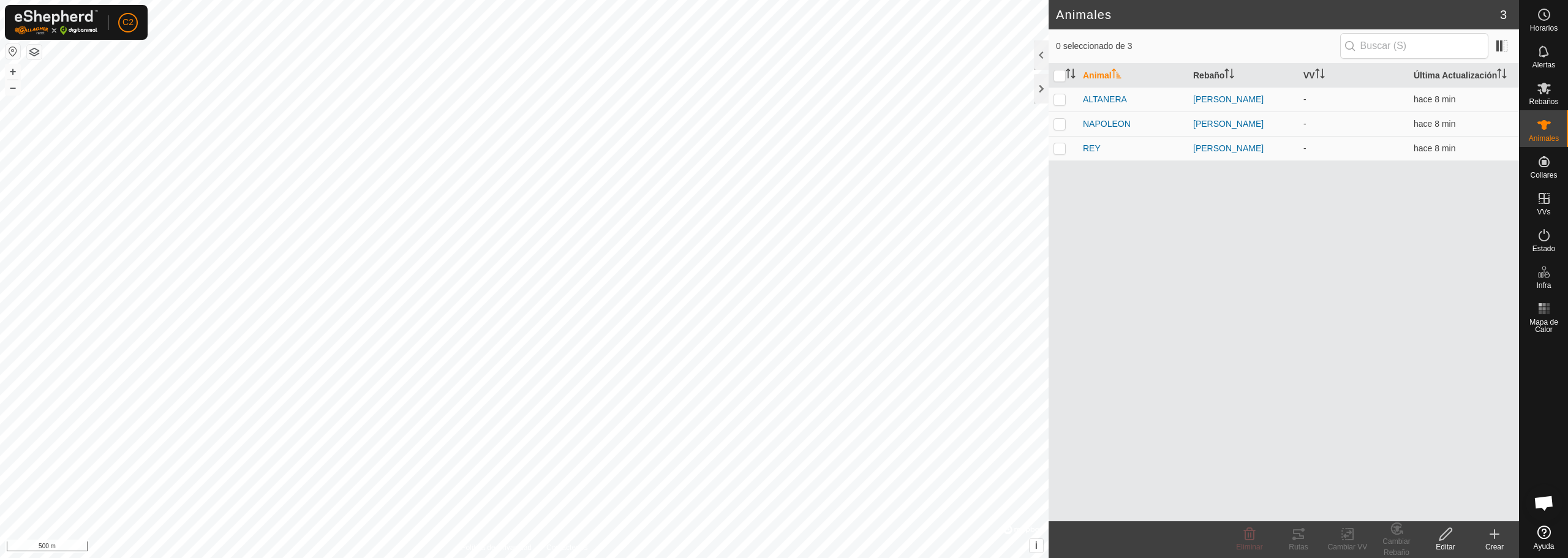
click at [1502, 535] on create-svg-icon at bounding box center [1494, 534] width 49 height 15
click at [1419, 511] on link "Crear Animal Individual" at bounding box center [1423, 507] width 191 height 25
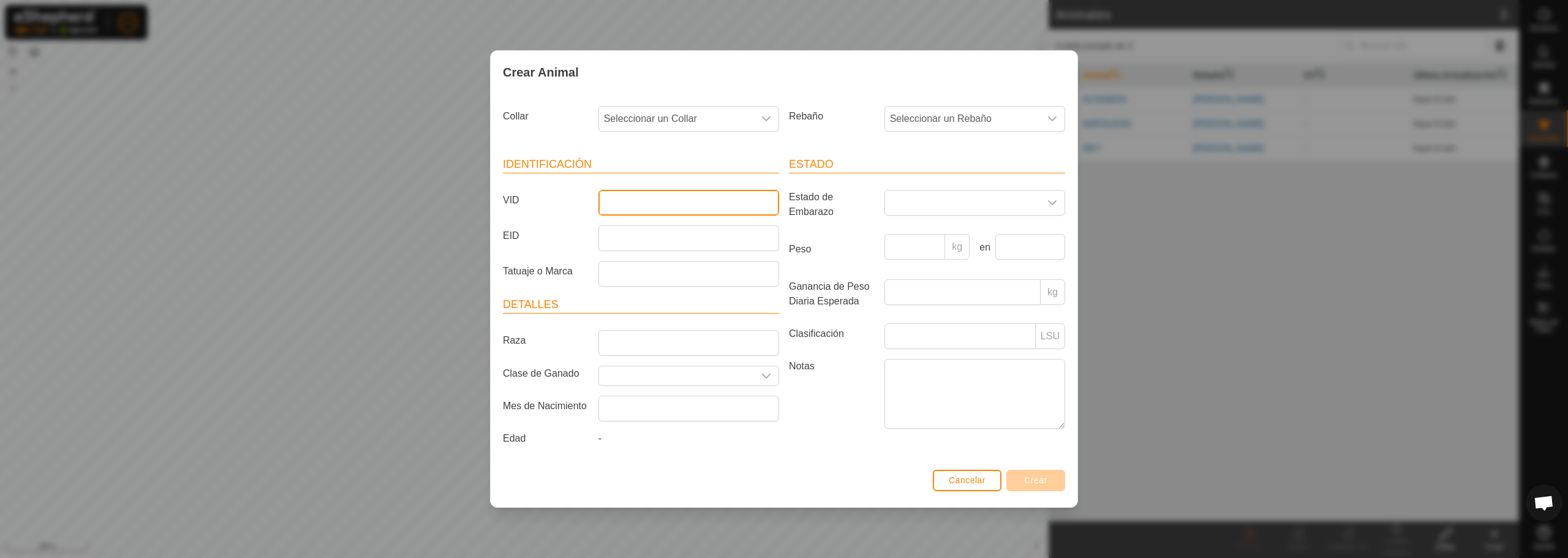
click at [648, 196] on input "VID" at bounding box center [688, 203] width 181 height 26
type input "ARTISTA"
click at [927, 118] on span "Seleccionar un Rebaño" at bounding box center [962, 119] width 155 height 25
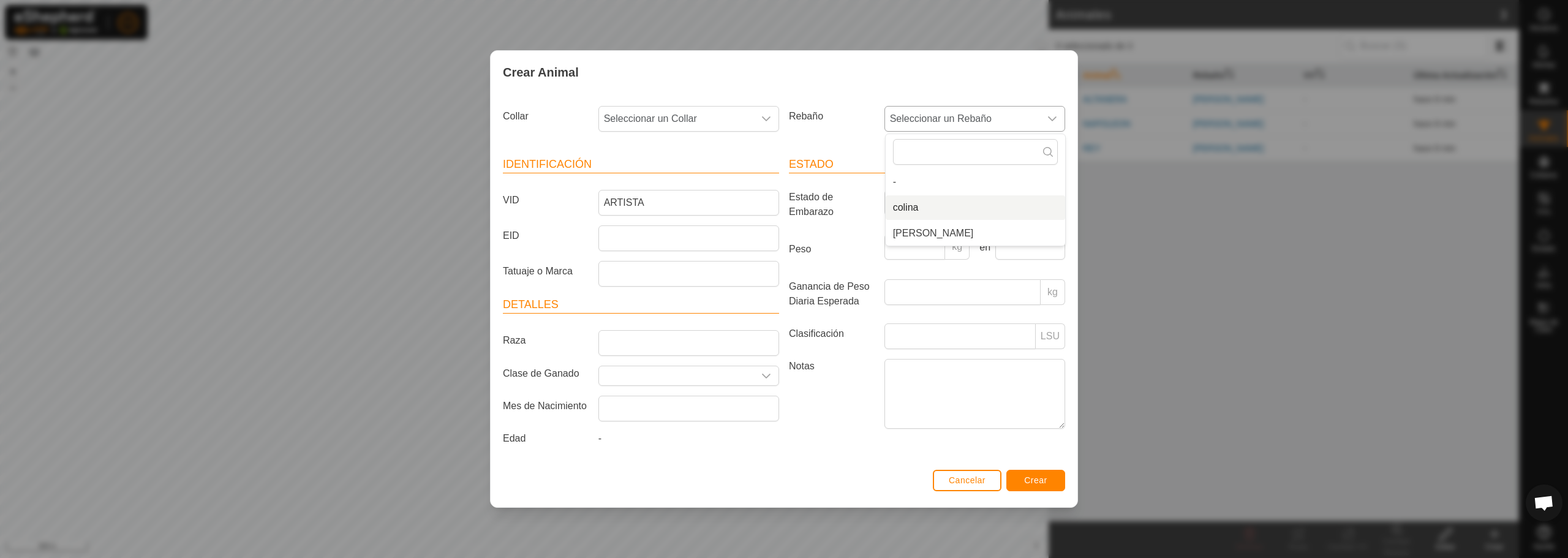
click at [907, 209] on li "colina" at bounding box center [975, 208] width 179 height 25
click at [747, 116] on span "Seleccionar un Collar" at bounding box center [676, 119] width 155 height 25
click at [657, 234] on li "0104724870" at bounding box center [689, 233] width 179 height 25
click at [1033, 480] on span "Crear" at bounding box center [1036, 480] width 24 height 10
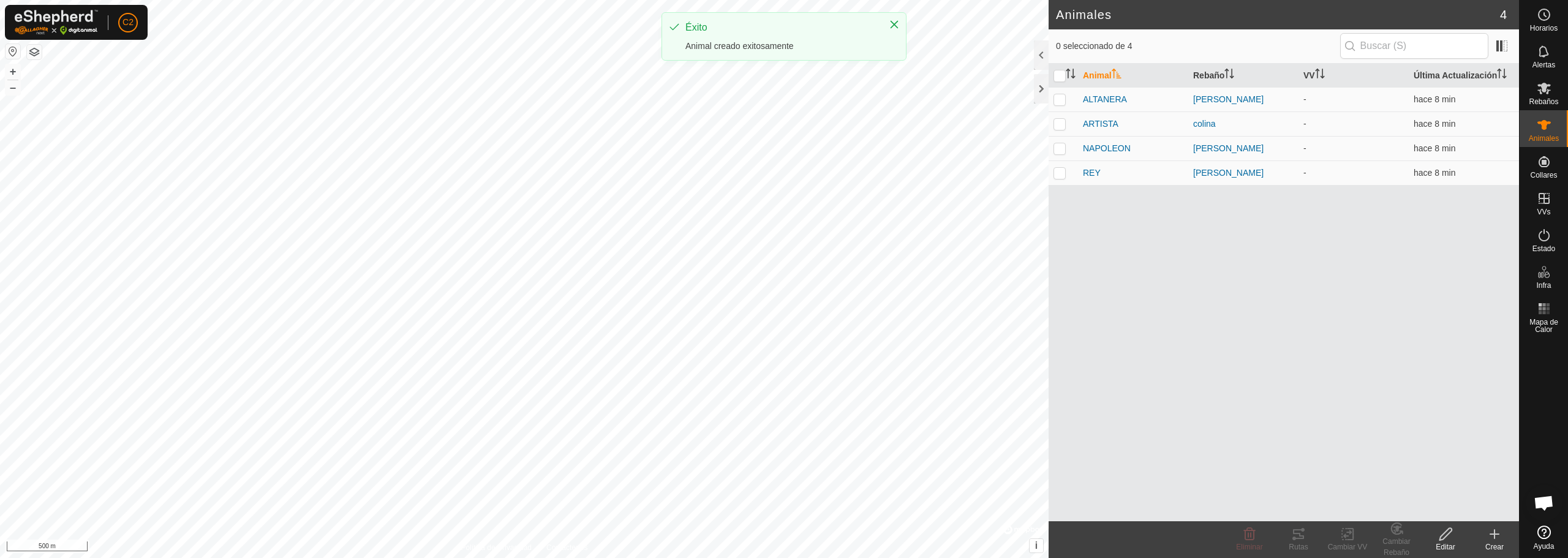
click at [1498, 541] on icon at bounding box center [1494, 534] width 15 height 15
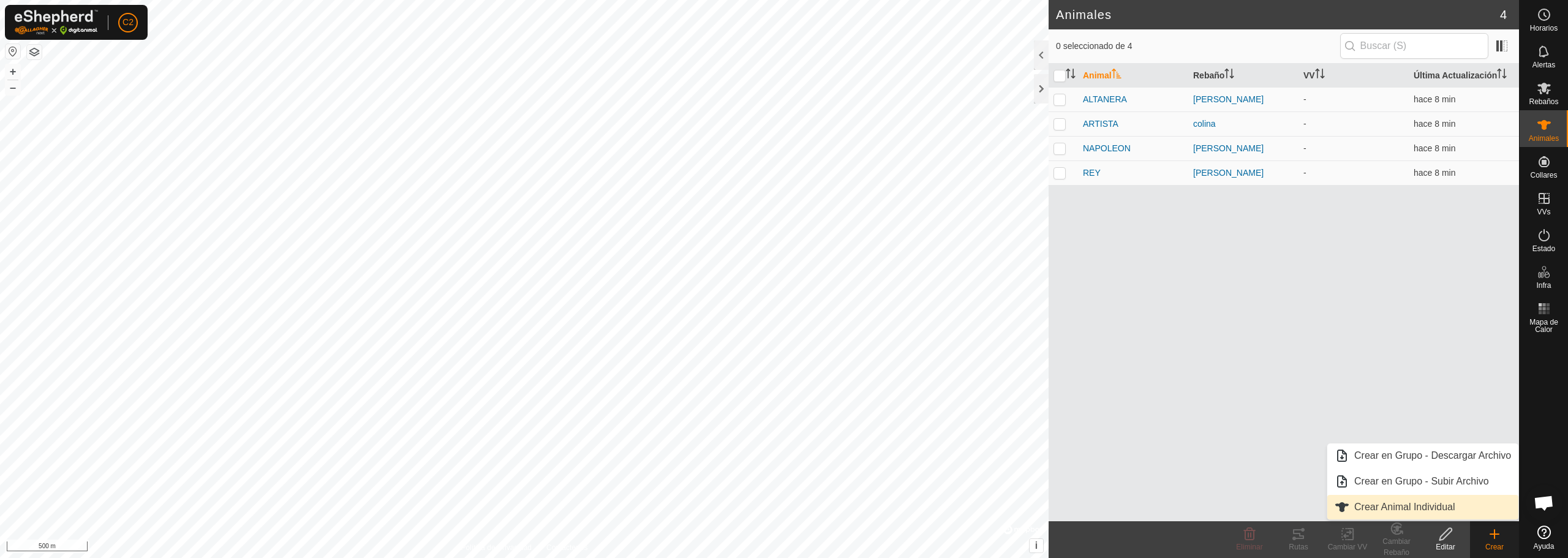
click at [1462, 510] on link "Crear Animal Individual" at bounding box center [1423, 507] width 191 height 25
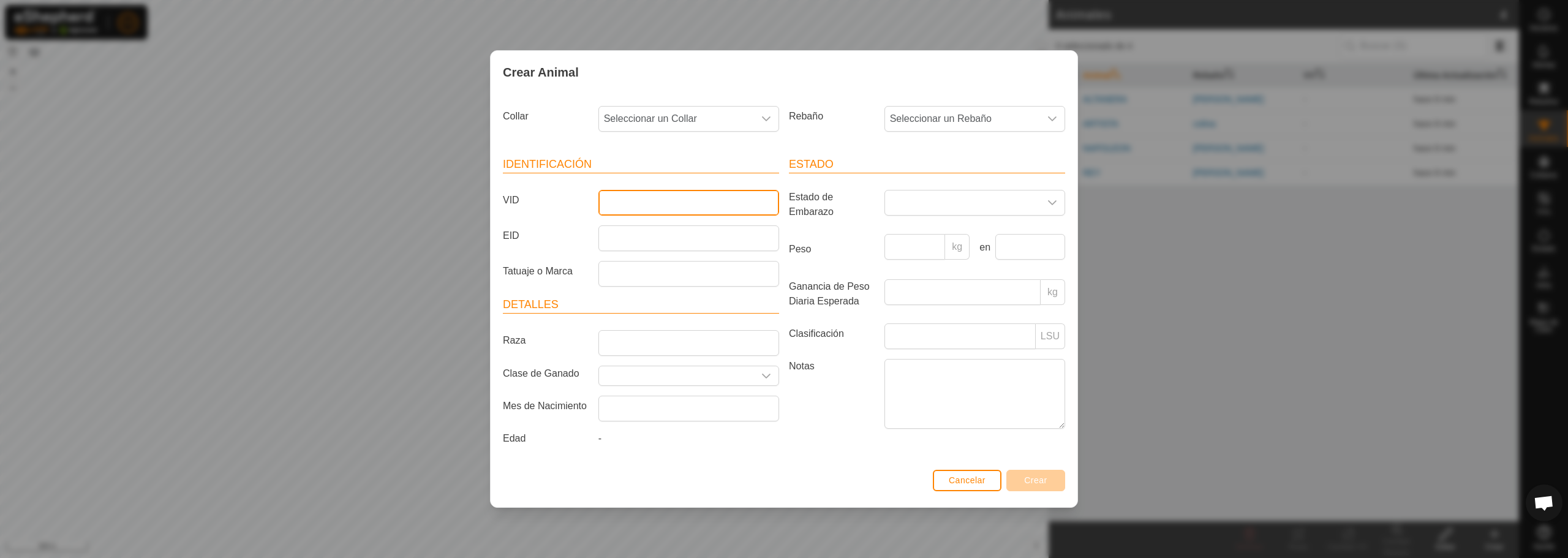
click at [698, 198] on input "VID" at bounding box center [688, 203] width 181 height 26
type input "REATA"
click at [899, 118] on span "Seleccionar un Rebaño" at bounding box center [962, 119] width 155 height 25
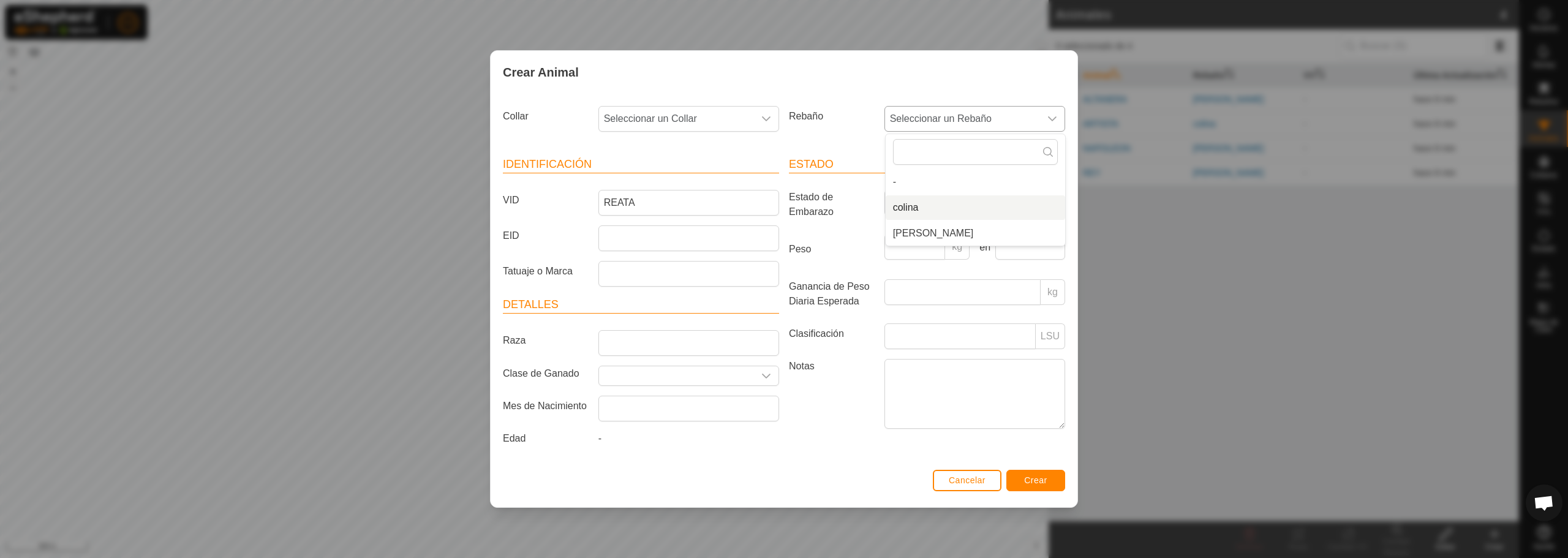
click at [919, 208] on li "colina" at bounding box center [975, 208] width 179 height 25
click at [755, 122] on div "dropdown trigger" at bounding box center [766, 119] width 25 height 25
click at [662, 207] on li "1106461521" at bounding box center [689, 208] width 179 height 25
click at [1051, 486] on button "Crear" at bounding box center [1035, 481] width 59 height 22
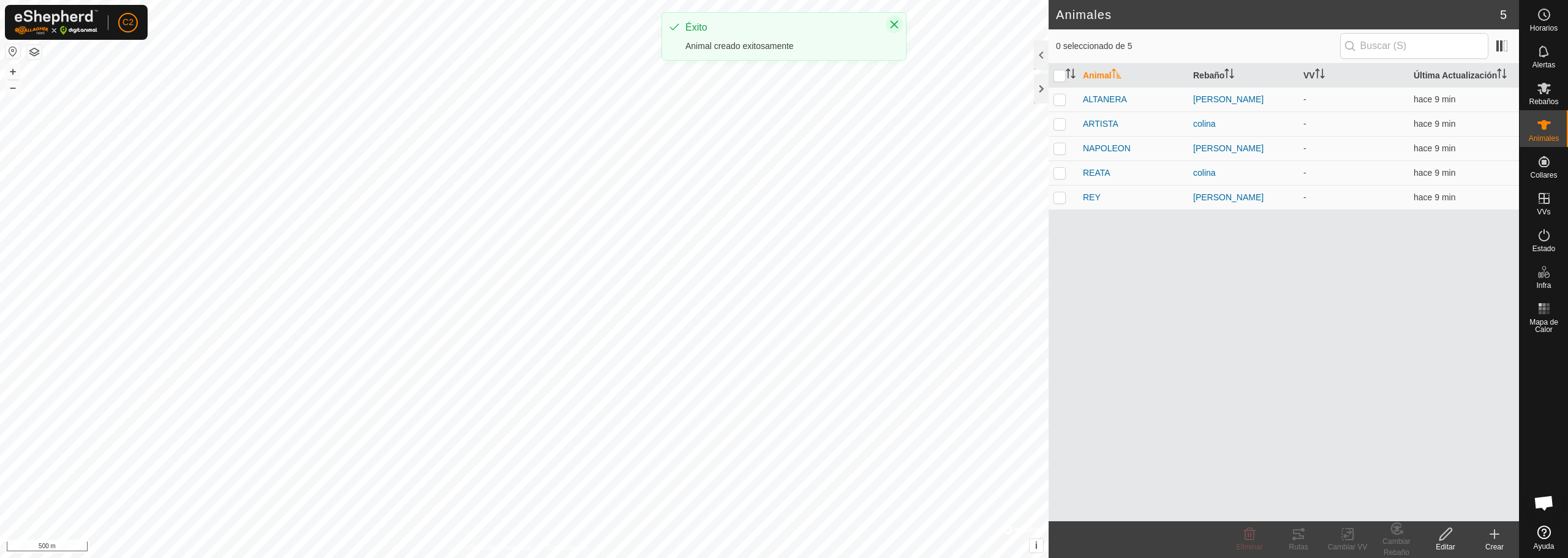
click at [894, 20] on icon "Close" at bounding box center [894, 25] width 10 height 10
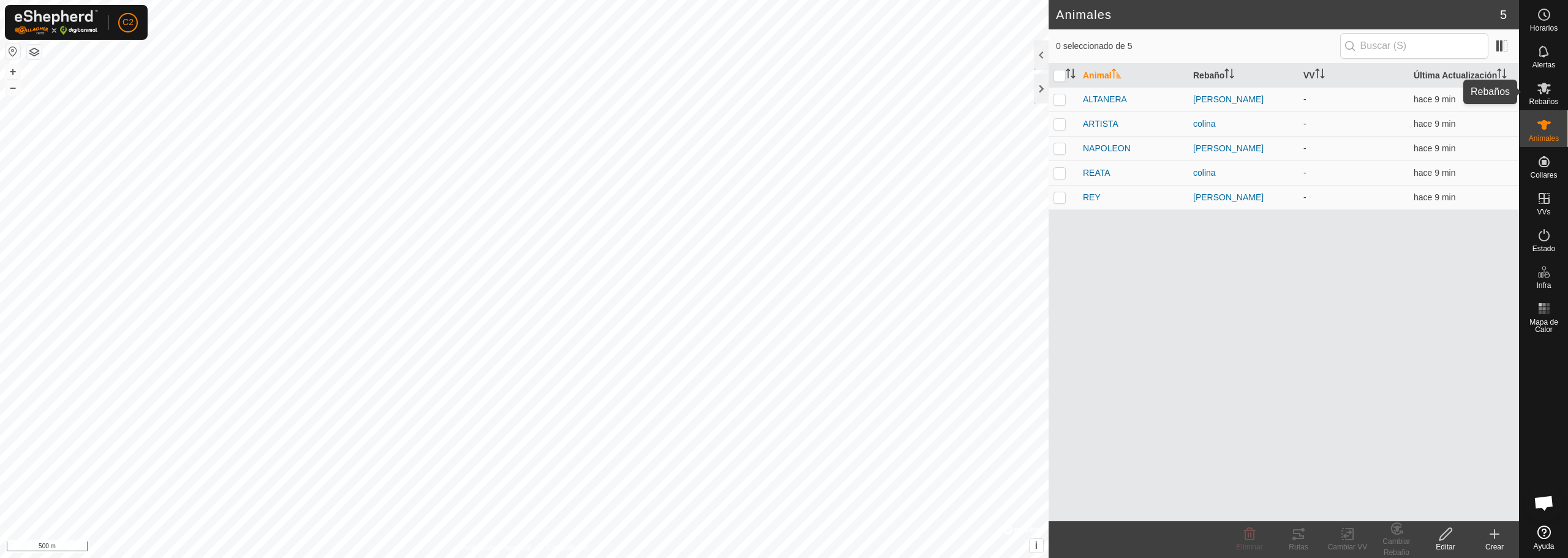
click at [1538, 103] on span "Rebaños" at bounding box center [1544, 101] width 30 height 7
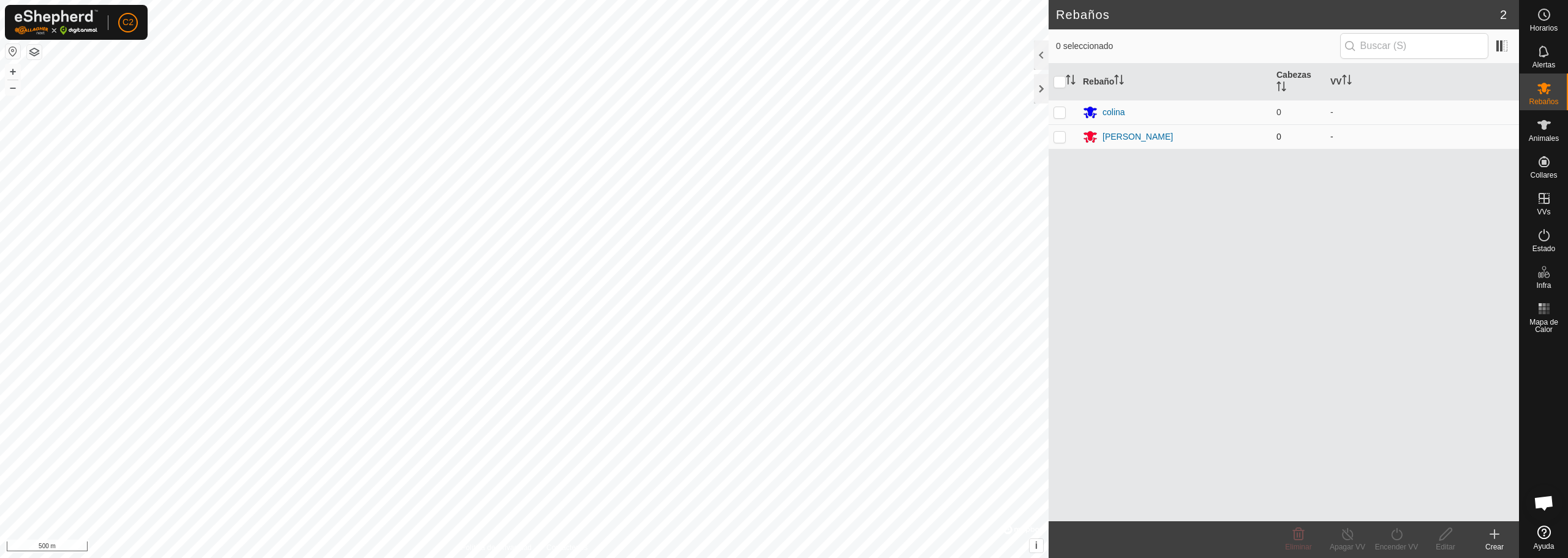
click at [1061, 141] on p-checkbox at bounding box center [1060, 137] width 12 height 10
click at [1058, 134] on p-checkbox at bounding box center [1060, 137] width 12 height 10
checkbox input "false"
click at [1112, 139] on div "[PERSON_NAME]" at bounding box center [1137, 137] width 71 height 13
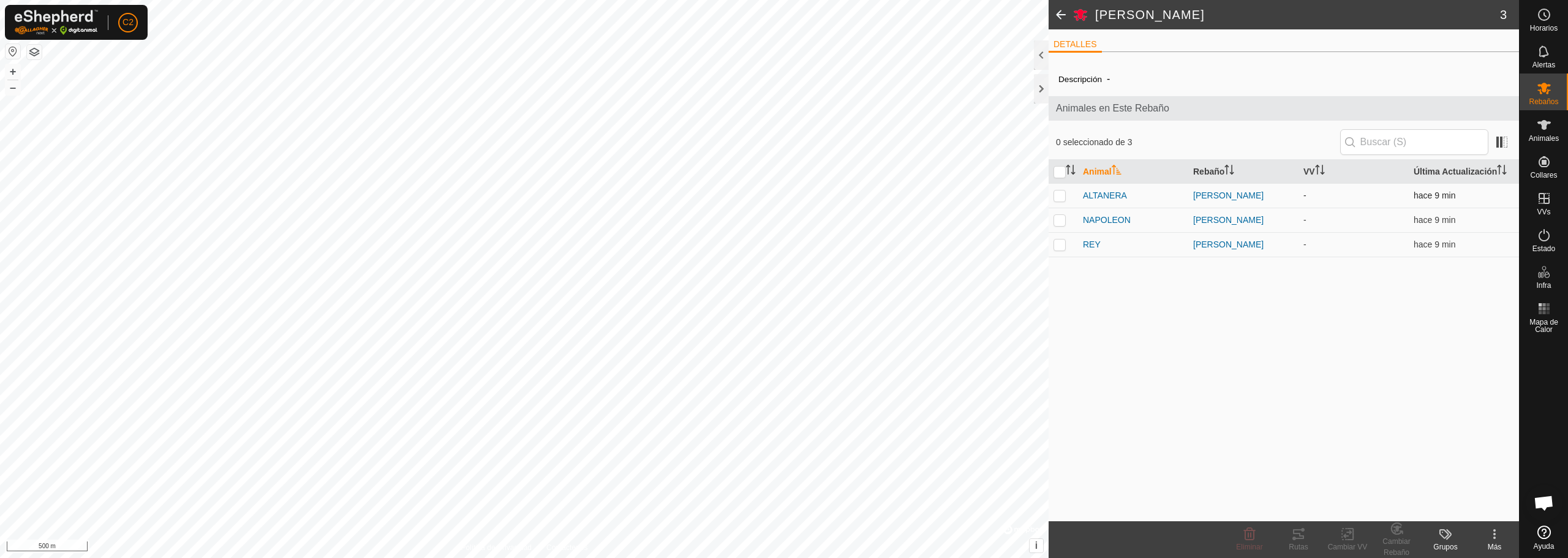
click at [1062, 196] on p-checkbox at bounding box center [1060, 195] width 12 height 10
checkbox input "true"
click at [1060, 224] on p-checkbox at bounding box center [1060, 220] width 12 height 10
checkbox input "true"
click at [1062, 246] on p-checkbox at bounding box center [1060, 244] width 12 height 10
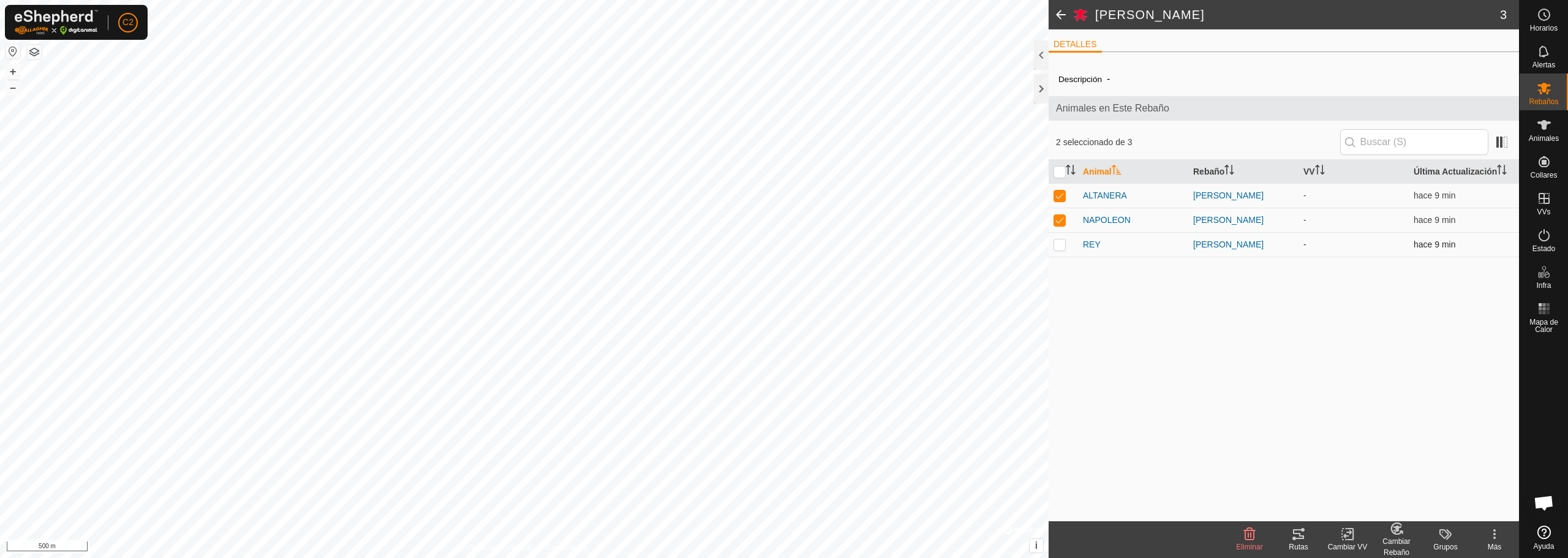
checkbox input "true"
click at [1497, 537] on icon at bounding box center [1494, 534] width 15 height 15
click at [1493, 537] on icon at bounding box center [1494, 534] width 15 height 15
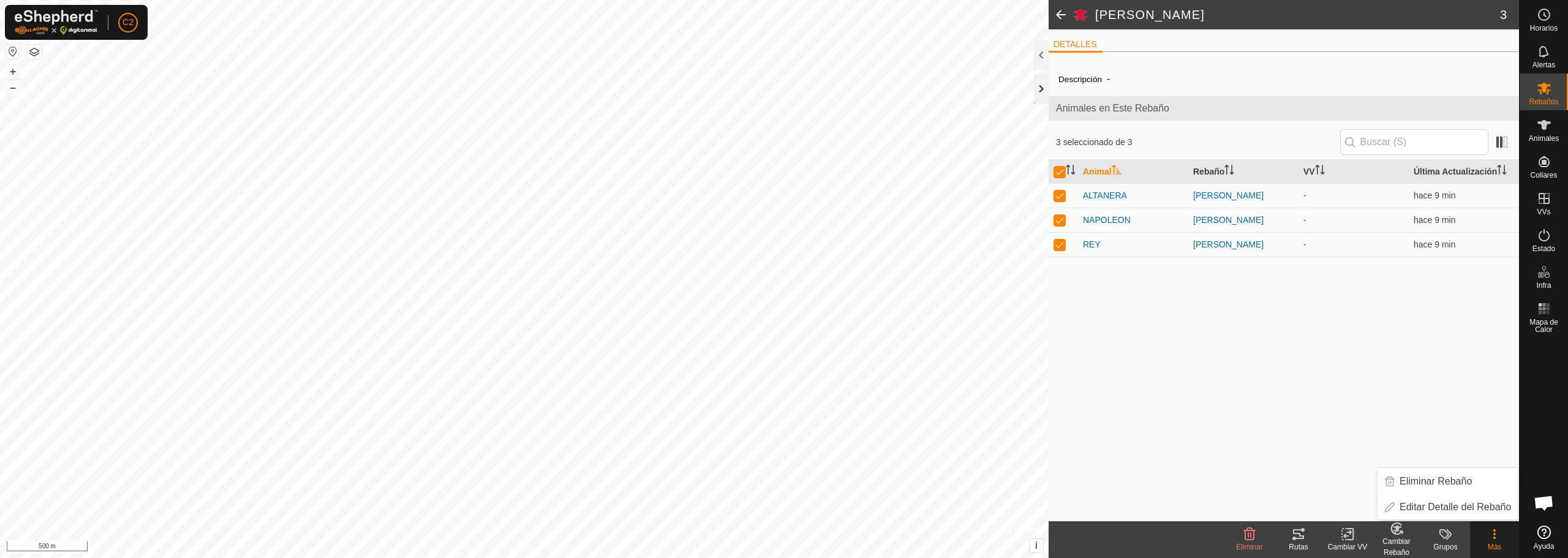
click at [1036, 88] on div at bounding box center [1042, 89] width 15 height 30
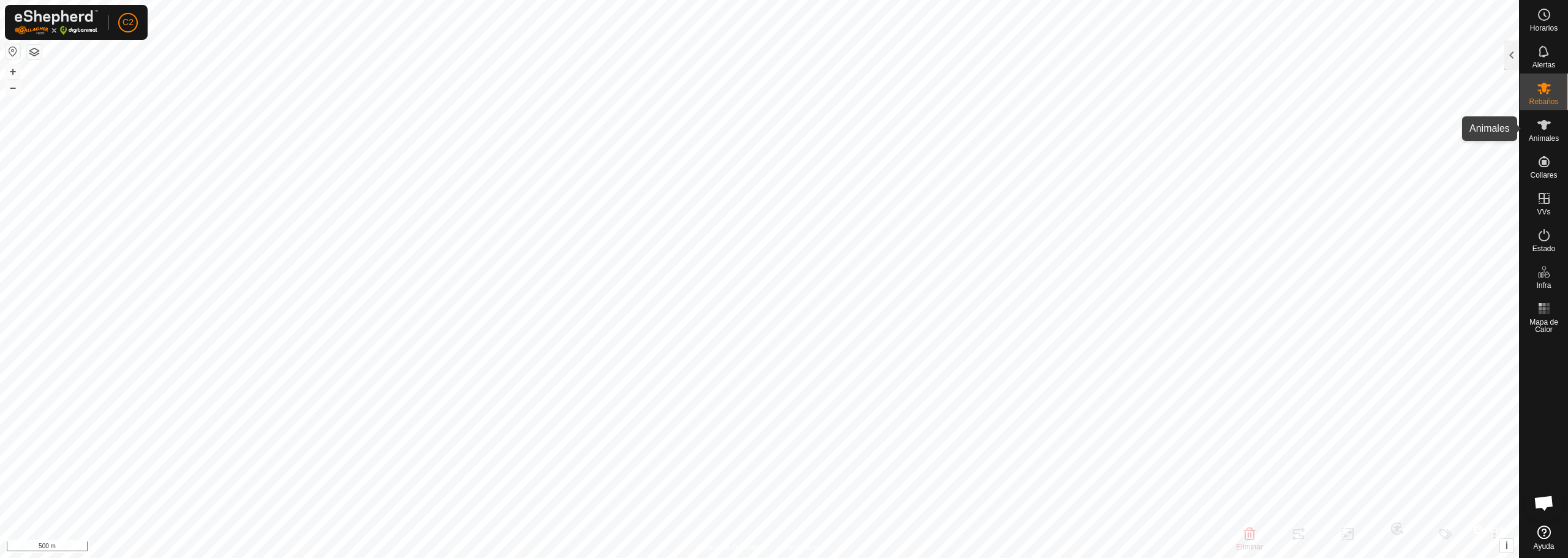
click at [1549, 130] on icon at bounding box center [1544, 125] width 15 height 15
click at [1549, 96] on es-mob-svg-icon at bounding box center [1544, 88] width 22 height 20
click at [1509, 61] on div at bounding box center [1512, 55] width 15 height 30
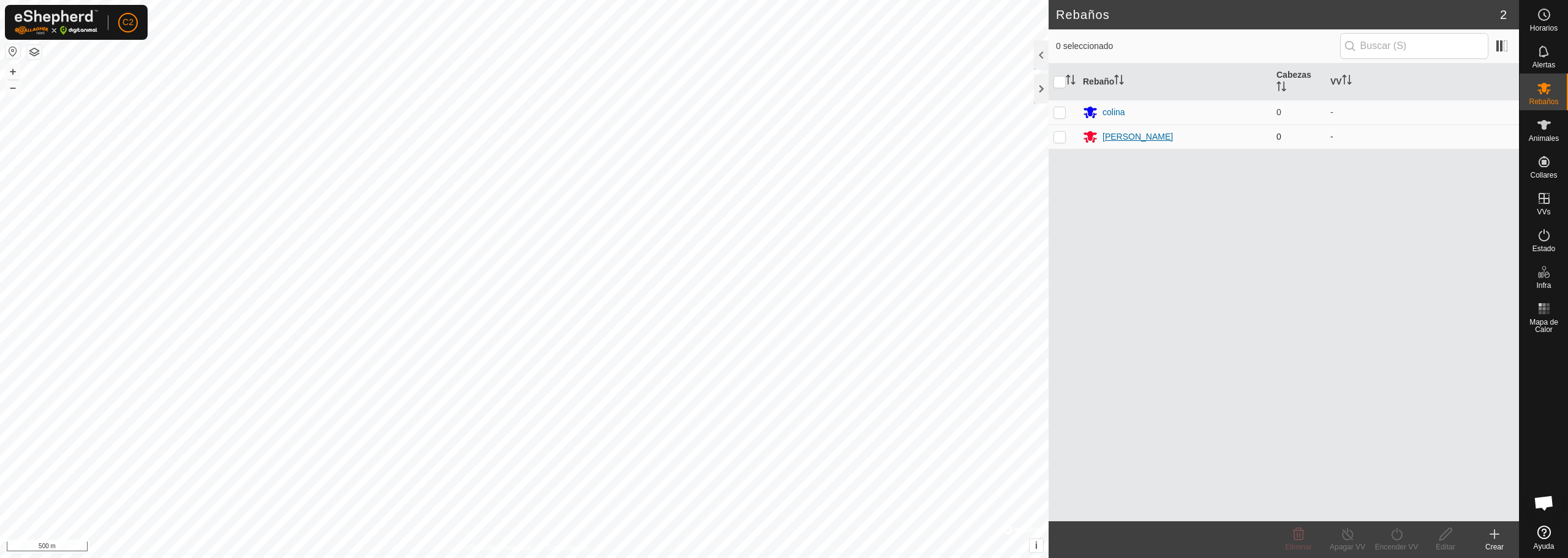
click at [1105, 135] on div "[PERSON_NAME]" at bounding box center [1137, 137] width 71 height 13
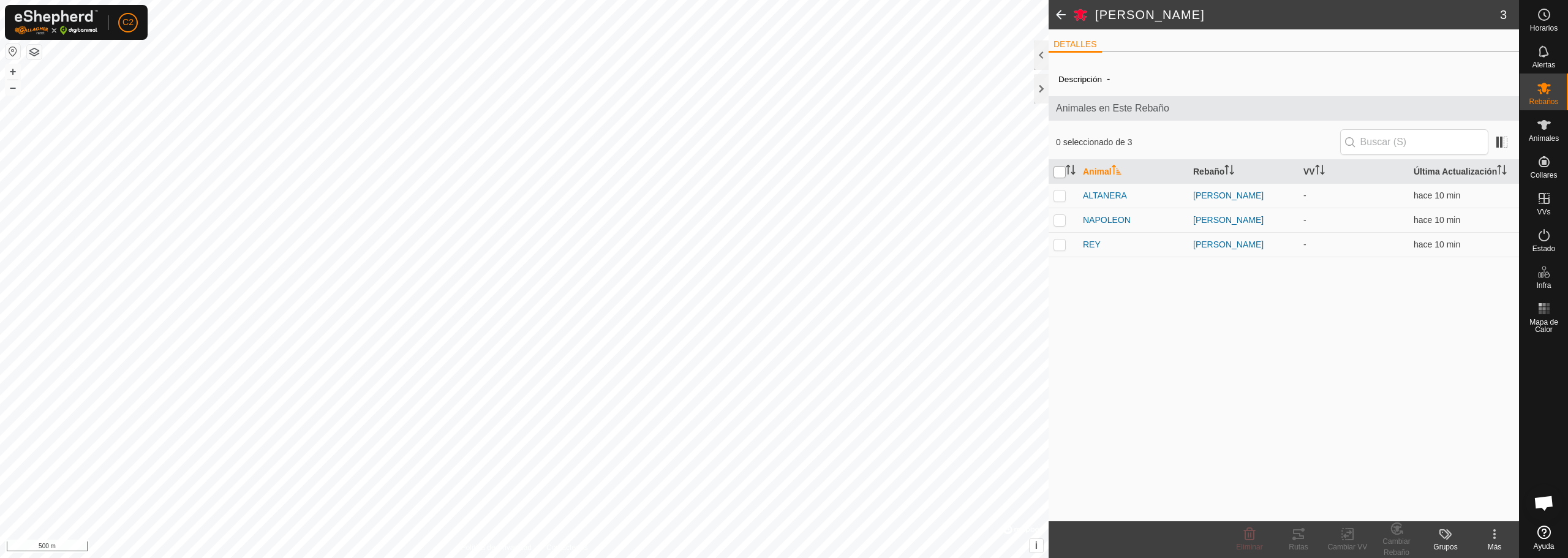
click at [1056, 174] on input "checkbox" at bounding box center [1060, 172] width 12 height 12
checkbox input "true"
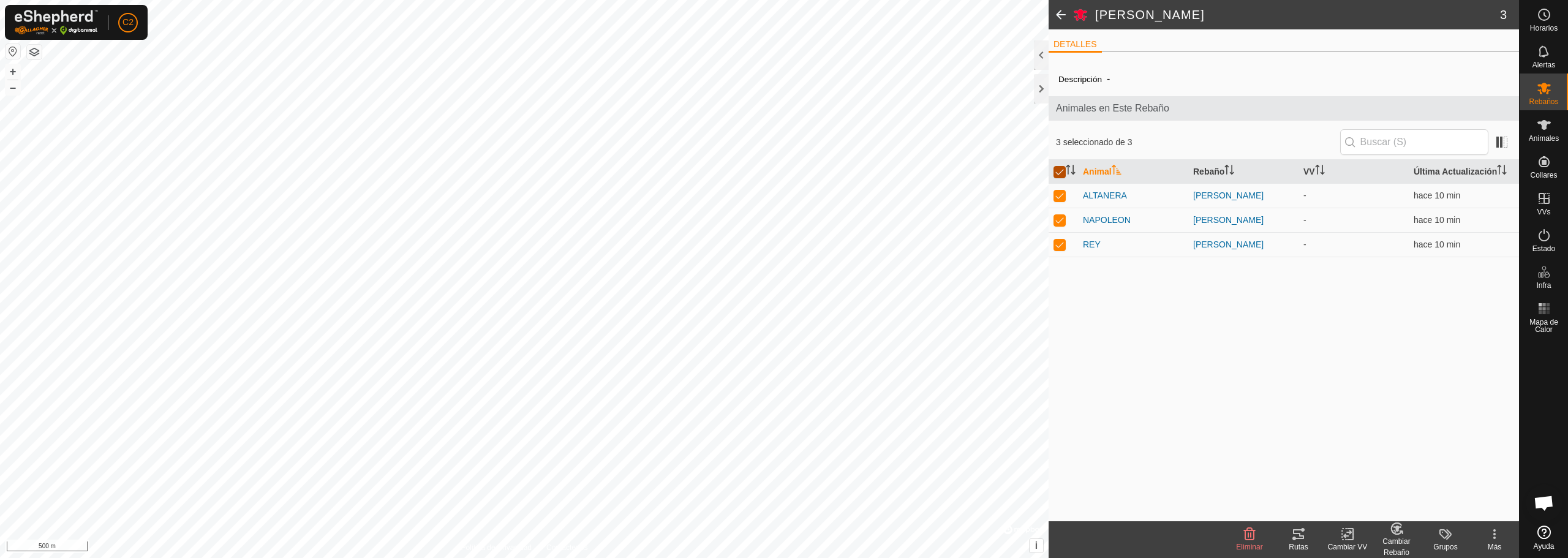
click at [1056, 174] on input "checkbox" at bounding box center [1060, 172] width 12 height 12
checkbox input "false"
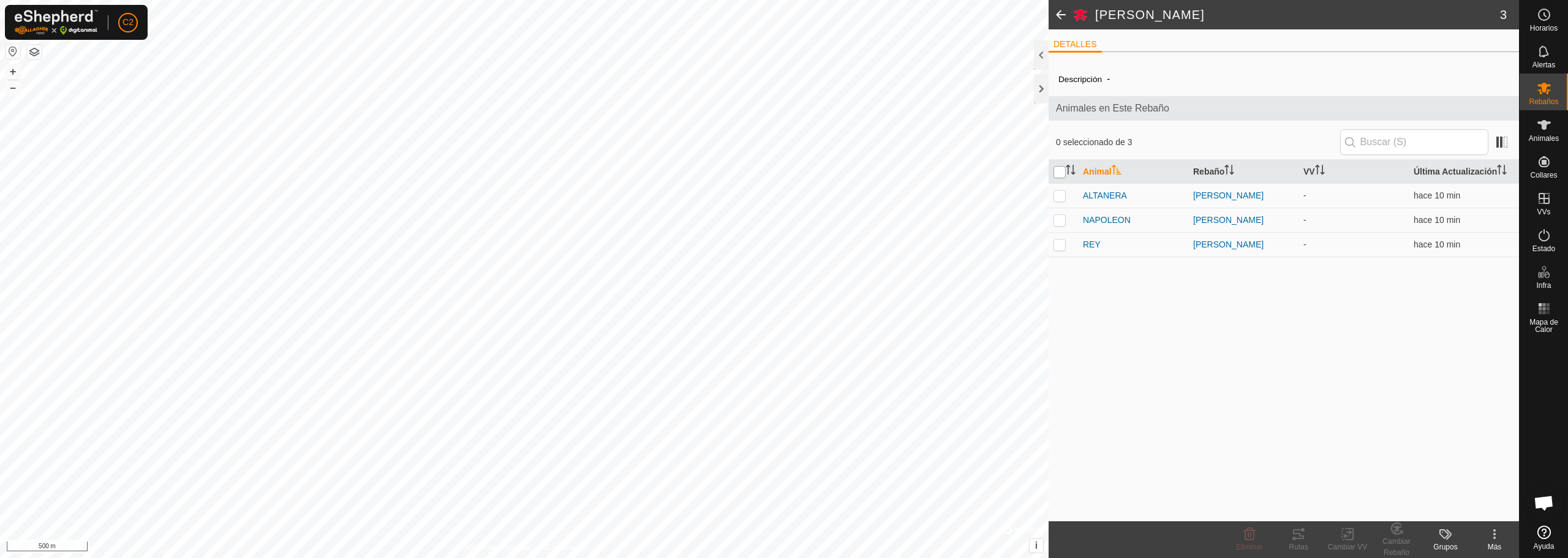
click at [1056, 174] on input "checkbox" at bounding box center [1060, 172] width 12 height 12
checkbox input "true"
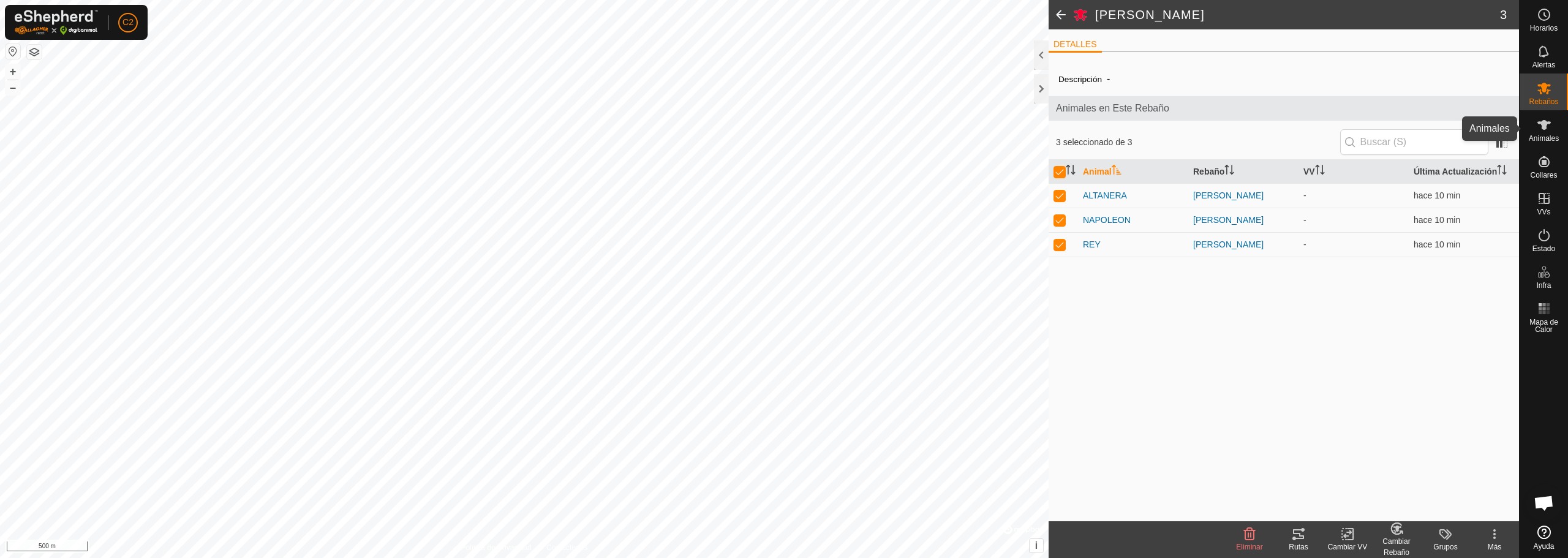
click at [1553, 132] on es-animals-svg-icon at bounding box center [1544, 125] width 22 height 20
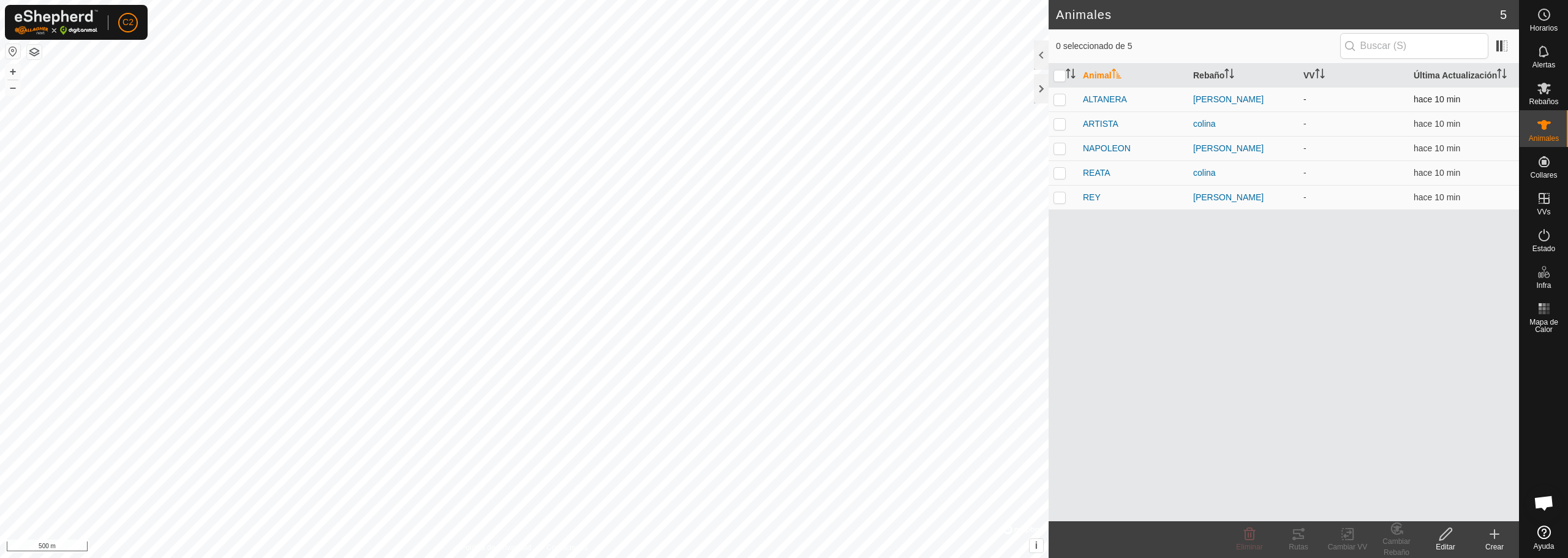
click at [1058, 99] on p-checkbox at bounding box center [1060, 99] width 12 height 10
checkbox input "true"
click at [1061, 150] on p-checkbox at bounding box center [1060, 148] width 12 height 10
checkbox input "true"
click at [1058, 193] on p-checkbox at bounding box center [1060, 197] width 12 height 10
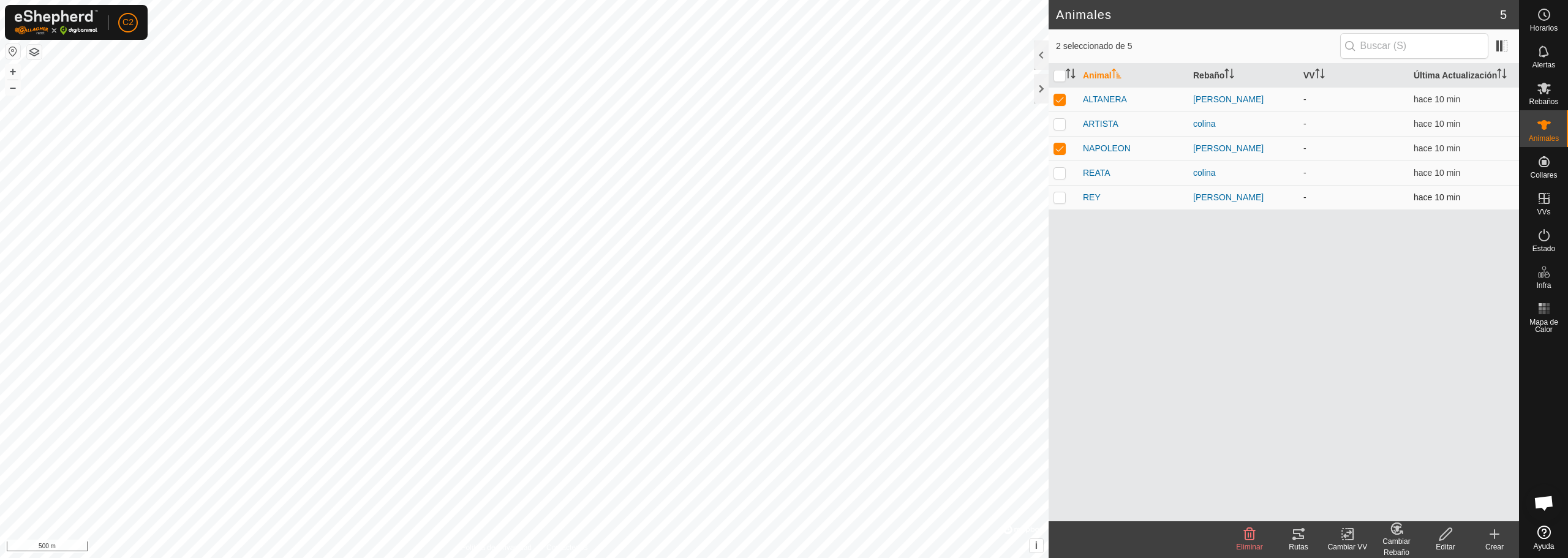
checkbox input "true"
click at [1554, 95] on es-mob-svg-icon at bounding box center [1544, 88] width 22 height 20
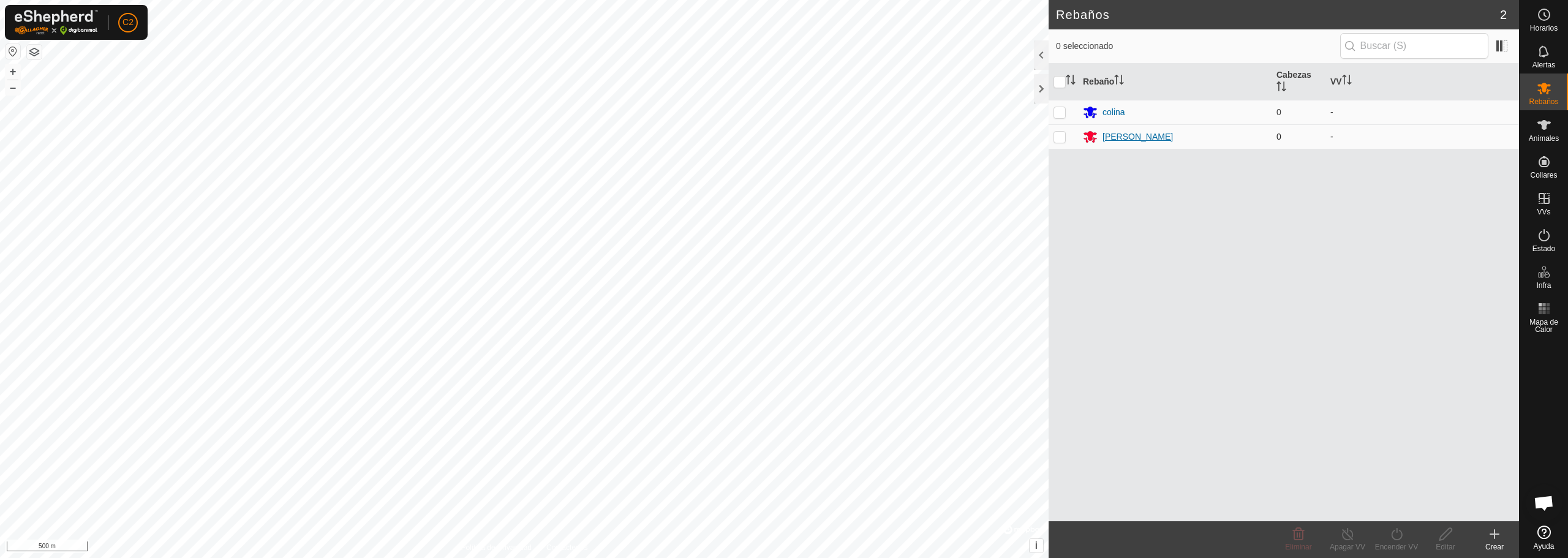
click at [1120, 135] on div "[PERSON_NAME]" at bounding box center [1137, 137] width 71 height 13
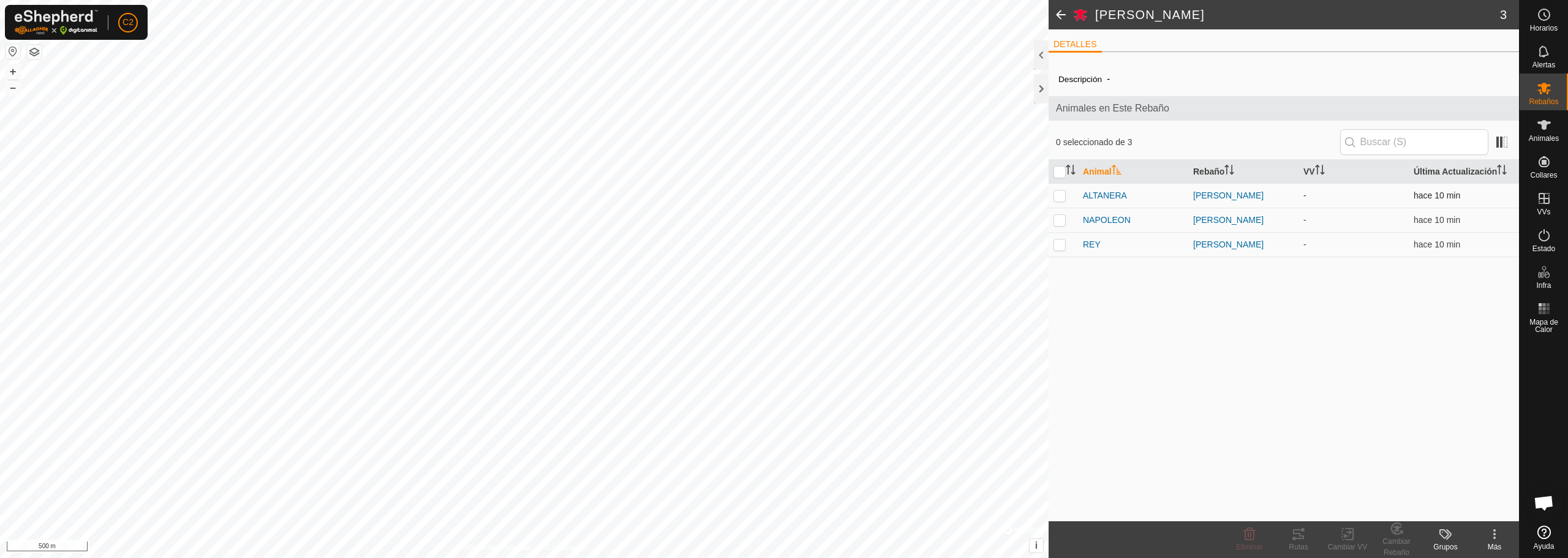
click at [1060, 197] on p-checkbox at bounding box center [1060, 195] width 12 height 10
checkbox input "true"
click at [1056, 217] on p-checkbox at bounding box center [1060, 220] width 12 height 10
checkbox input "true"
click at [1061, 236] on td at bounding box center [1063, 244] width 30 height 25
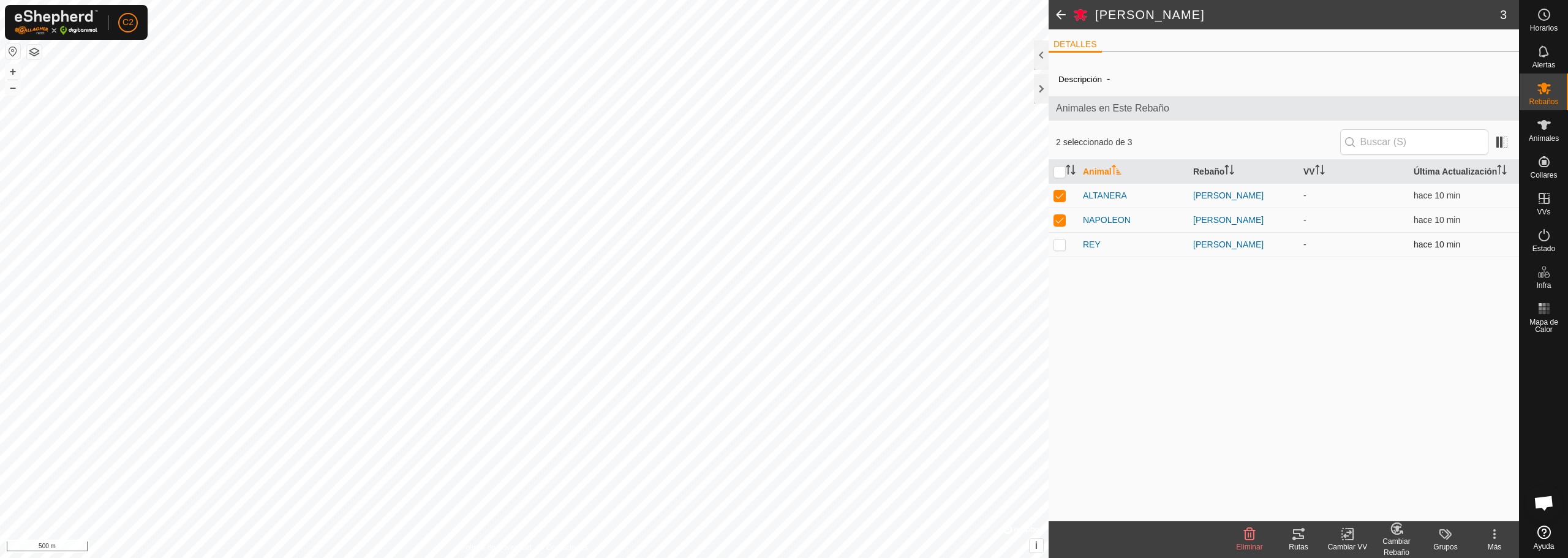
checkbox input "true"
click at [1491, 541] on div "Más" at bounding box center [1494, 547] width 49 height 11
click at [1356, 343] on div "Descripción - Animales en Este Rebaño 3 seleccionado de 3 Animal Rebaño VV Últi…" at bounding box center [1283, 291] width 471 height 460
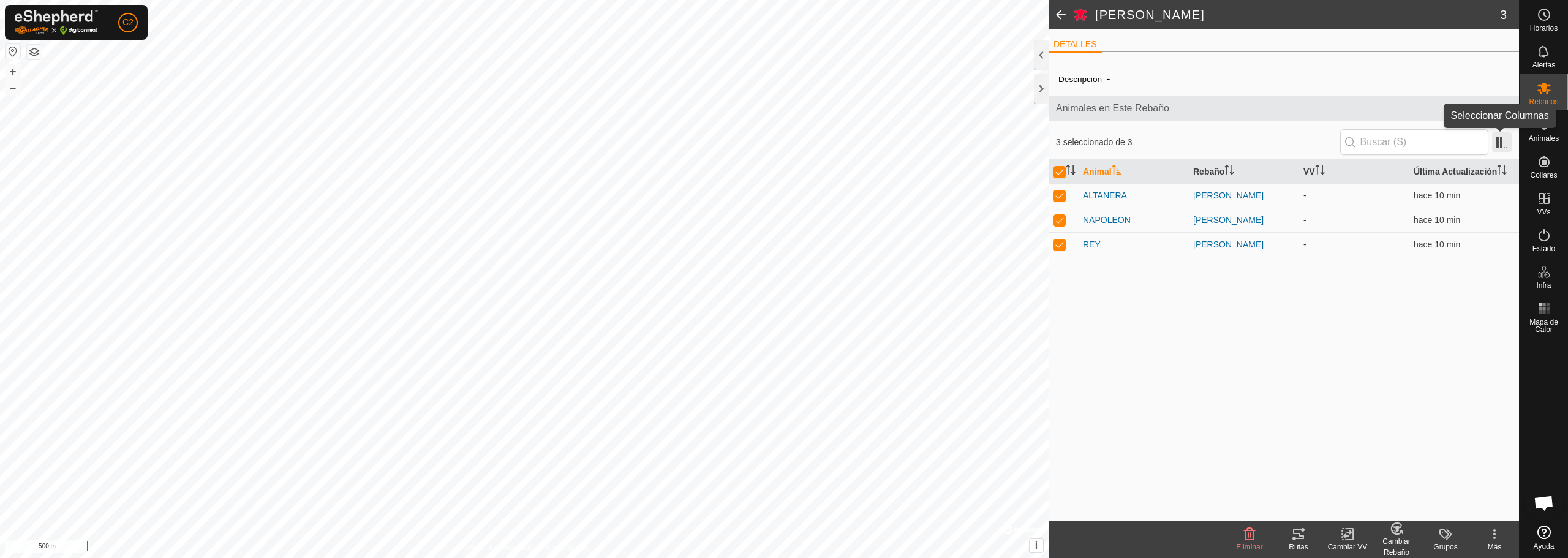
click at [1496, 142] on span at bounding box center [1502, 142] width 20 height 20
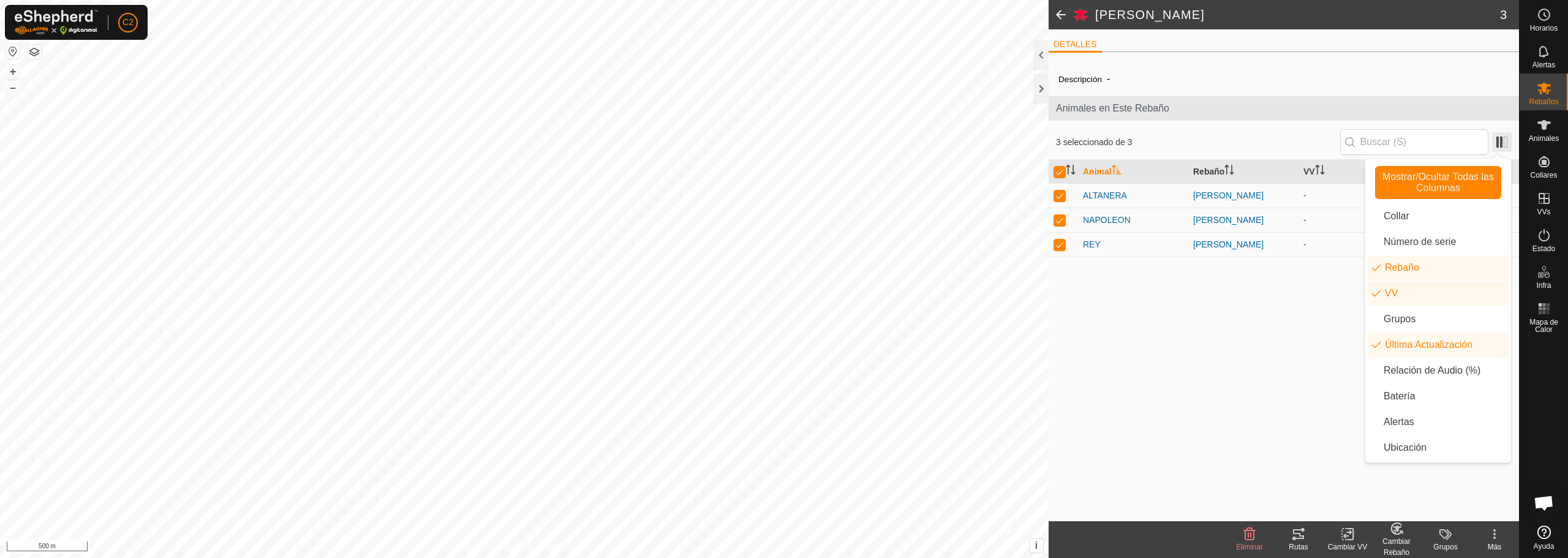
click at [1496, 142] on span at bounding box center [1502, 142] width 20 height 20
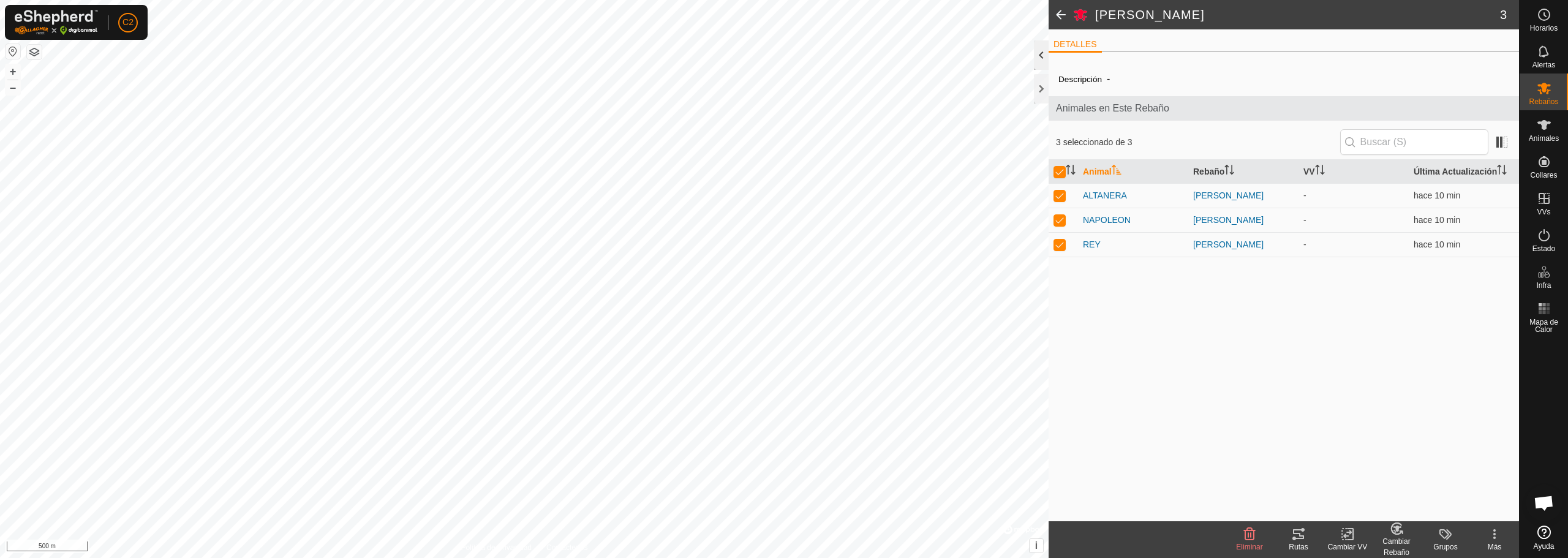
click at [1039, 59] on div at bounding box center [1042, 55] width 15 height 30
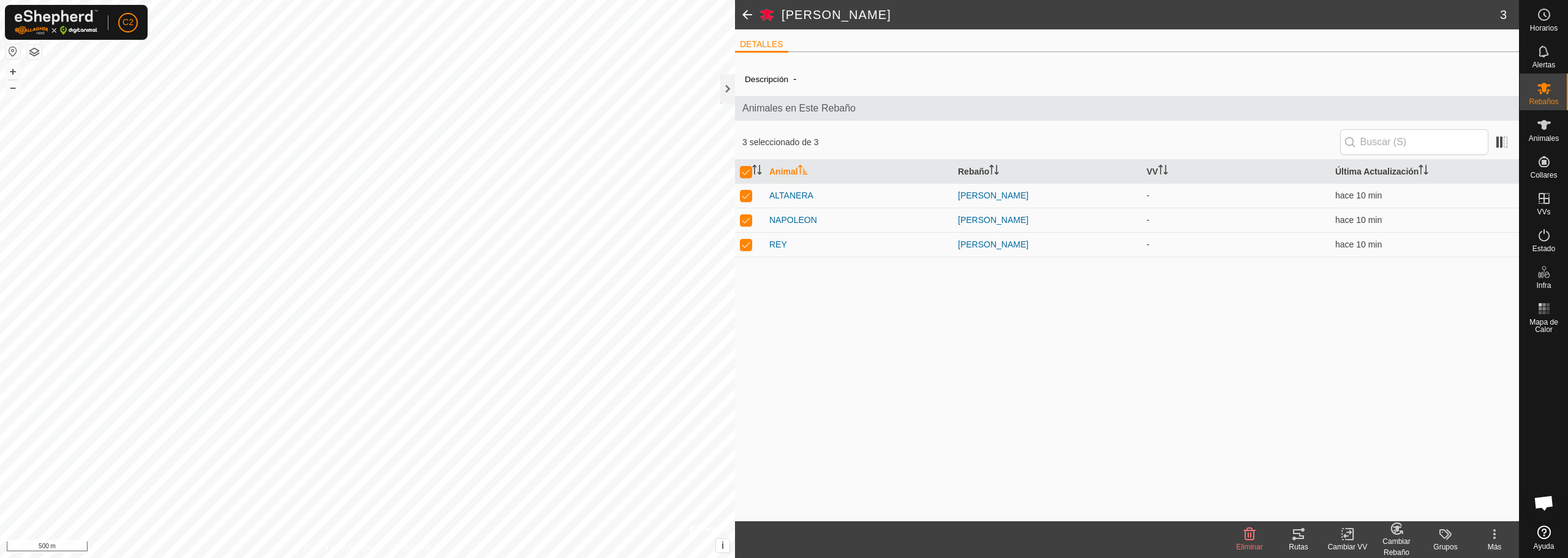
click at [1350, 541] on div "Cambiar VV" at bounding box center [1347, 547] width 49 height 11
click at [1358, 515] on link "Apagar VV" at bounding box center [1384, 507] width 121 height 25
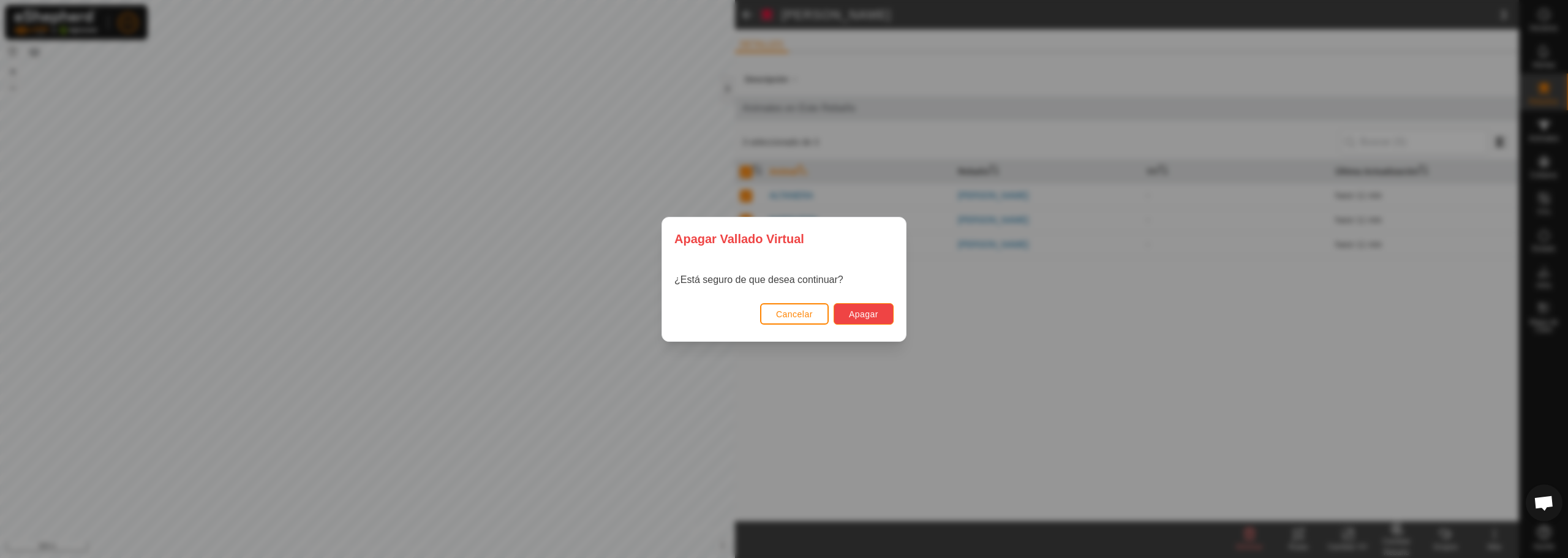
click at [882, 310] on button "Apagar" at bounding box center [863, 314] width 60 height 22
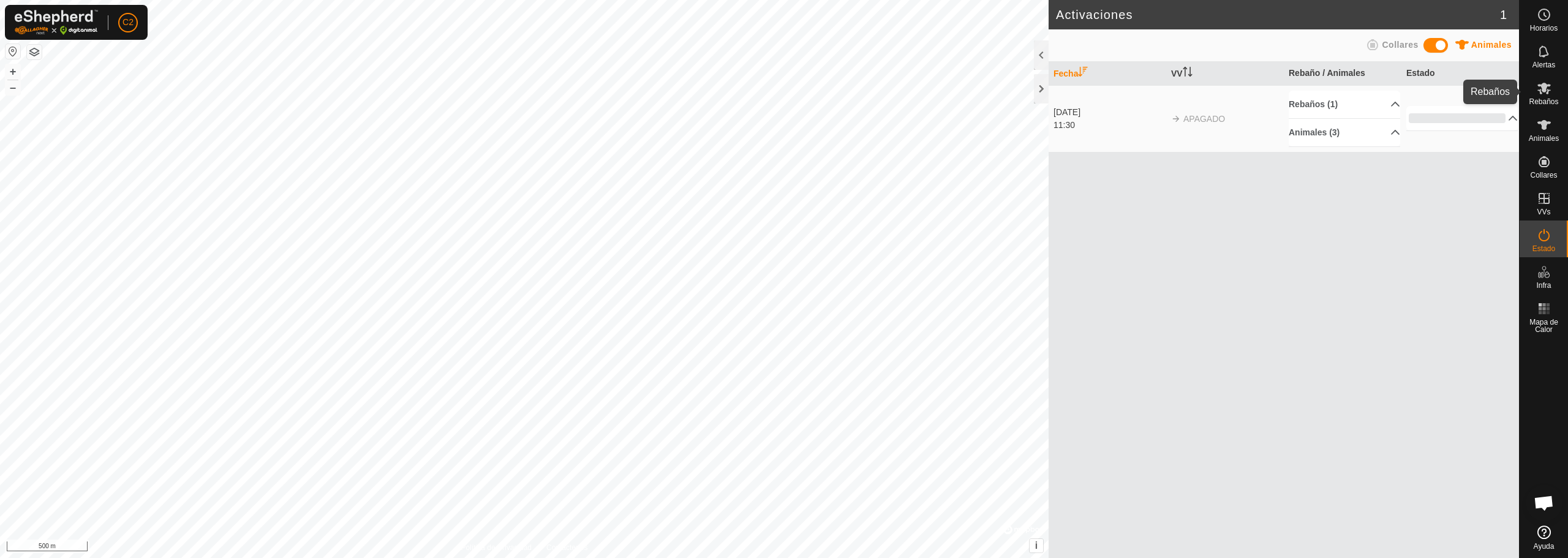
click at [1538, 107] on div "Rebaños" at bounding box center [1544, 92] width 48 height 36
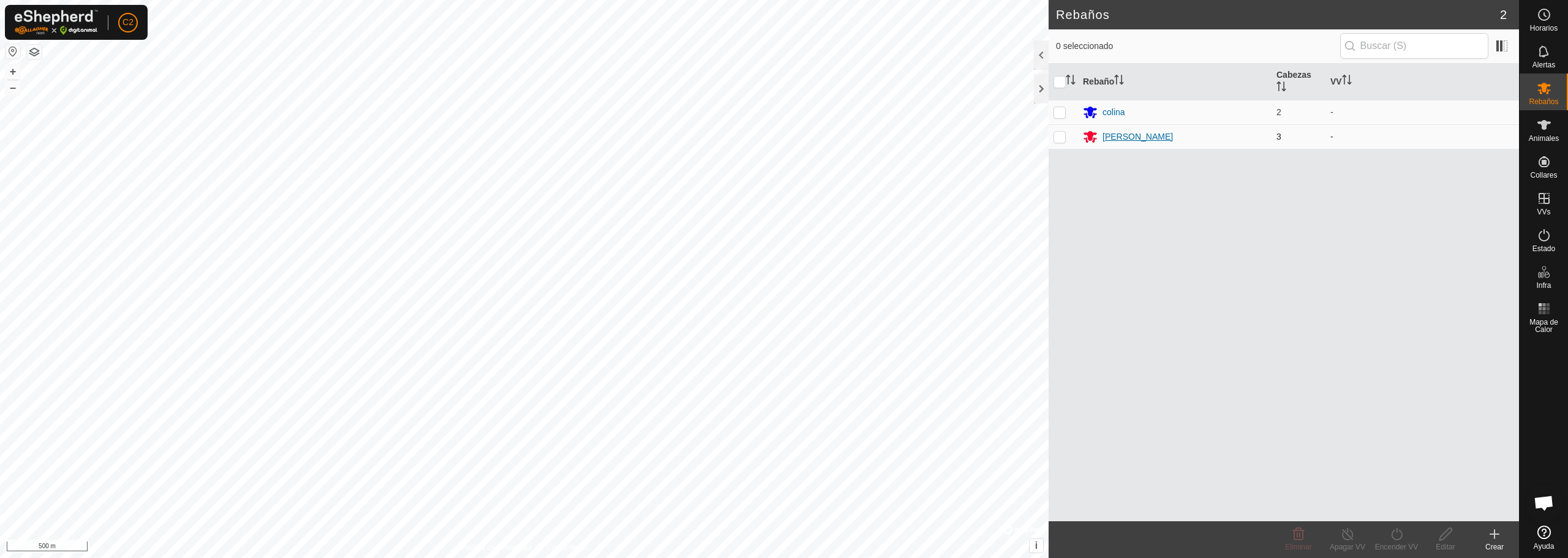
click at [1127, 136] on div "[PERSON_NAME]" at bounding box center [1137, 137] width 71 height 13
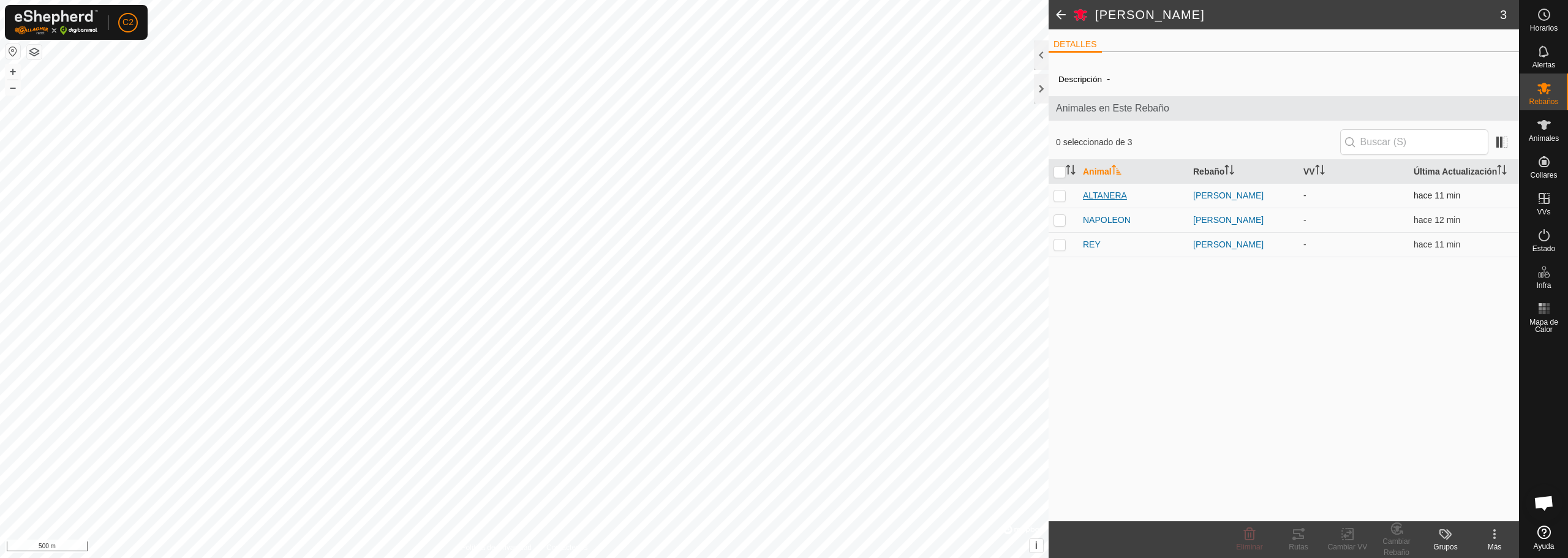
click at [1094, 197] on span "ALTANERA" at bounding box center [1105, 195] width 44 height 13
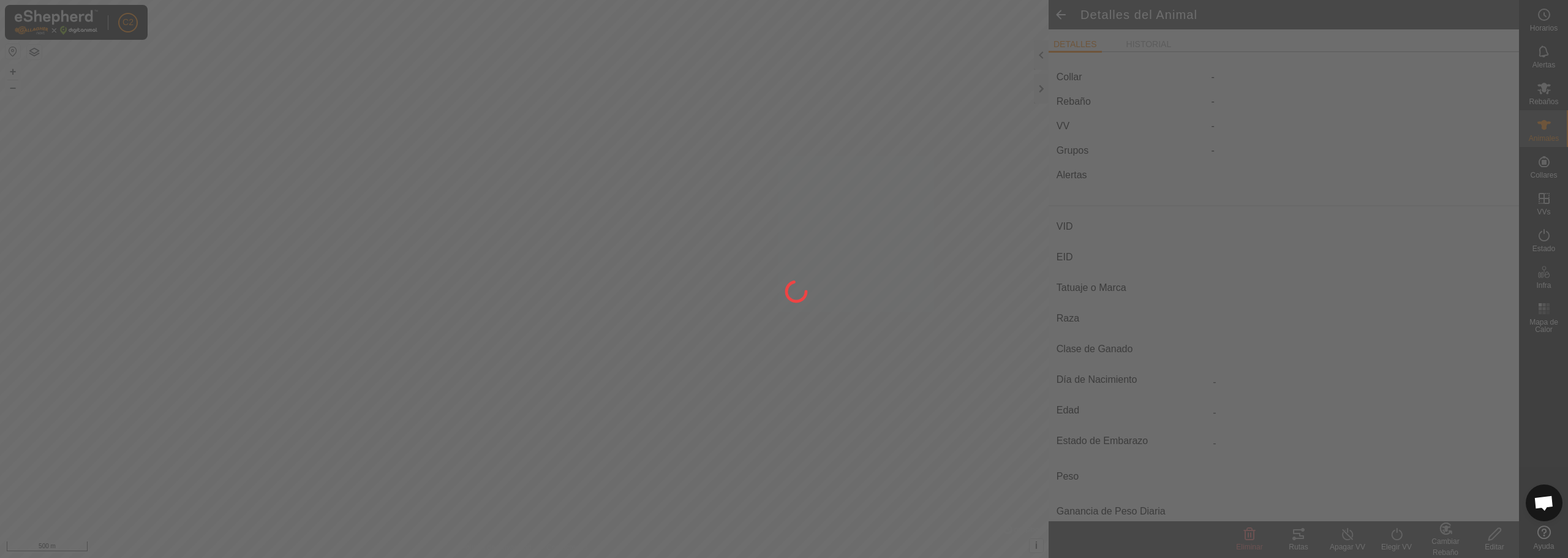
type input "ALTANERA"
type input "-"
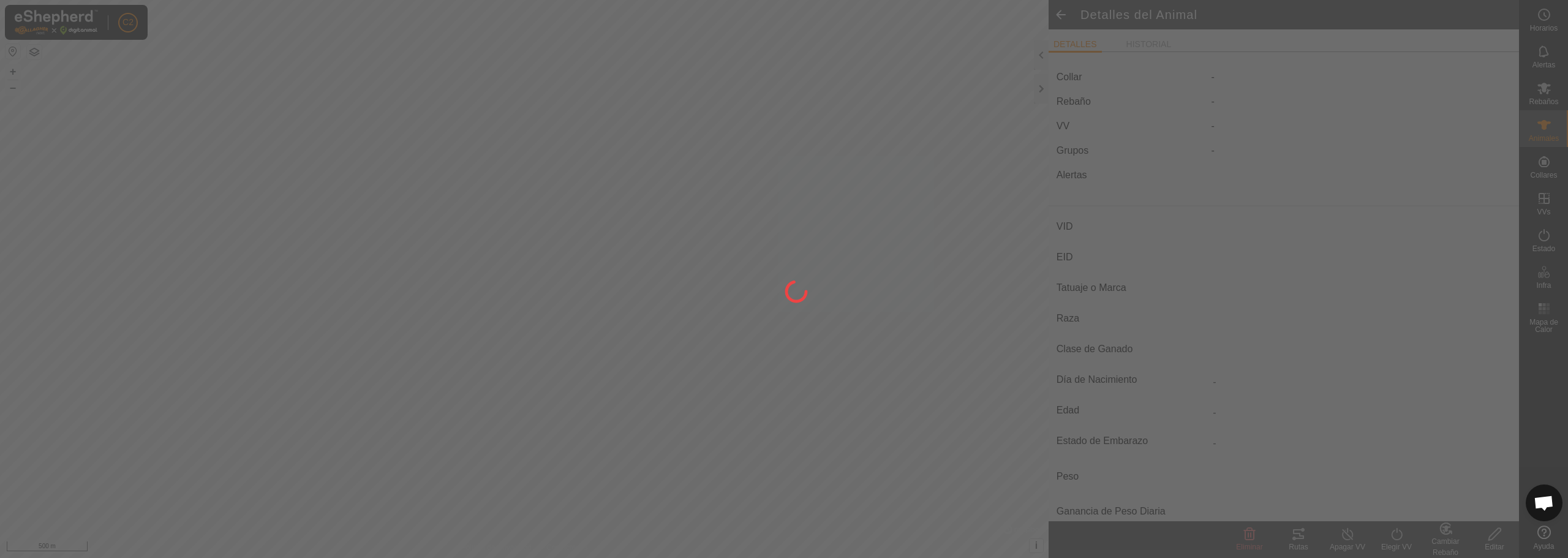
type input "0 kg"
type input "-"
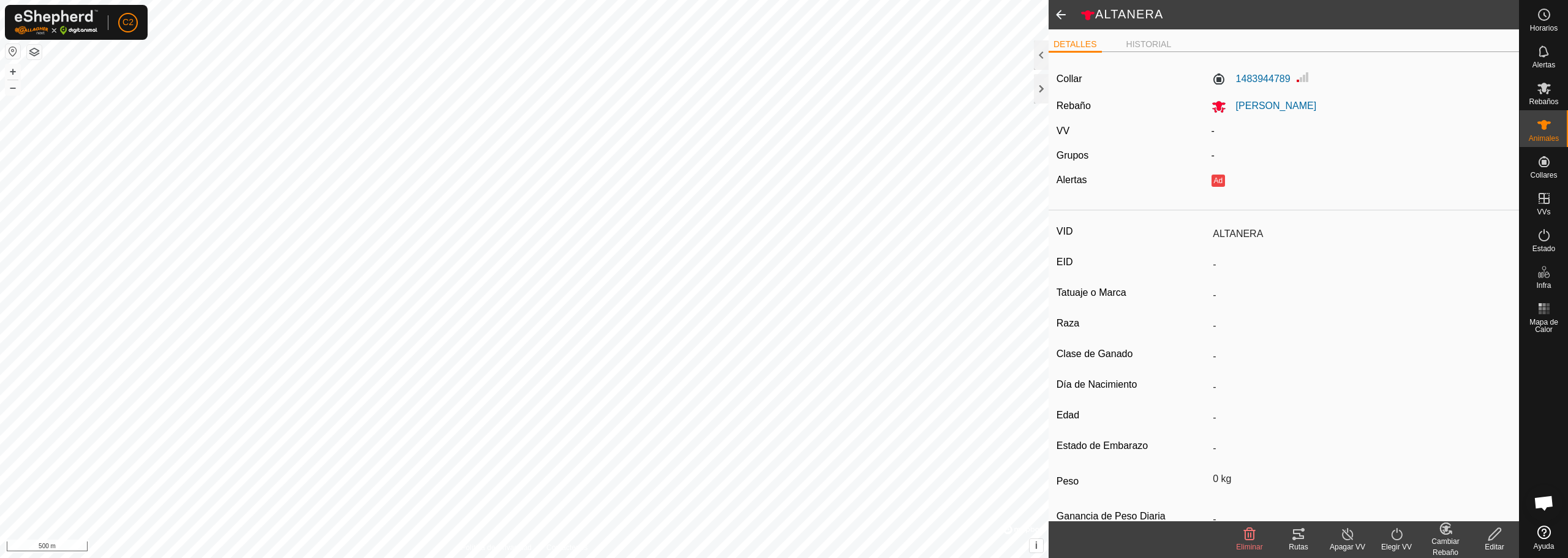
click at [1055, 14] on span at bounding box center [1061, 15] width 25 height 30
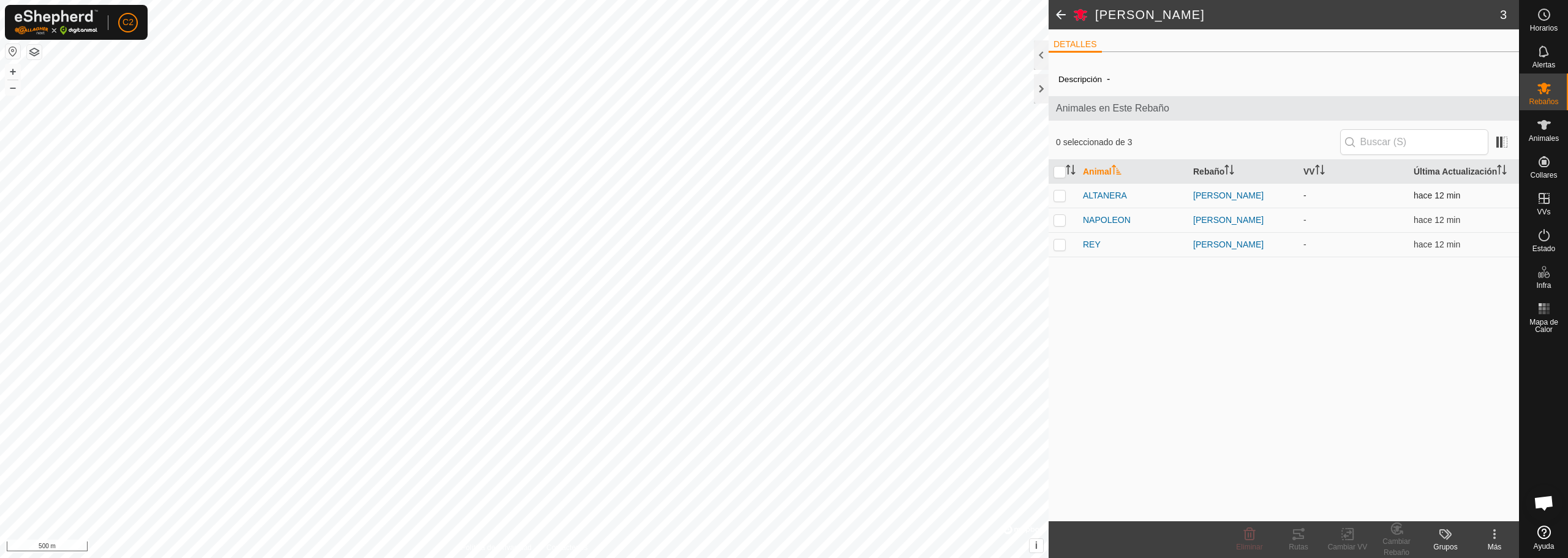
click at [1063, 197] on p-checkbox at bounding box center [1060, 195] width 12 height 10
checkbox input "true"
click at [1056, 220] on p-checkbox at bounding box center [1060, 220] width 12 height 10
checkbox input "true"
click at [1060, 247] on p-checkbox at bounding box center [1060, 244] width 12 height 10
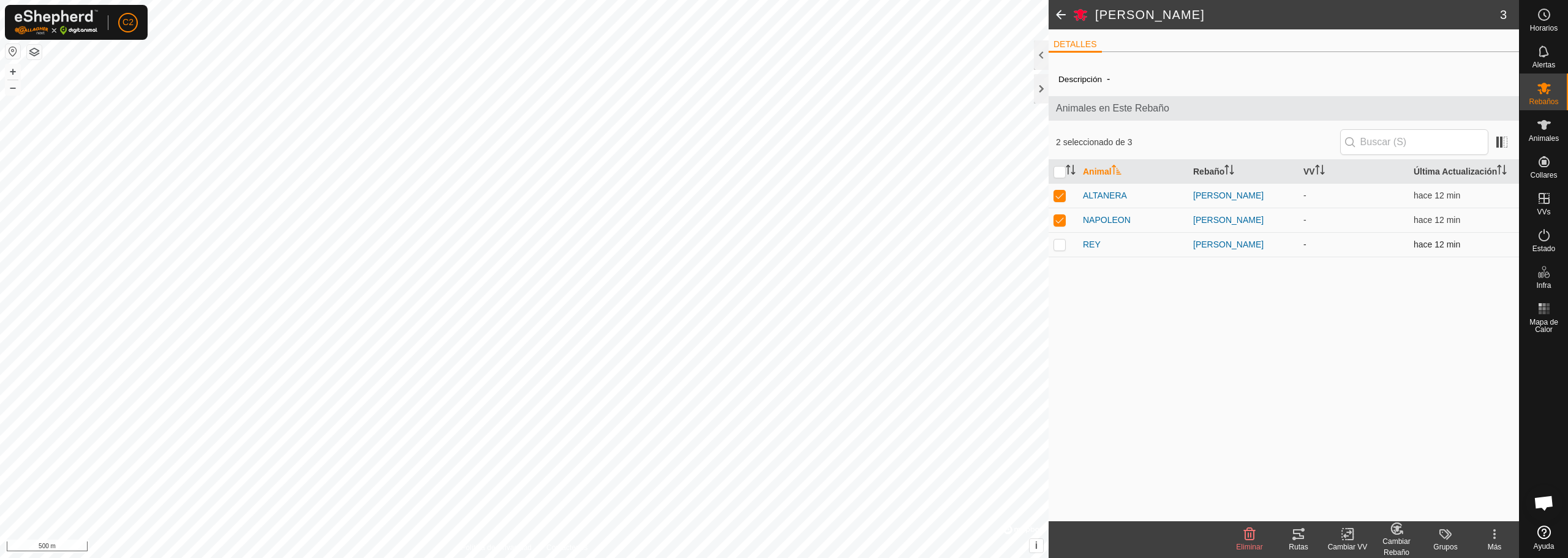
checkbox input "true"
click at [1340, 543] on div "Cambiar VV" at bounding box center [1347, 547] width 49 height 11
click at [1370, 471] on link "Elegir VV..." at bounding box center [1384, 482] width 121 height 25
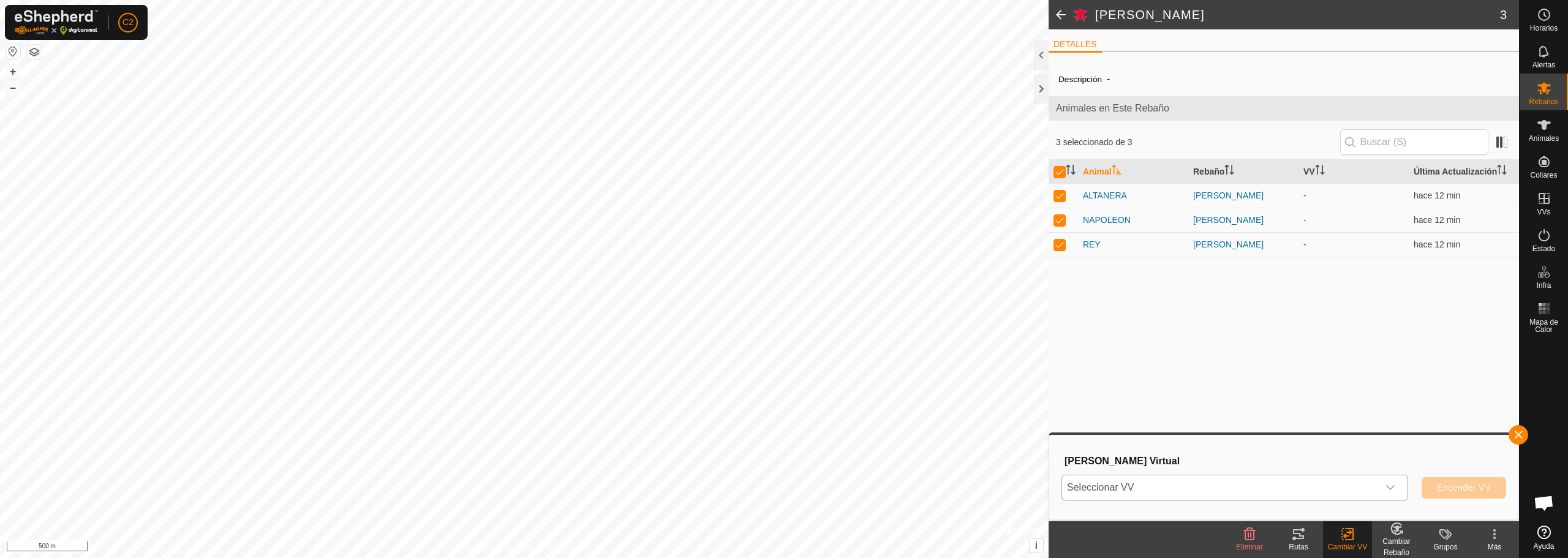
click at [1386, 485] on icon "dropdown trigger" at bounding box center [1390, 487] width 10 height 10
click at [1234, 457] on li "GALLINERO 0.39 ha" at bounding box center [1235, 464] width 345 height 25
click at [1459, 486] on span "Encender VV" at bounding box center [1463, 487] width 54 height 10
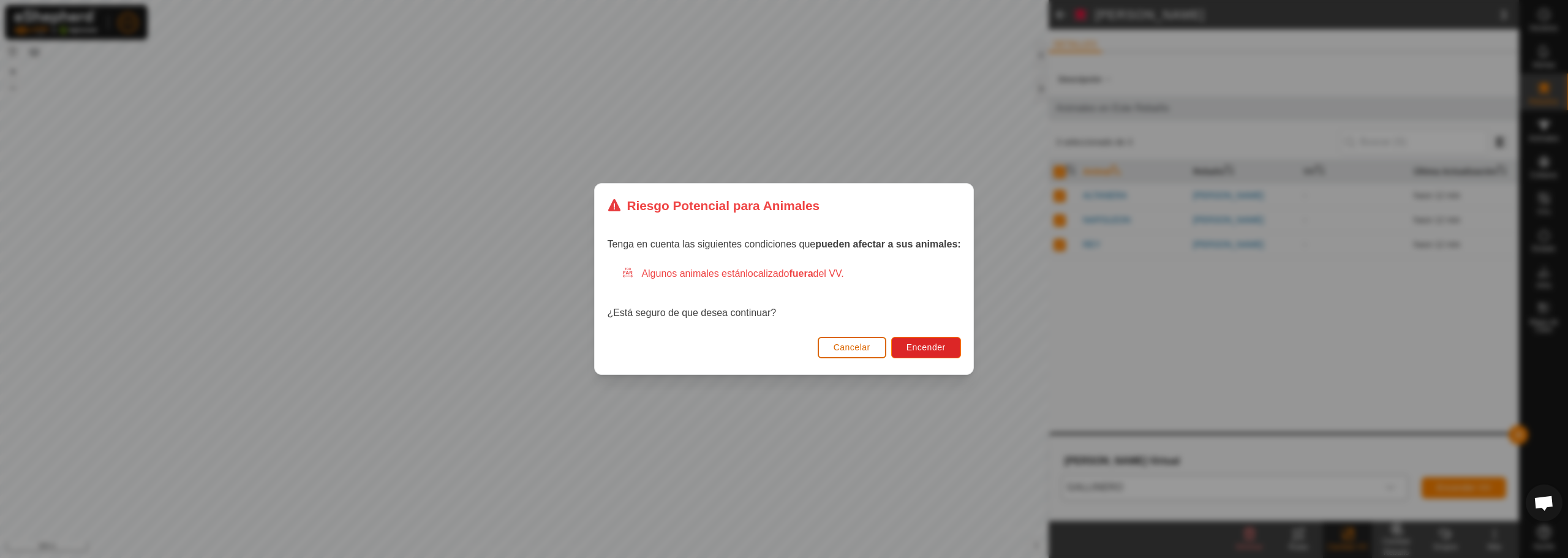
click at [873, 346] on button "Cancelar" at bounding box center [852, 348] width 69 height 22
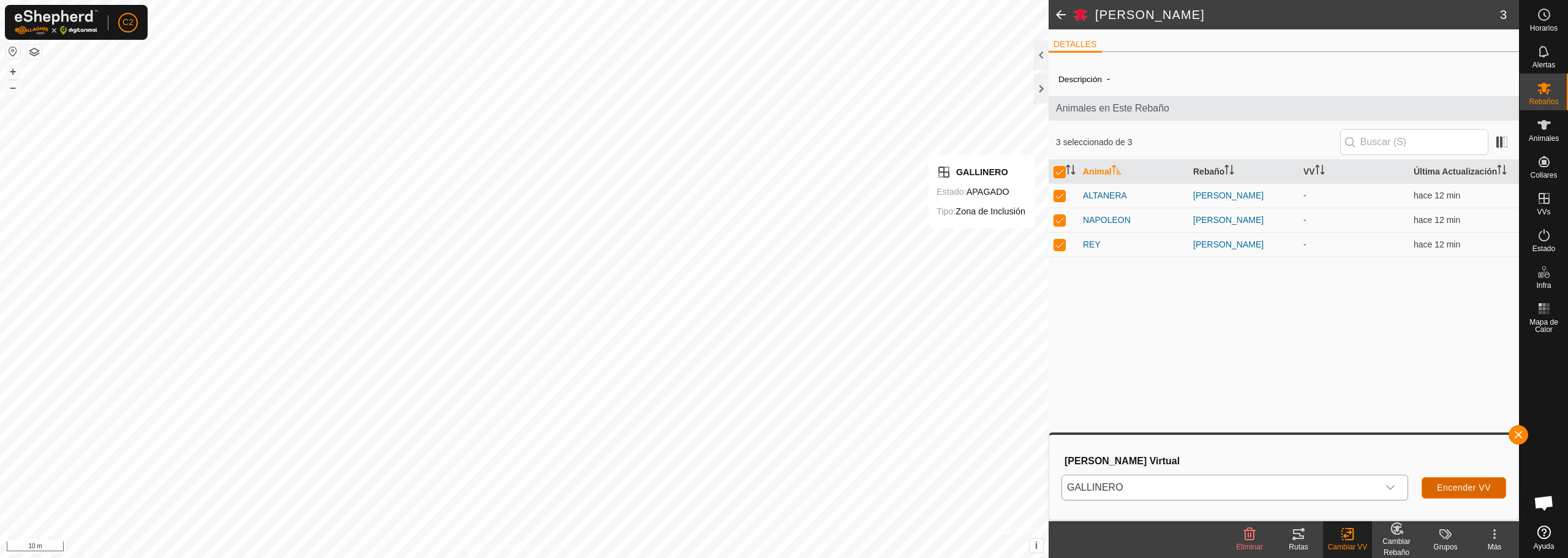
click at [1437, 481] on button "Encender VV" at bounding box center [1463, 487] width 85 height 22
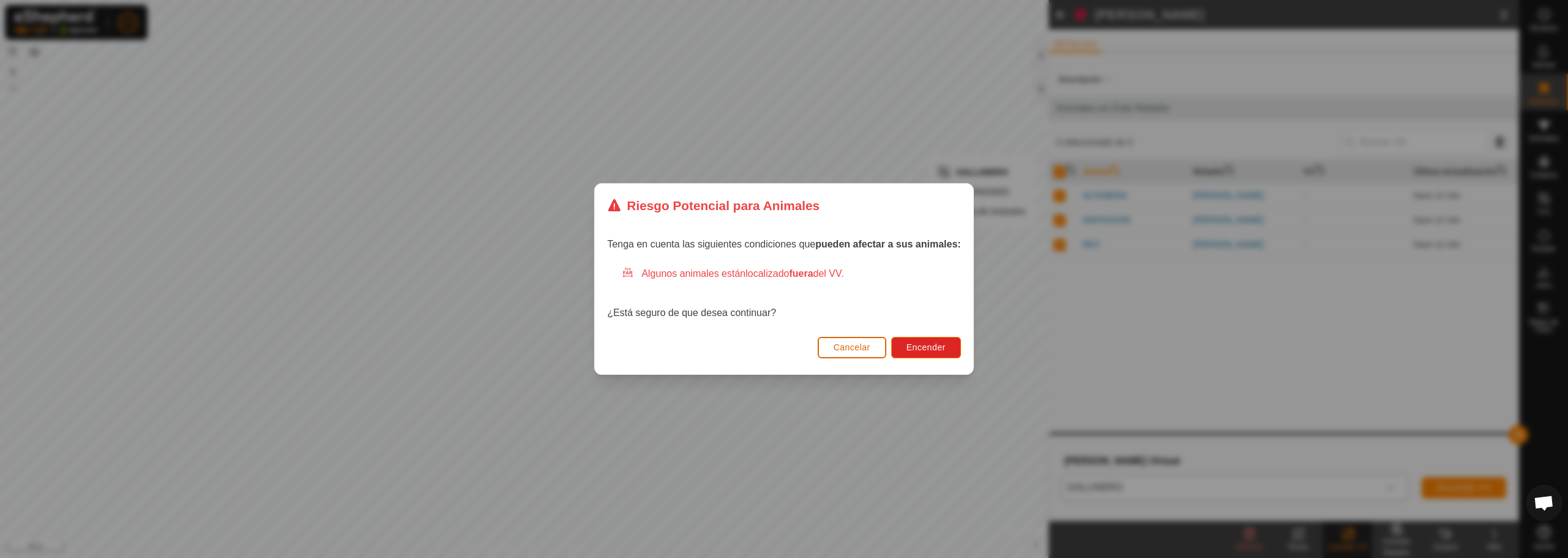
click at [876, 343] on button "Cancelar" at bounding box center [852, 348] width 69 height 22
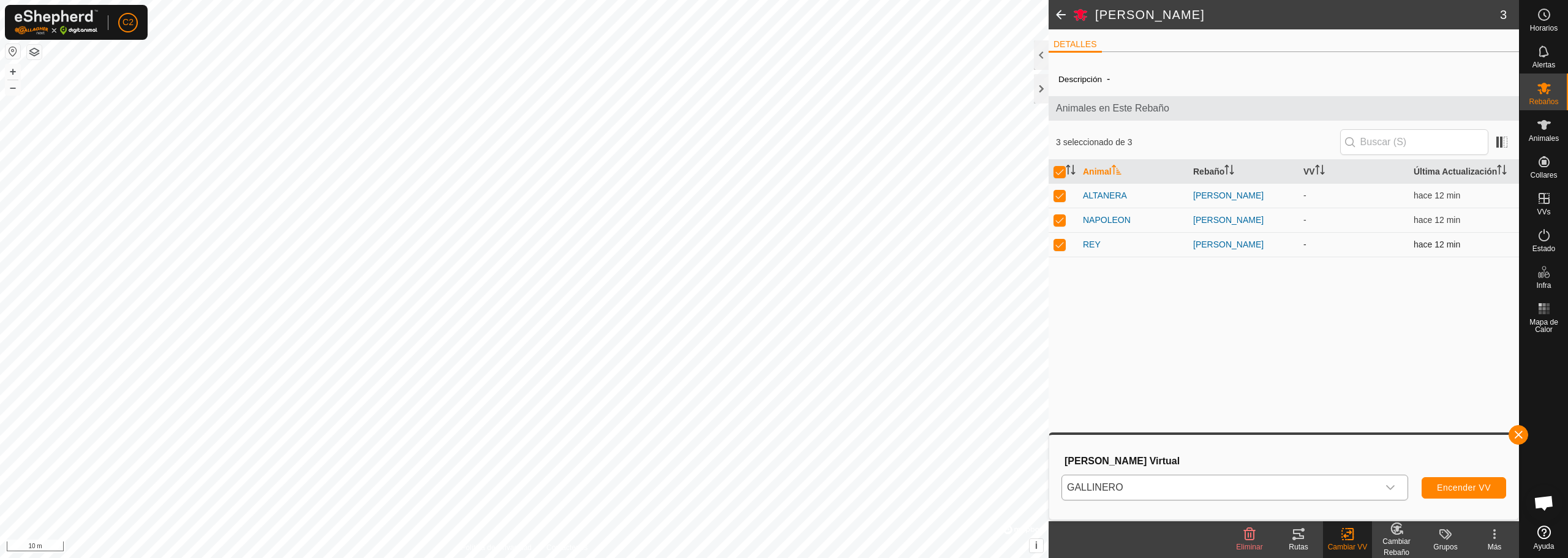
click at [1056, 246] on p-checkbox at bounding box center [1060, 244] width 12 height 10
checkbox input "false"
click at [1058, 220] on p-checkbox at bounding box center [1060, 220] width 12 height 10
checkbox input "false"
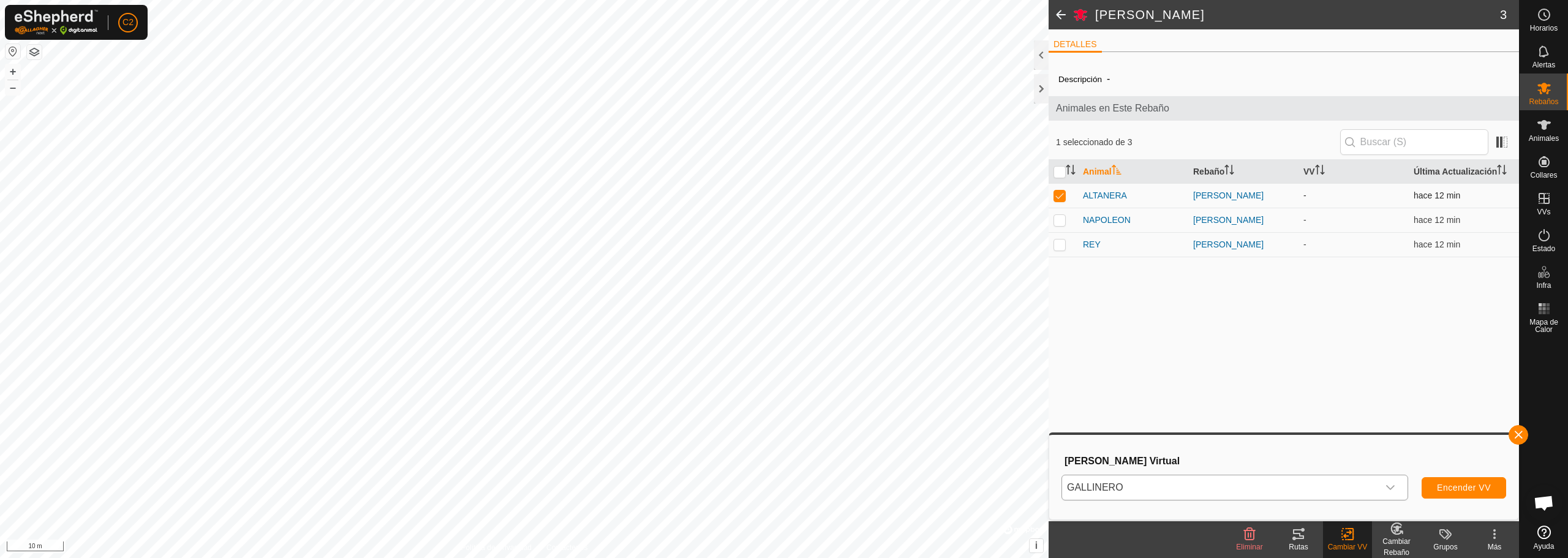
click at [1063, 200] on p-checkbox at bounding box center [1060, 195] width 12 height 10
checkbox input "false"
click at [1057, 11] on span at bounding box center [1061, 15] width 25 height 30
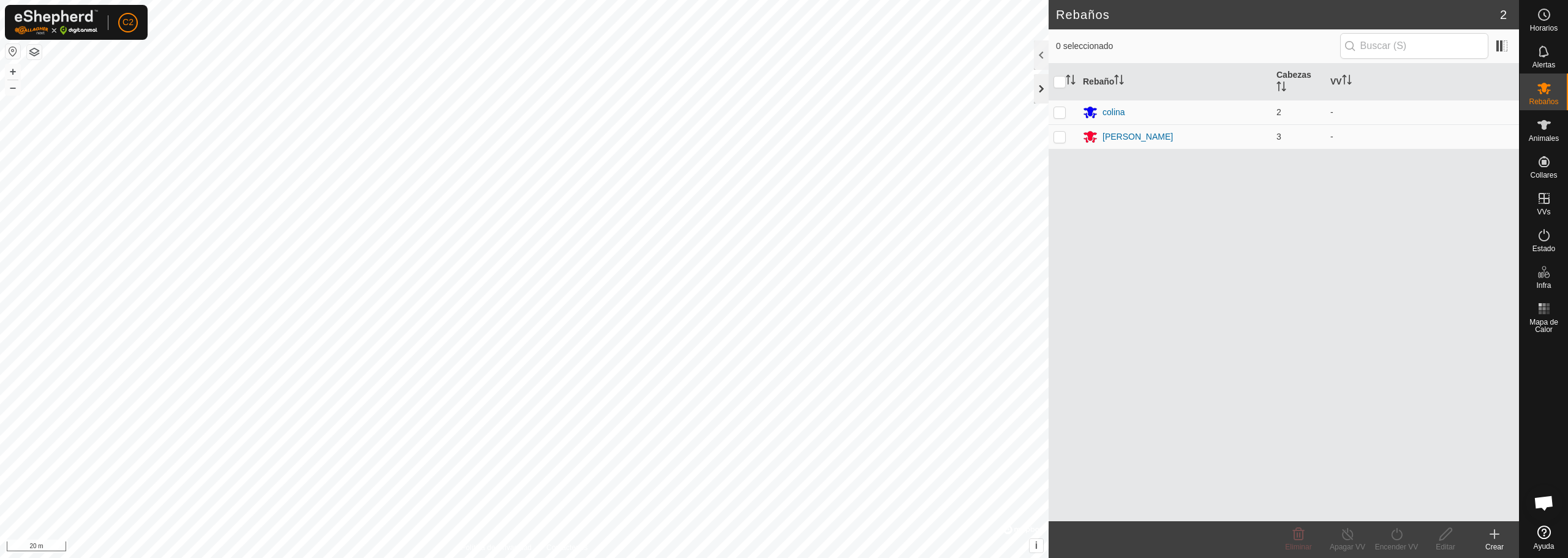
click at [1044, 102] on div at bounding box center [1042, 89] width 15 height 30
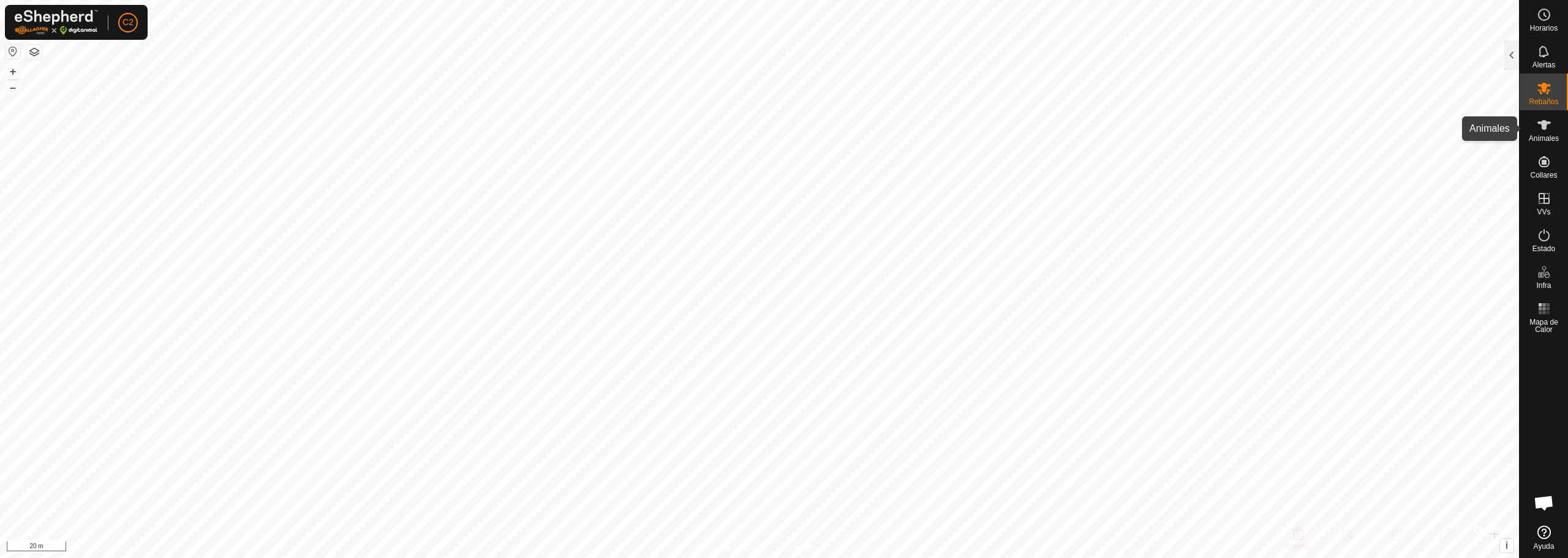
click at [1529, 139] on span "Animales" at bounding box center [1544, 139] width 30 height 7
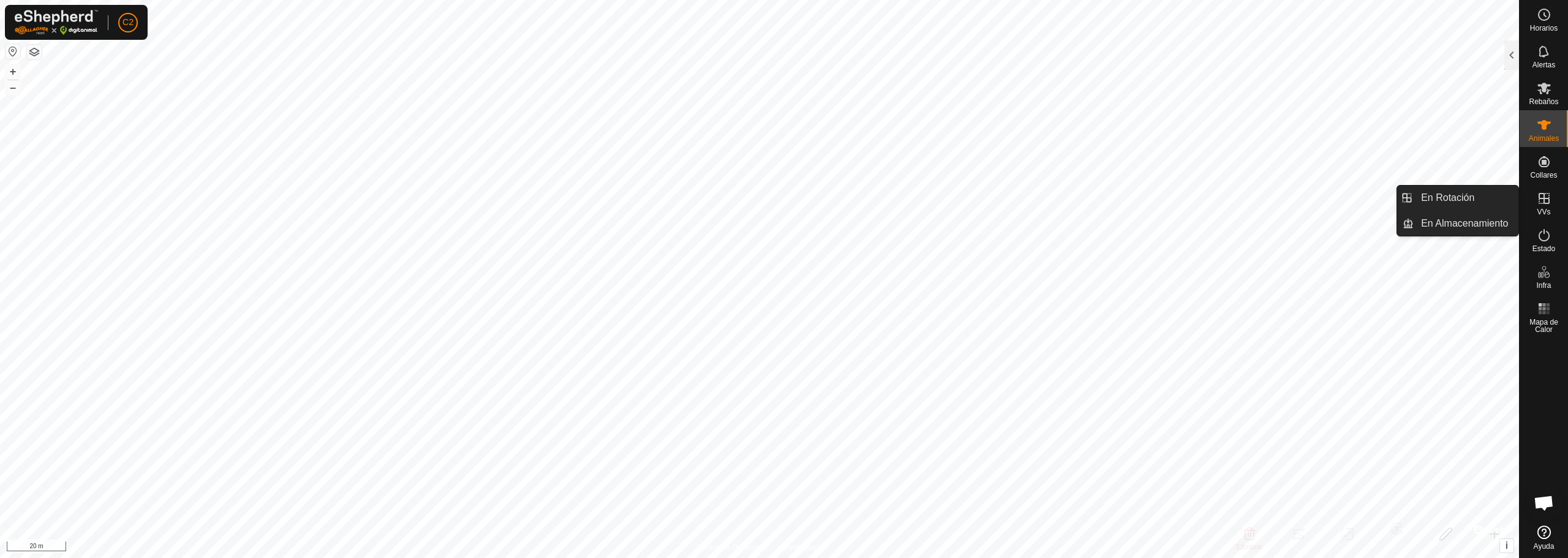
click at [1553, 205] on es-virtualpaddocks-svg-icon at bounding box center [1544, 199] width 22 height 20
